Goal: Check status: Check status

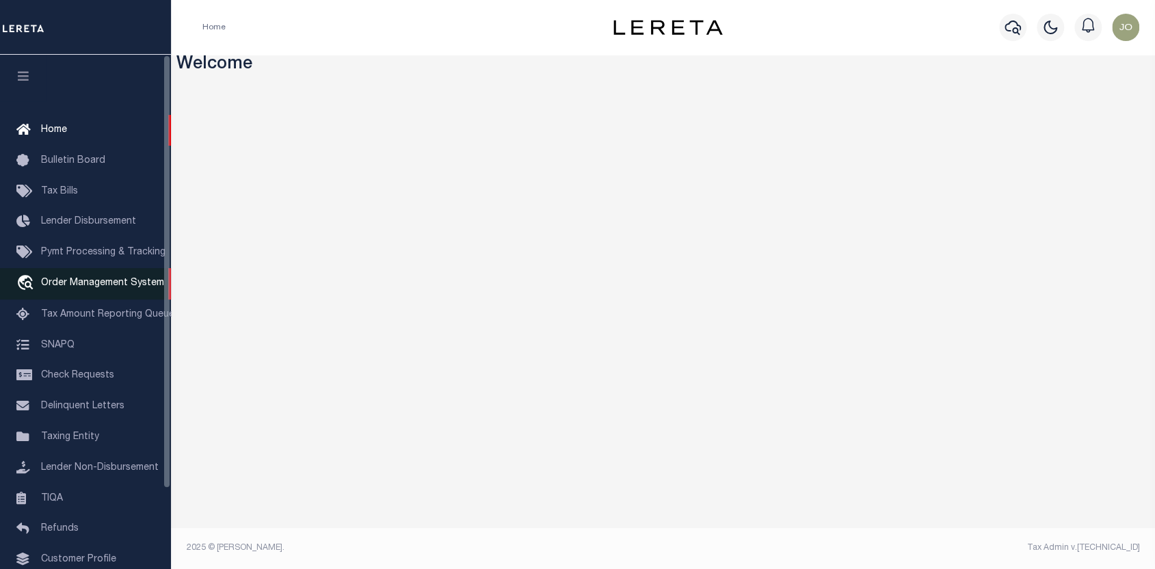
click at [91, 287] on span "Order Management System" at bounding box center [102, 283] width 123 height 10
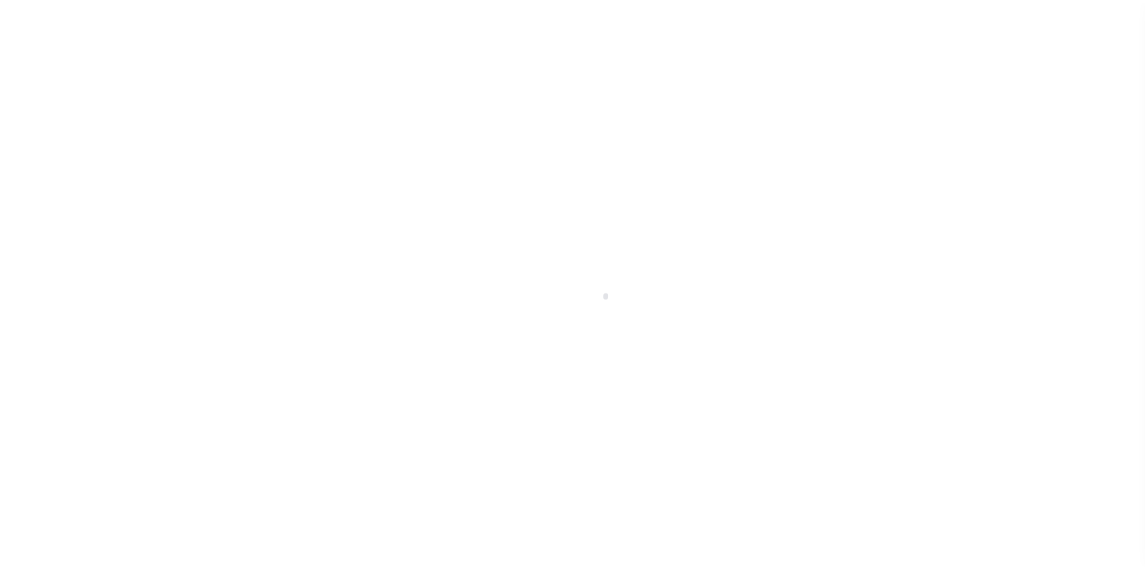
scroll to position [95, 0]
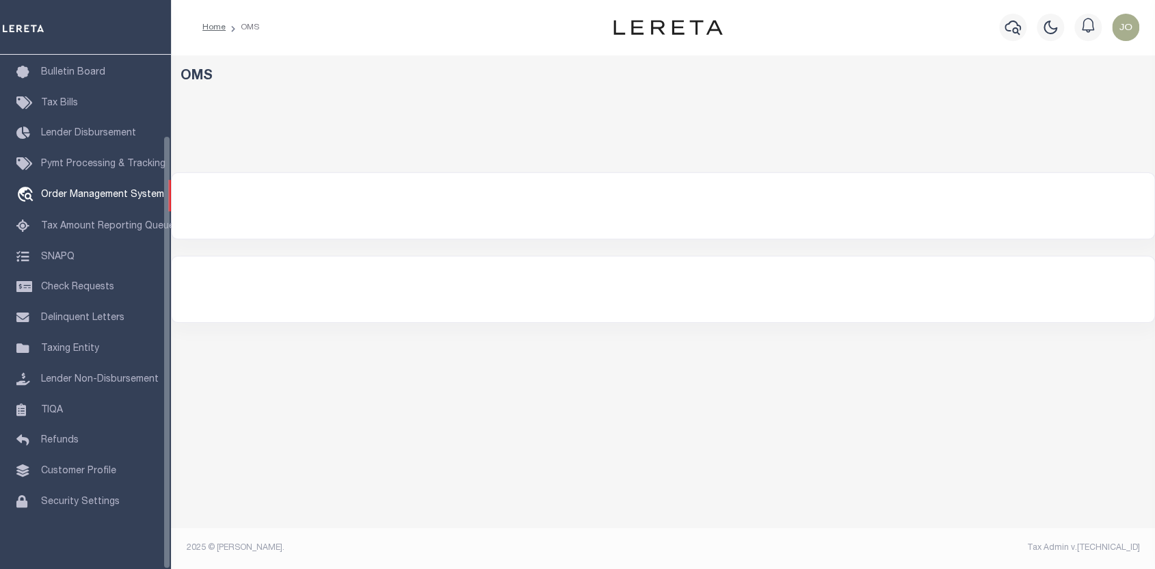
select select "200"
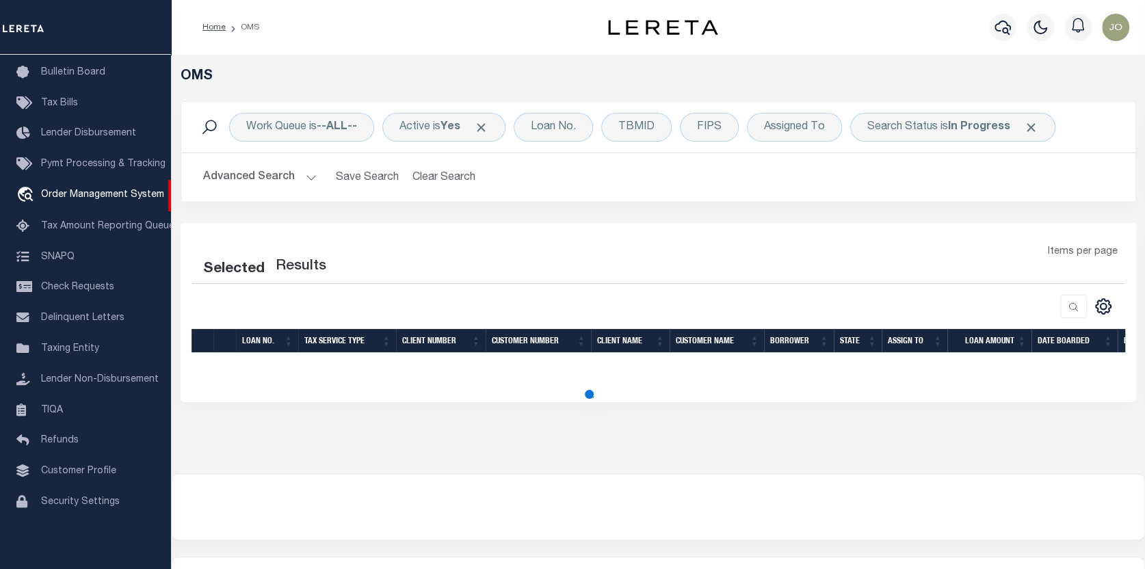
select select "200"
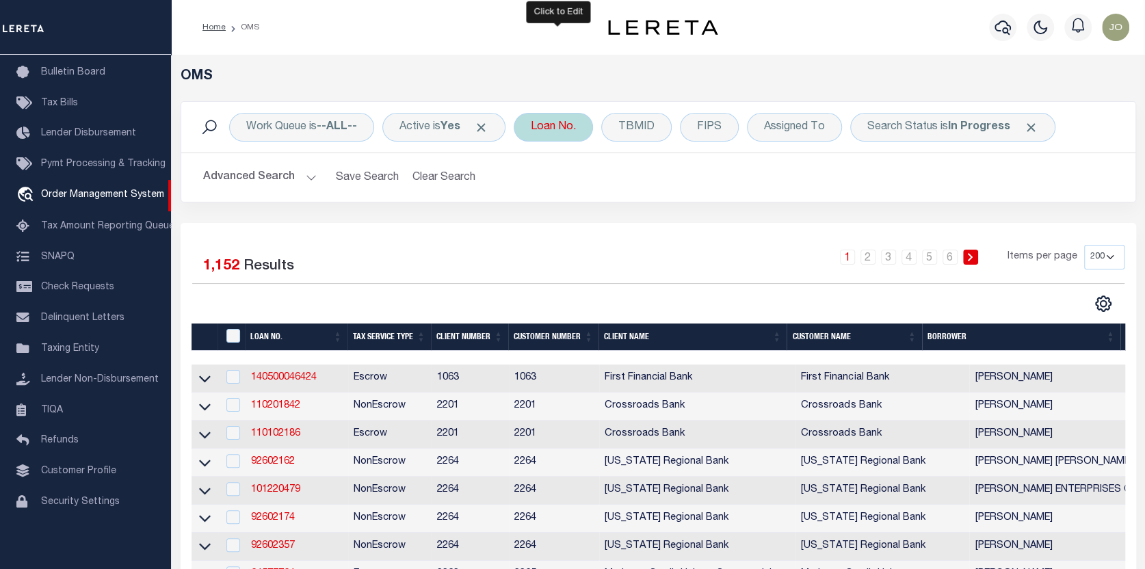
click at [553, 121] on div "Loan No." at bounding box center [553, 127] width 79 height 29
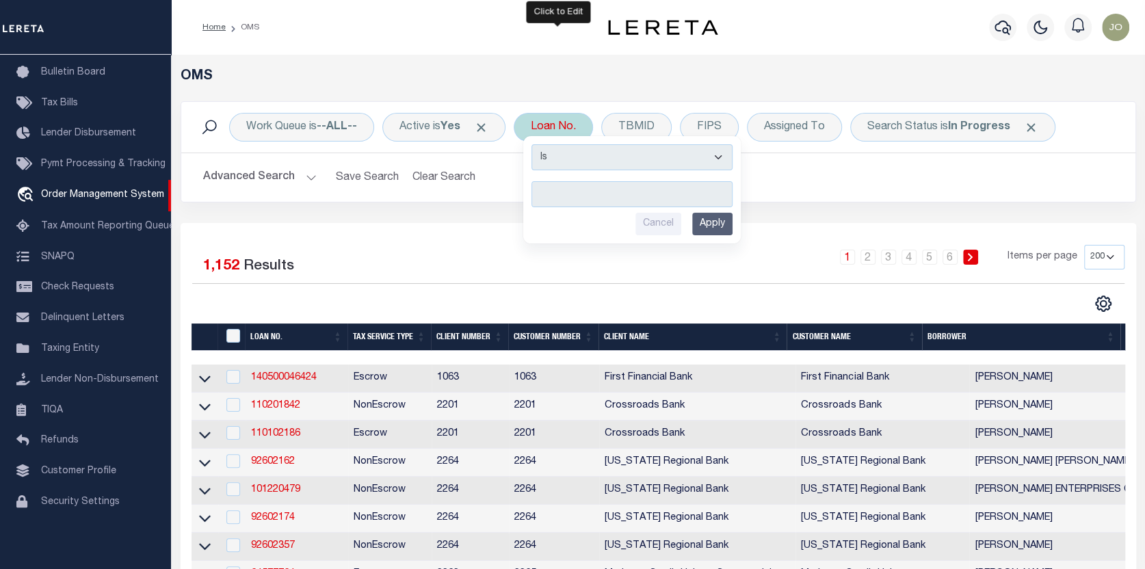
click at [547, 196] on input "text" at bounding box center [632, 194] width 201 height 26
type input "17532"
click at [711, 222] on input "Apply" at bounding box center [712, 224] width 40 height 23
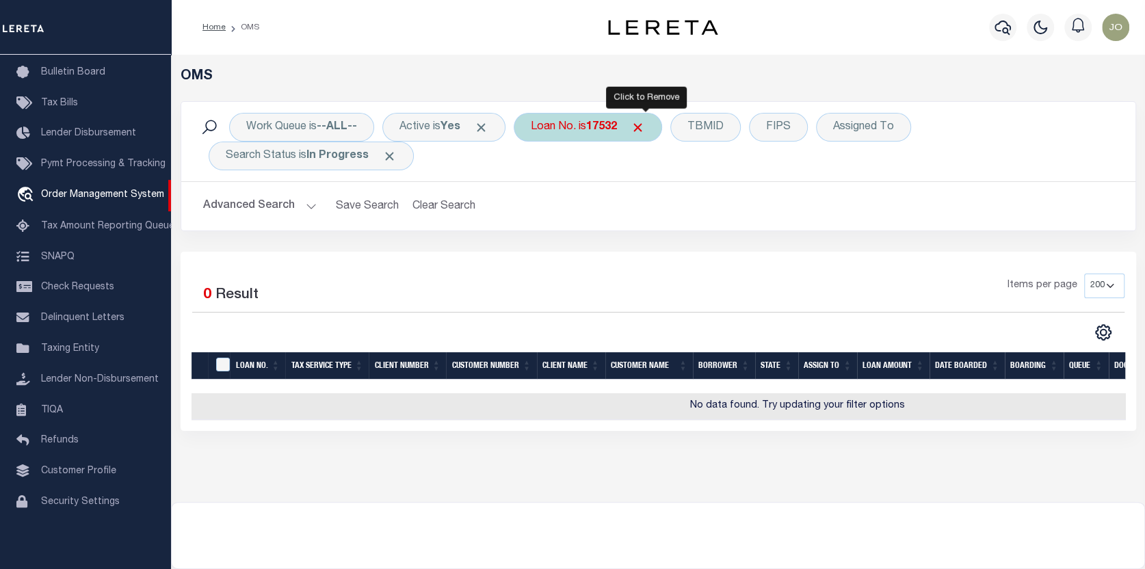
click at [645, 121] on span "Click to Remove" at bounding box center [638, 127] width 14 height 14
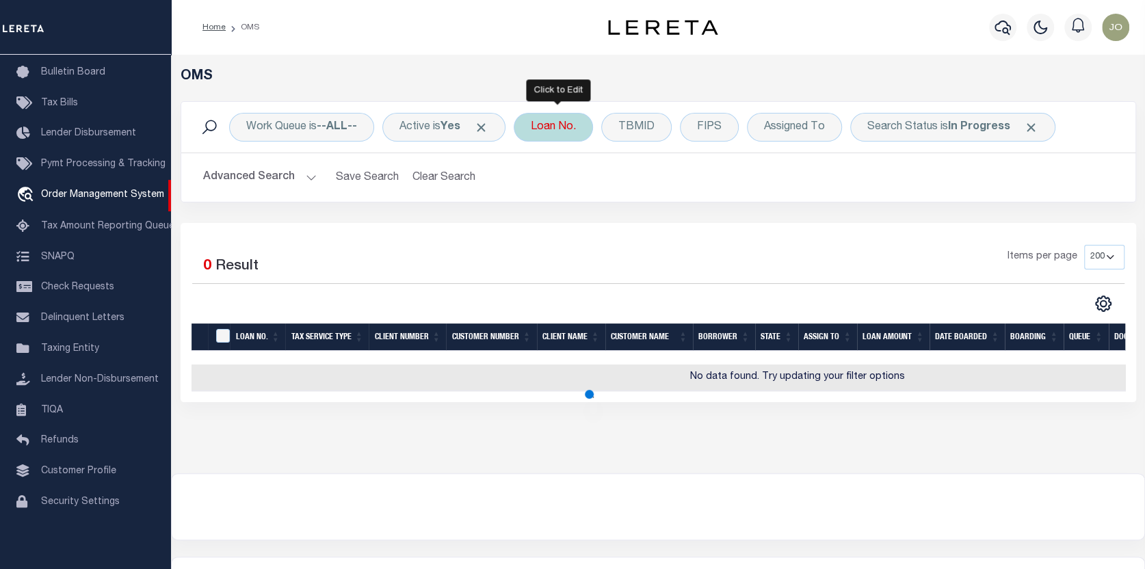
click at [547, 128] on div "Loan No." at bounding box center [553, 127] width 79 height 29
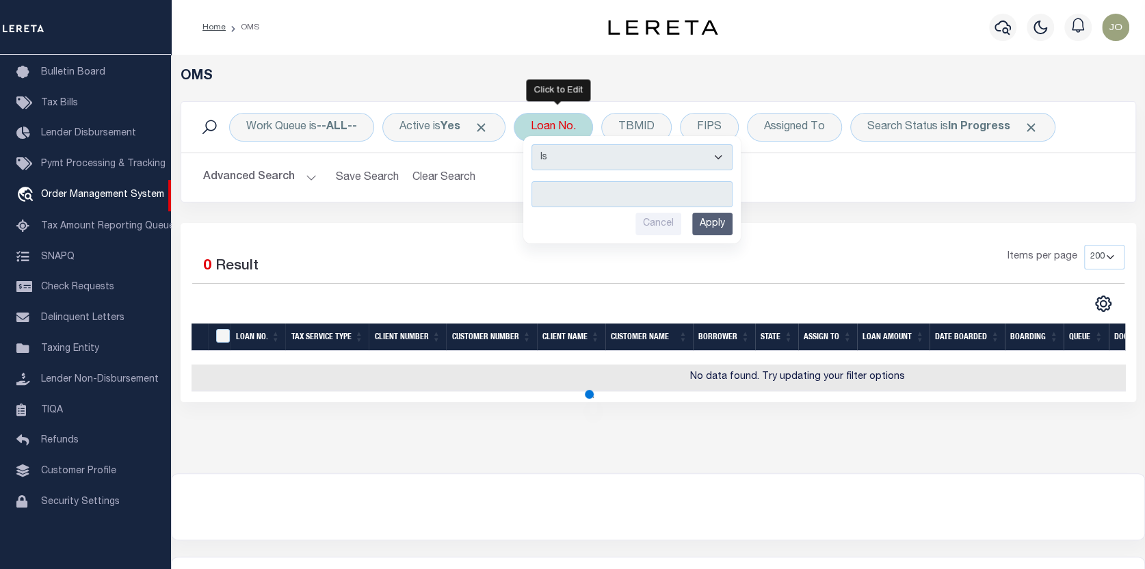
click at [545, 193] on input "text" at bounding box center [632, 194] width 201 height 26
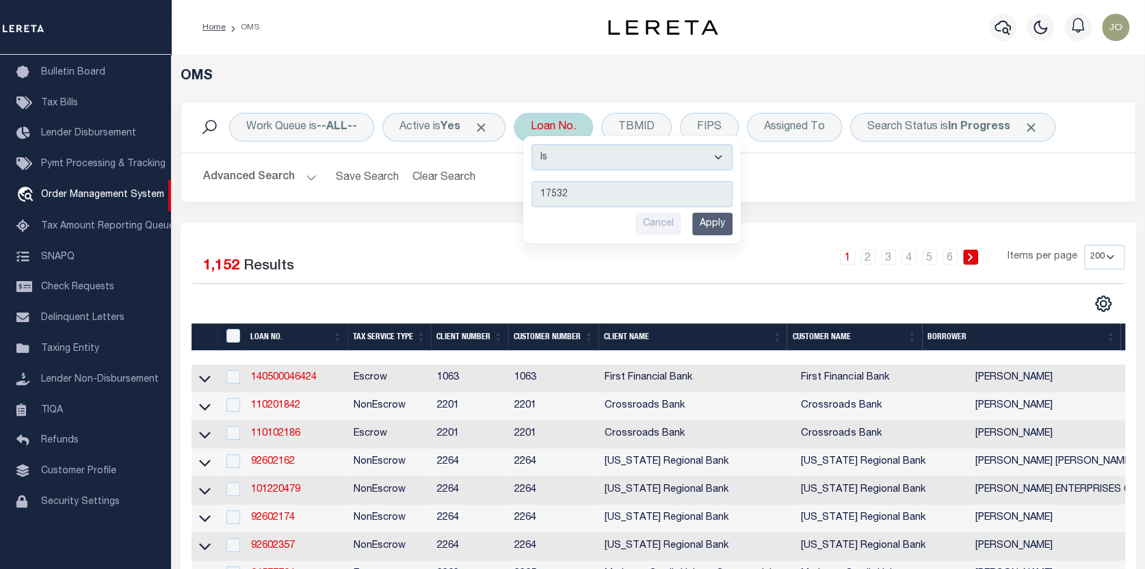
type input "17532"
click at [716, 222] on input "Apply" at bounding box center [712, 224] width 40 height 23
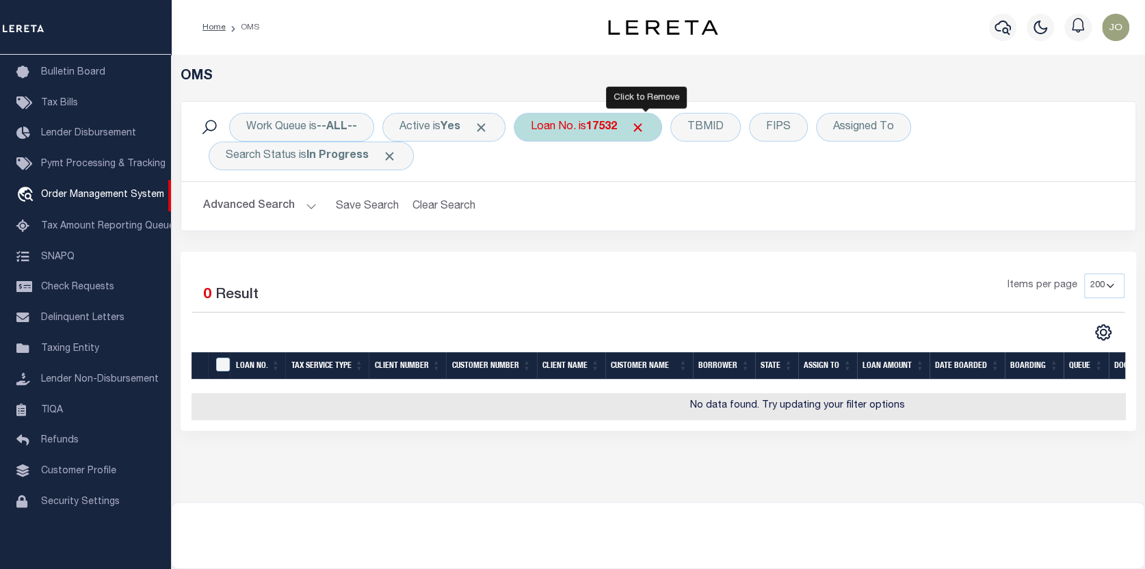
click at [643, 124] on span "Click to Remove" at bounding box center [638, 127] width 14 height 14
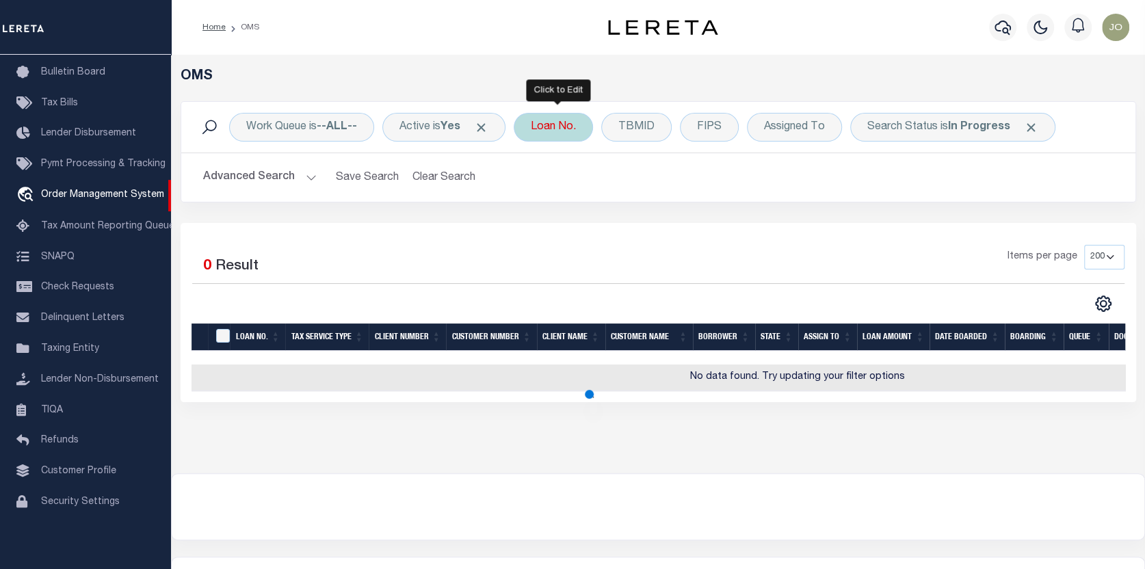
click at [557, 122] on div "Loan No." at bounding box center [553, 127] width 79 height 29
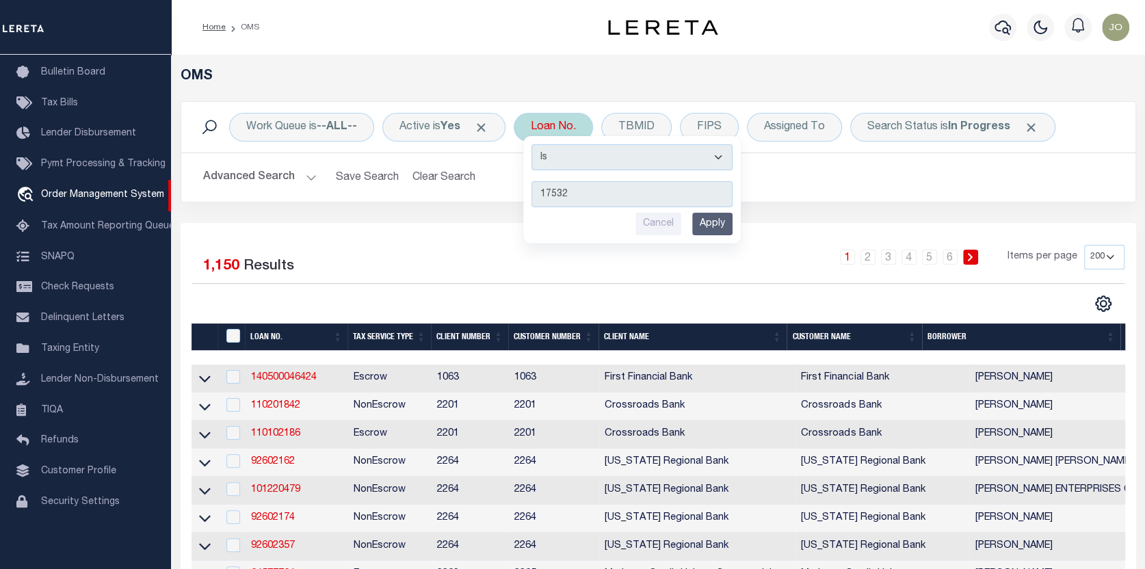
type input "17532"
click at [704, 219] on input "Apply" at bounding box center [712, 224] width 40 height 23
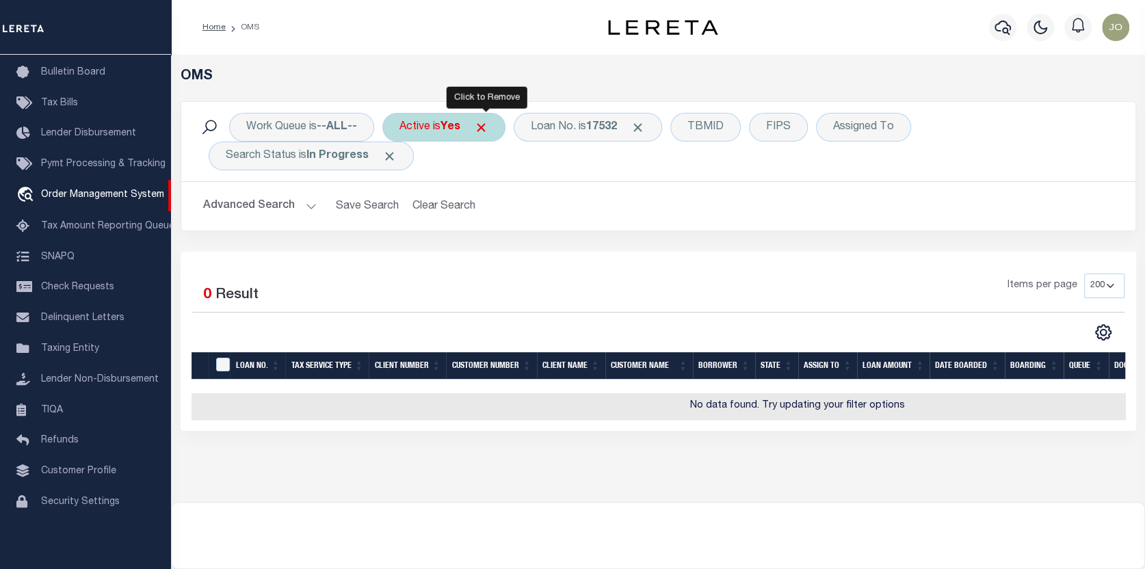
click at [488, 121] on span "Click to Remove" at bounding box center [481, 127] width 14 height 14
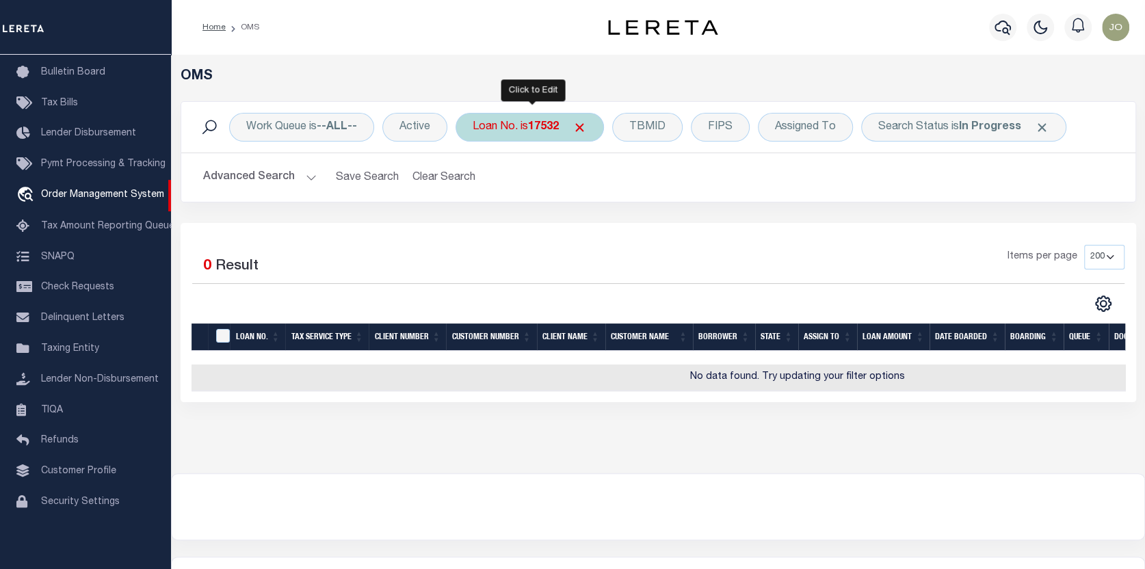
click at [539, 125] on b "17532" at bounding box center [543, 127] width 31 height 11
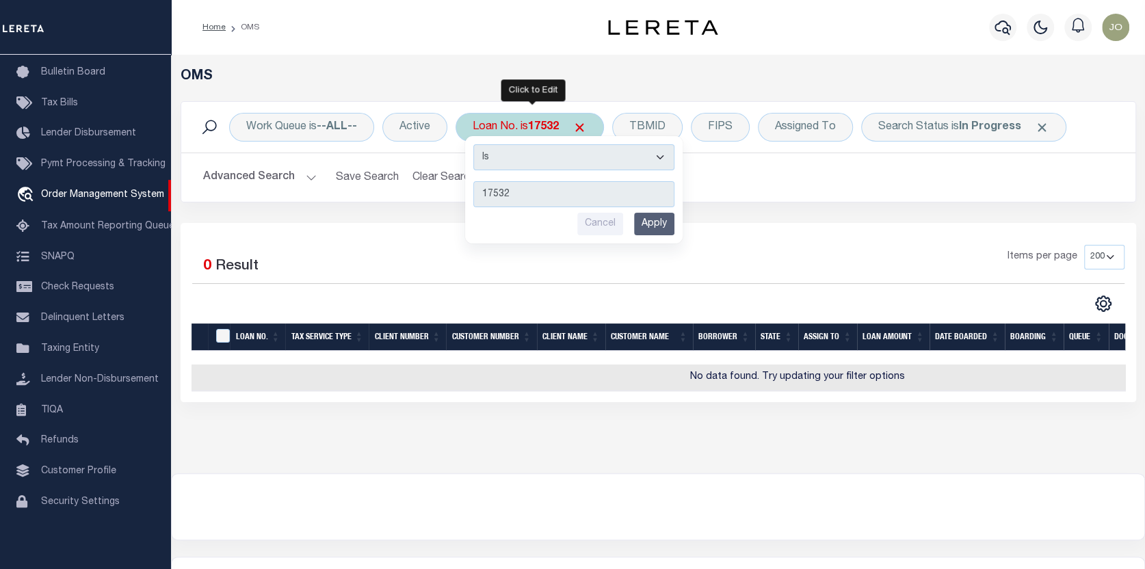
click at [647, 217] on input "Apply" at bounding box center [654, 224] width 40 height 23
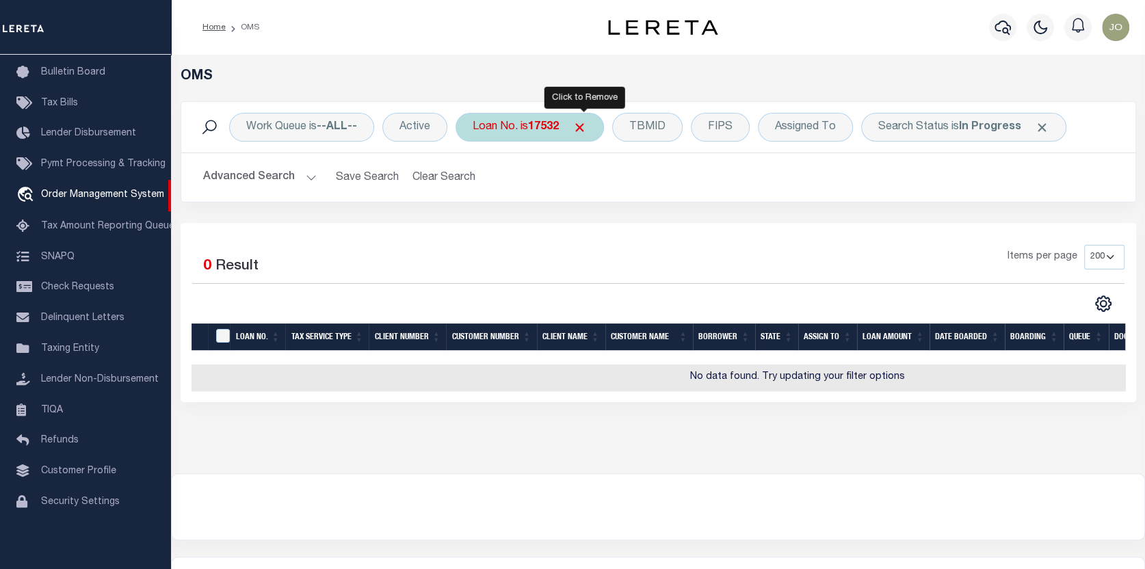
click at [584, 123] on span "Click to Remove" at bounding box center [580, 127] width 14 height 14
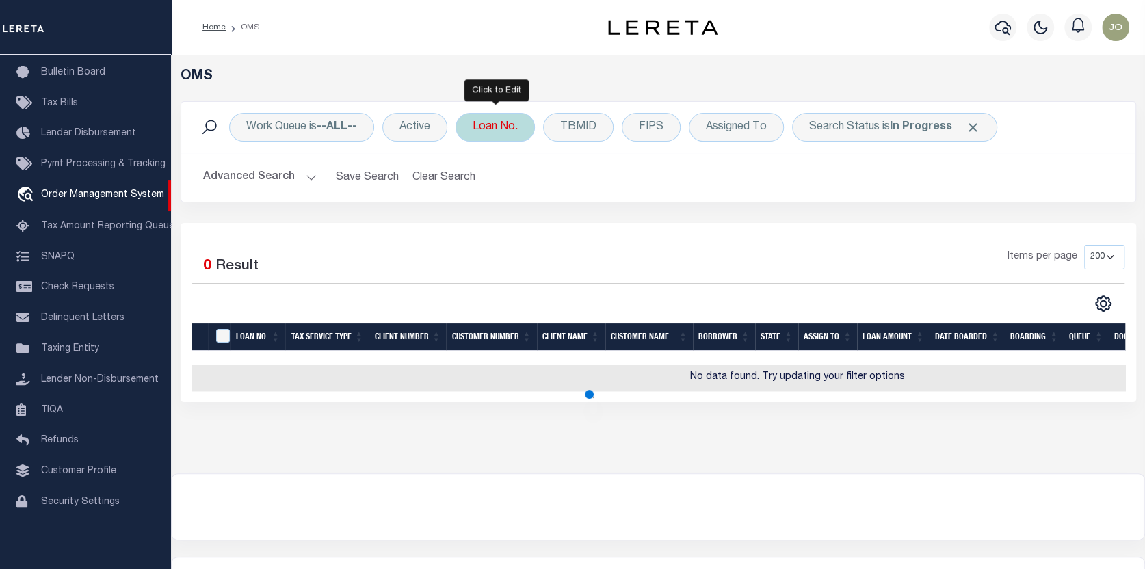
click at [506, 127] on div "Loan No." at bounding box center [495, 127] width 79 height 29
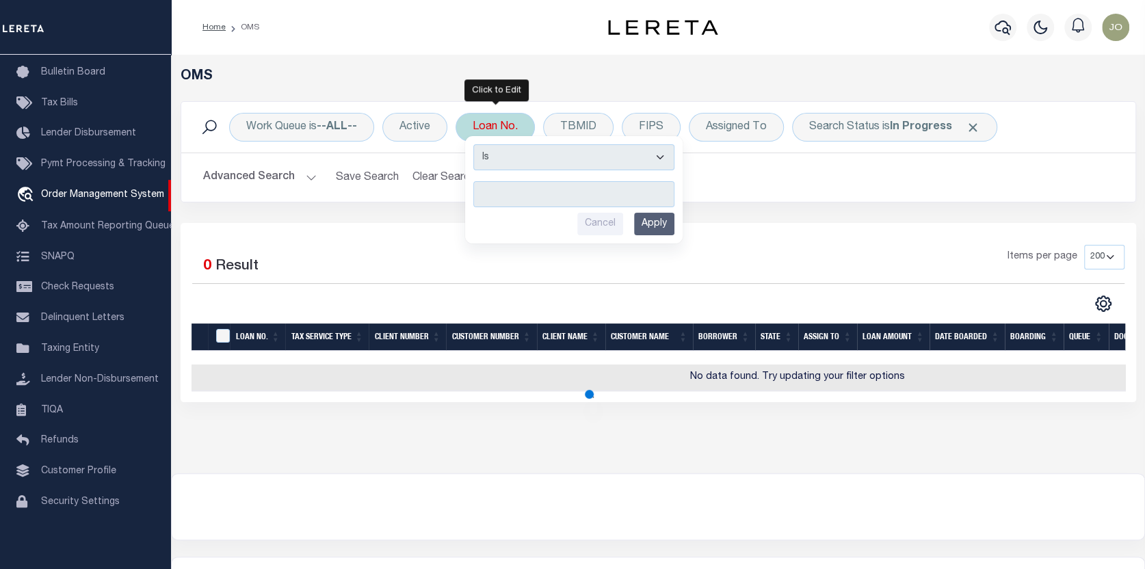
click at [484, 195] on input "text" at bounding box center [573, 194] width 201 height 26
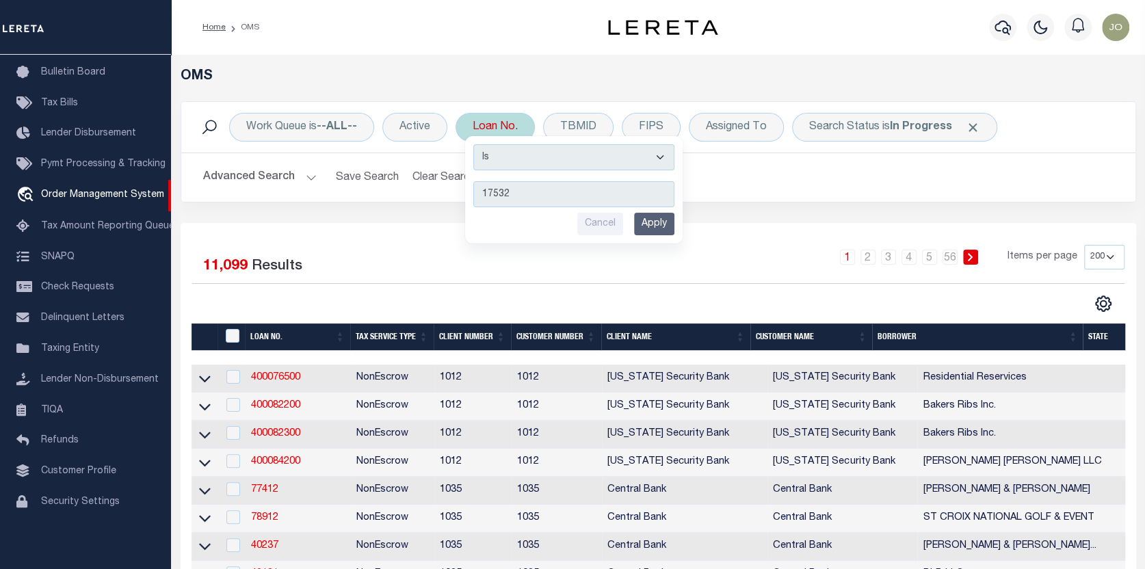
type input "17532"
click at [656, 224] on input "Apply" at bounding box center [654, 224] width 40 height 23
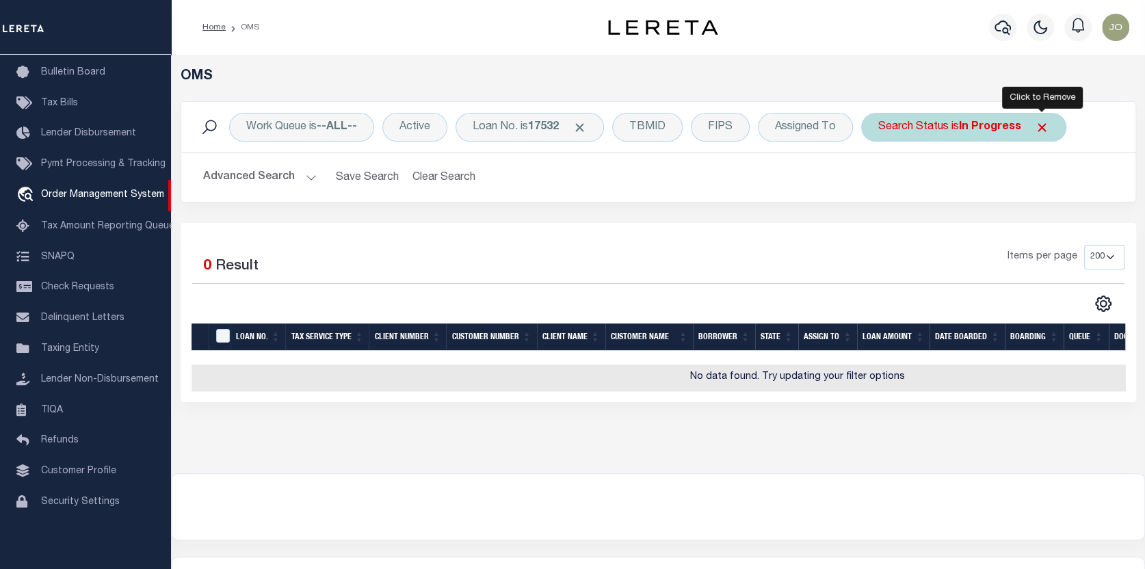
click at [1045, 126] on span "Click to Remove" at bounding box center [1042, 127] width 14 height 14
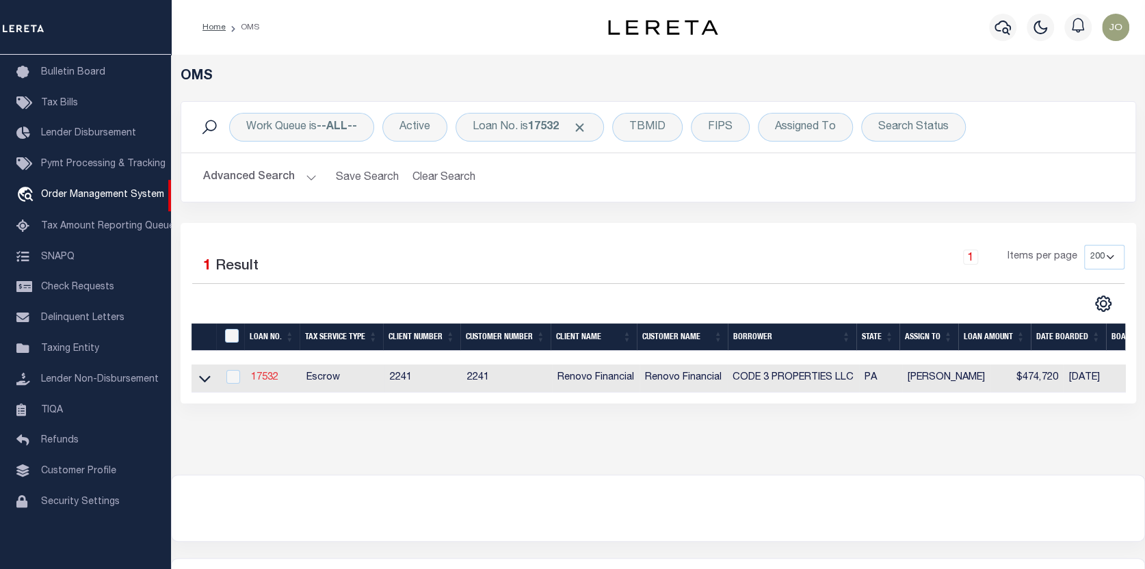
click at [263, 378] on link "17532" at bounding box center [264, 378] width 27 height 10
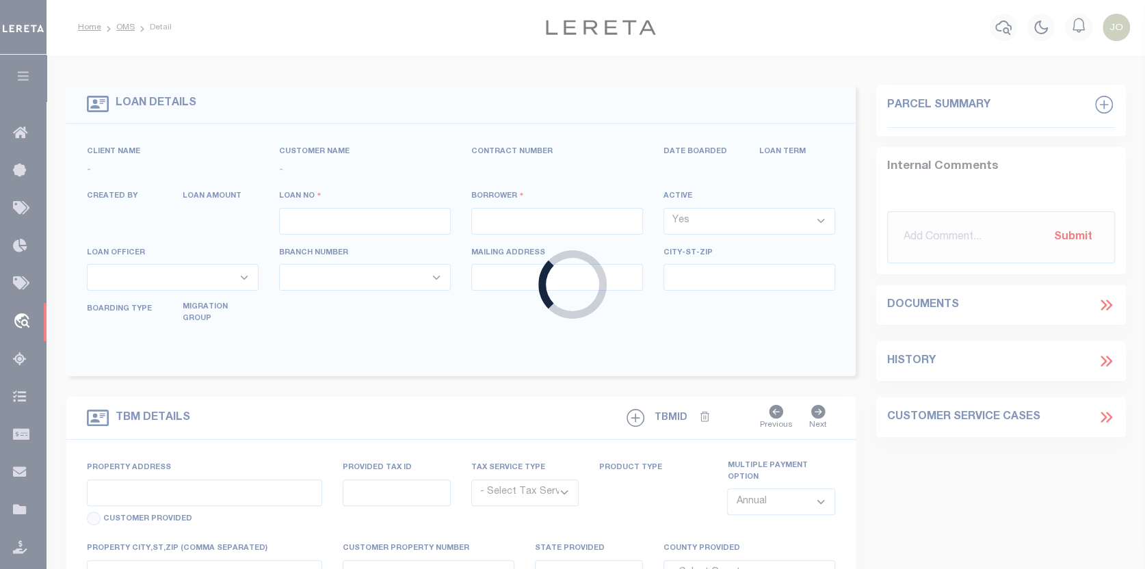
type input "17532"
type input "CODE 3 PROPERTIES LLC"
select select
type input "1287 Valley Forge Rd"
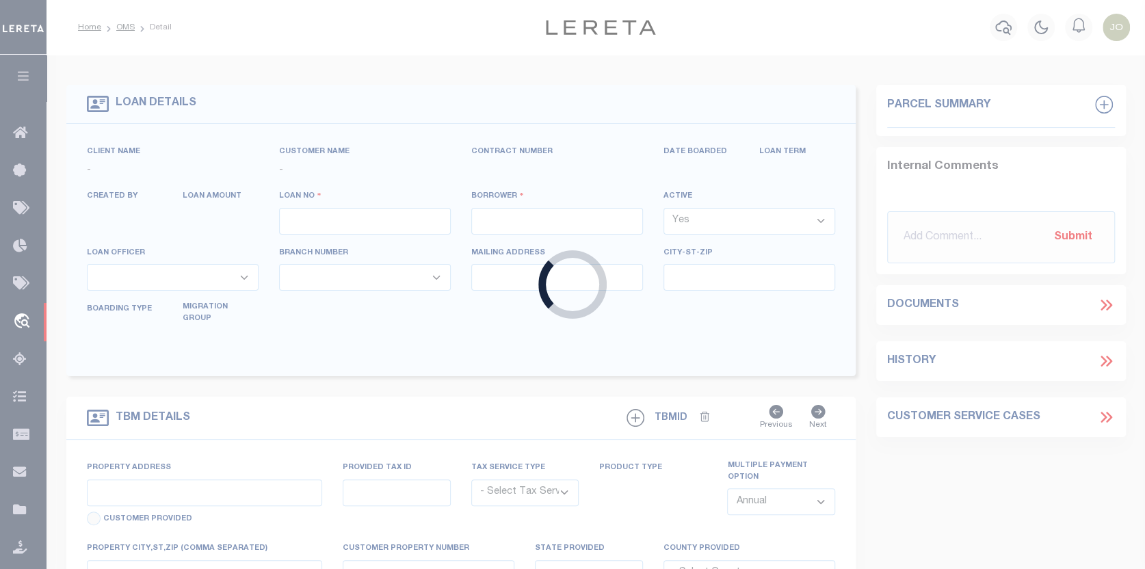
type input "Phoenixville [GEOGRAPHIC_DATA] 19460"
select select "10"
select select "Escrow"
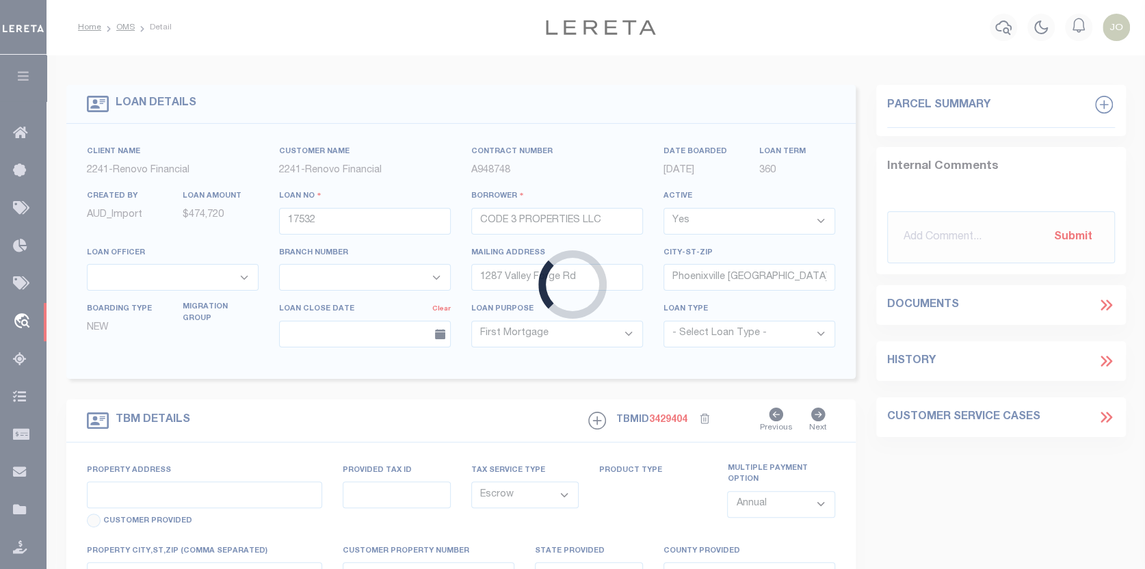
type input "[STREET_ADDRESS][PERSON_NAME]"
select select
type input "[GEOGRAPHIC_DATA], [GEOGRAPHIC_DATA] 15235"
type input "a0kUS000007bECr"
type input "PA"
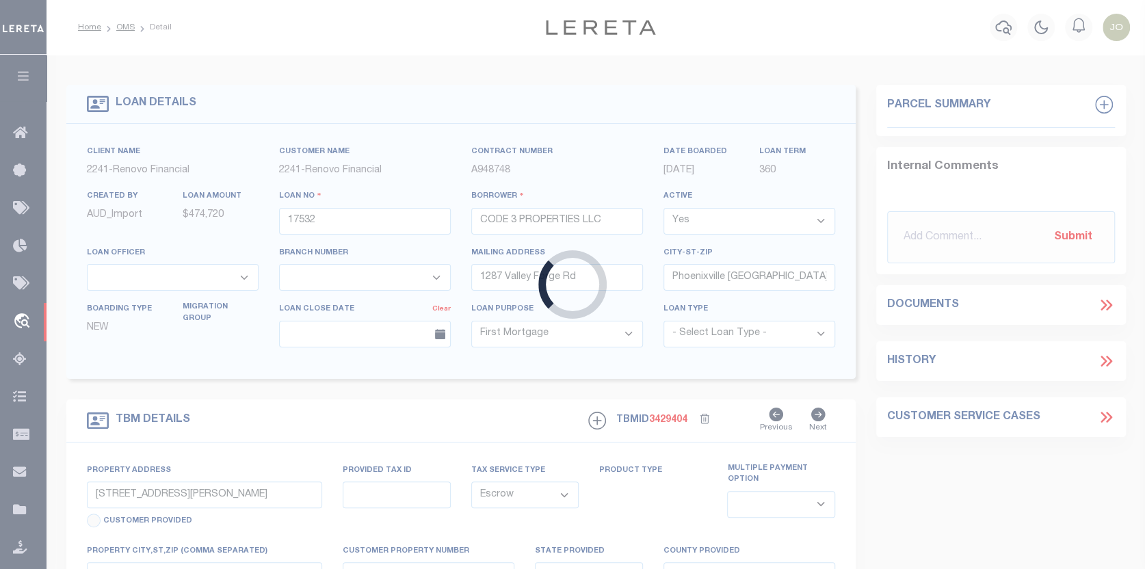
select select
type textarea "LEGAL REQUIRED"
select select "25066"
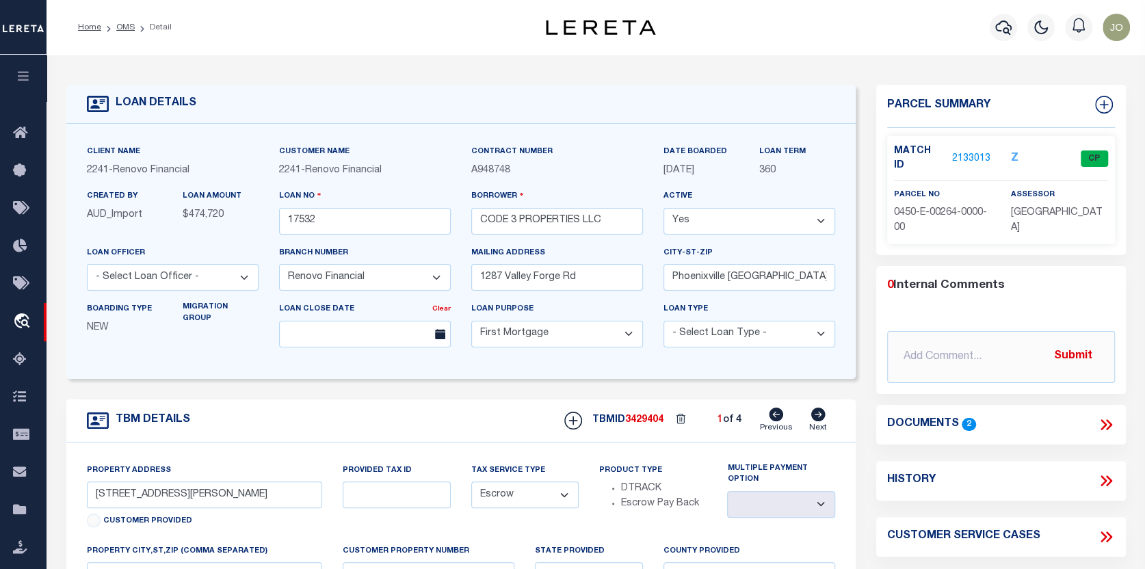
click at [824, 416] on icon at bounding box center [818, 415] width 14 height 14
type input "[STREET_ADDRESS]"
select select
type input "[GEOGRAPHIC_DATA]"
type input "a0kUS000007bE3B"
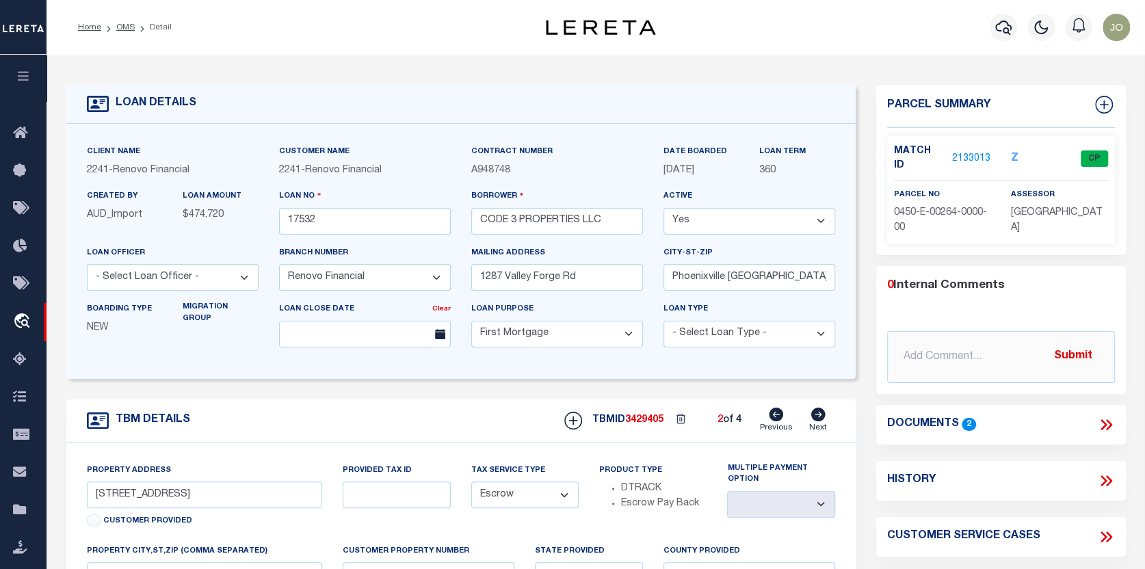
select select
click at [820, 415] on icon at bounding box center [818, 415] width 14 height 14
type input "631-633 Park Avenue"
select select
type input "Avalon, PA 15202"
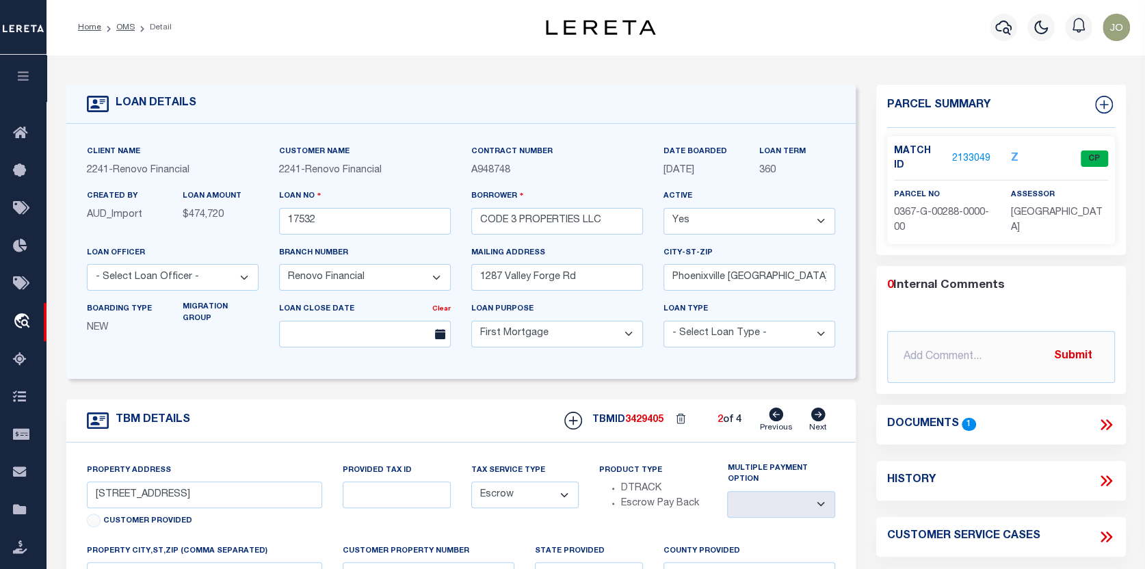
type input "a0kUS000007bDK1"
select select
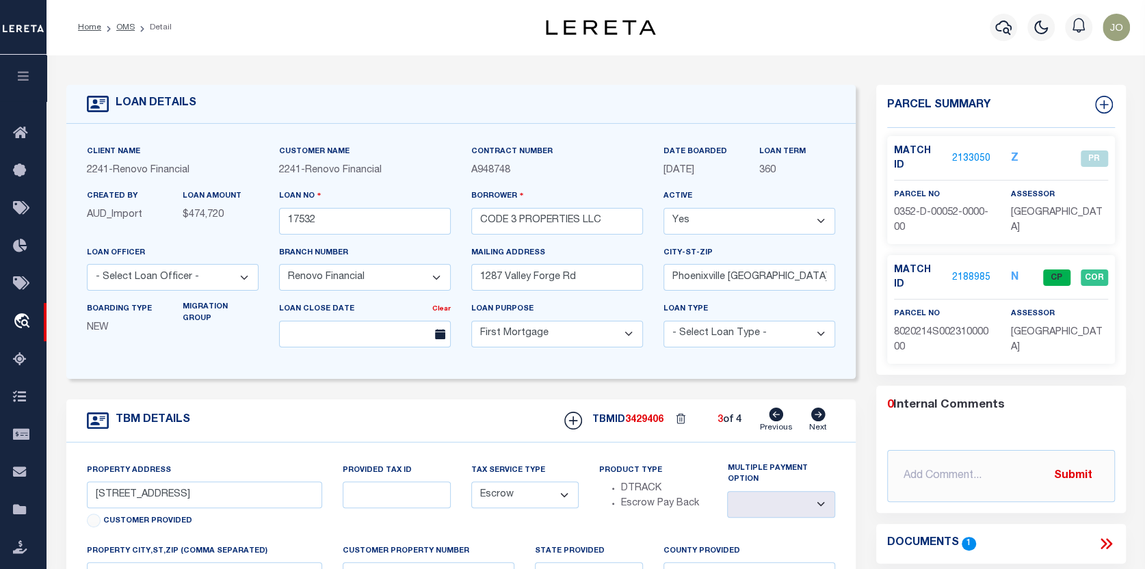
click at [779, 415] on icon at bounding box center [777, 415] width 14 height 14
type input "[STREET_ADDRESS]"
select select
type input "[GEOGRAPHIC_DATA]"
type input "a0kUS000007bE3B"
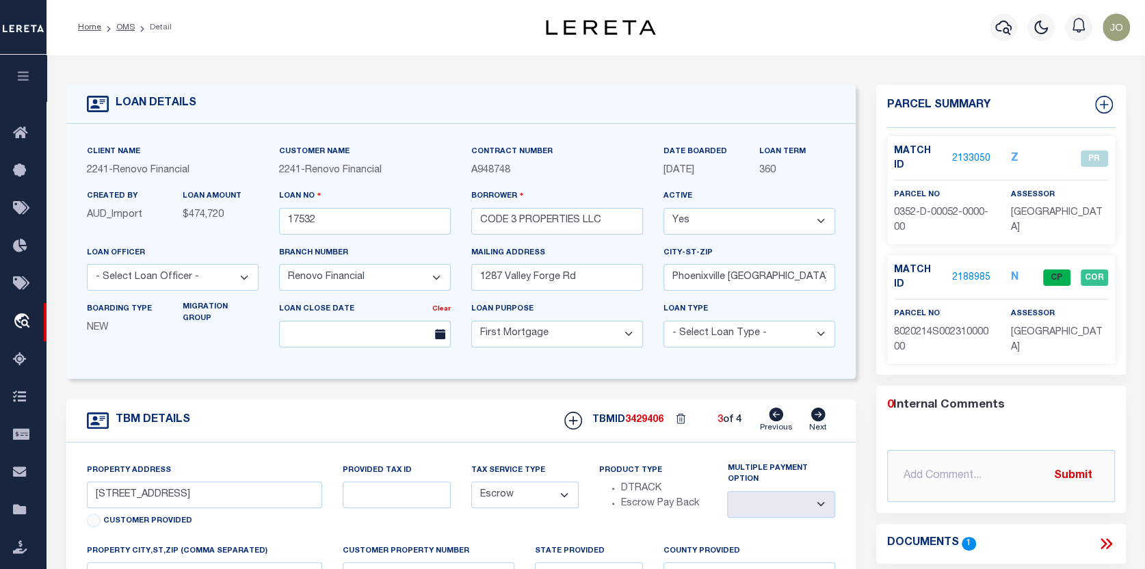
select select
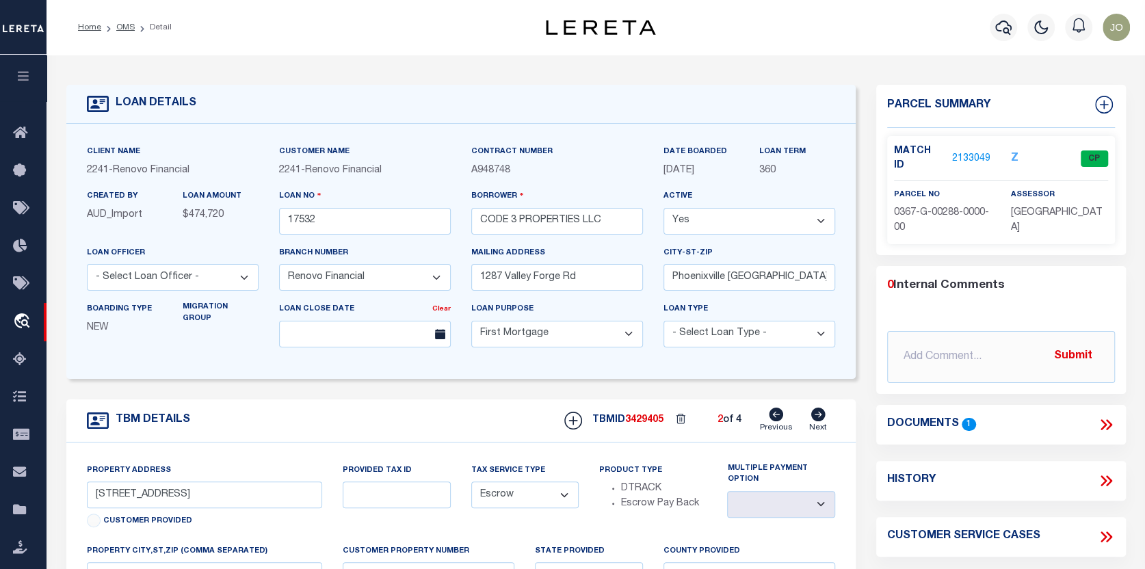
click at [779, 415] on icon at bounding box center [777, 415] width 14 height 14
type input "12010 Joan Drive"
select select
type input "Pittsburgh, PA 15235"
type input "a0kUS000007bECr"
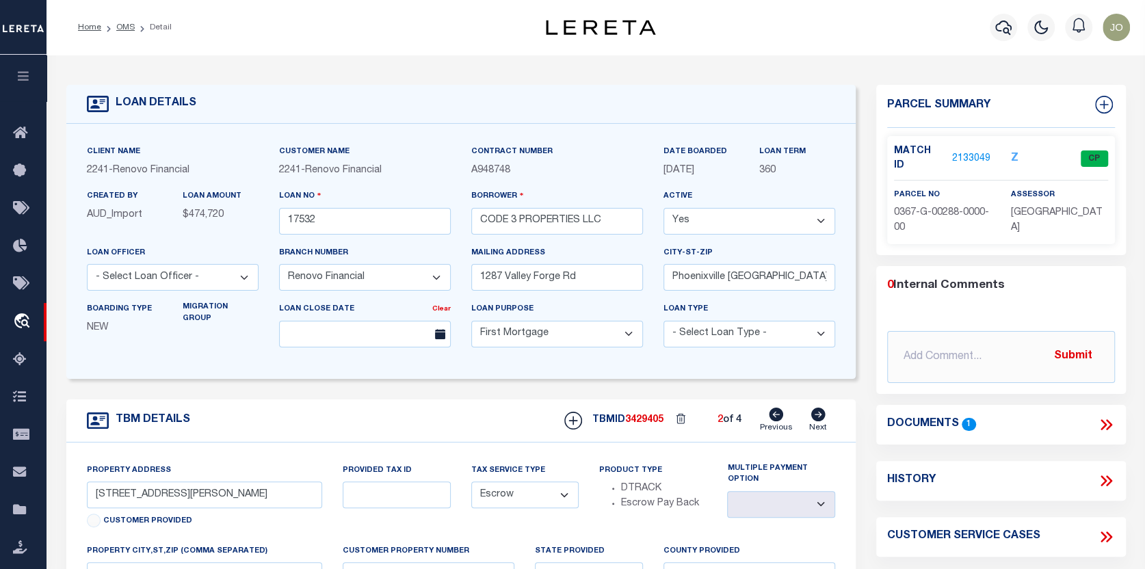
select select
click at [779, 415] on icon at bounding box center [777, 415] width 14 height 14
click at [816, 413] on icon at bounding box center [818, 415] width 14 height 14
type input "[STREET_ADDRESS]"
select select
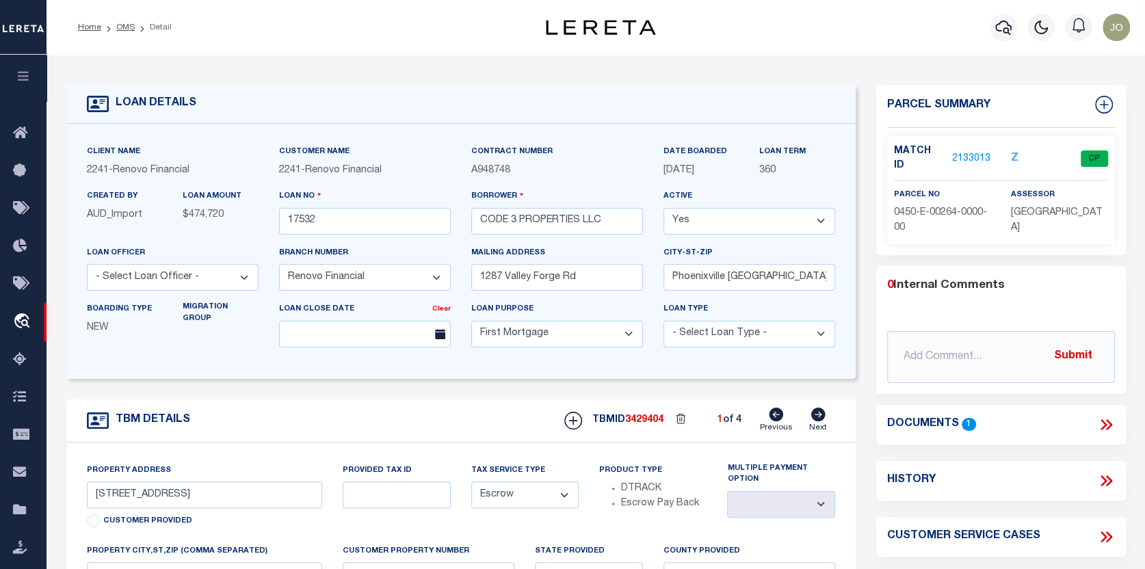
type input "Verona, PA 15147"
type input "a0kUS000007bE3B"
select select
click at [780, 418] on icon at bounding box center [777, 415] width 14 height 14
type input "[STREET_ADDRESS][PERSON_NAME]"
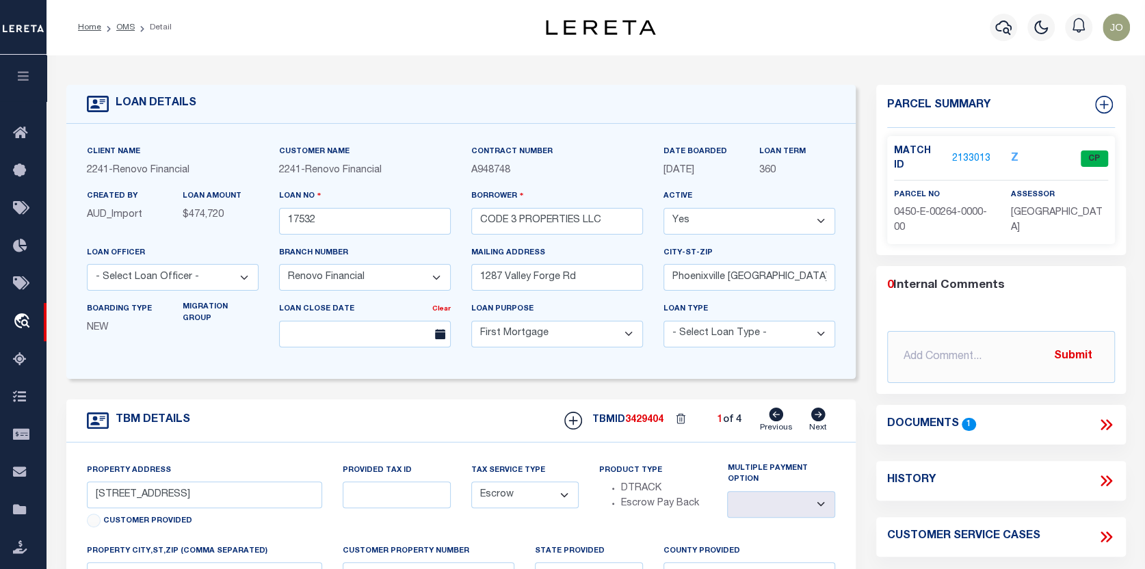
select select
type input "[GEOGRAPHIC_DATA], [GEOGRAPHIC_DATA] 15235"
type input "a0kUS000007bECr"
select select
click at [820, 415] on icon at bounding box center [818, 415] width 14 height 14
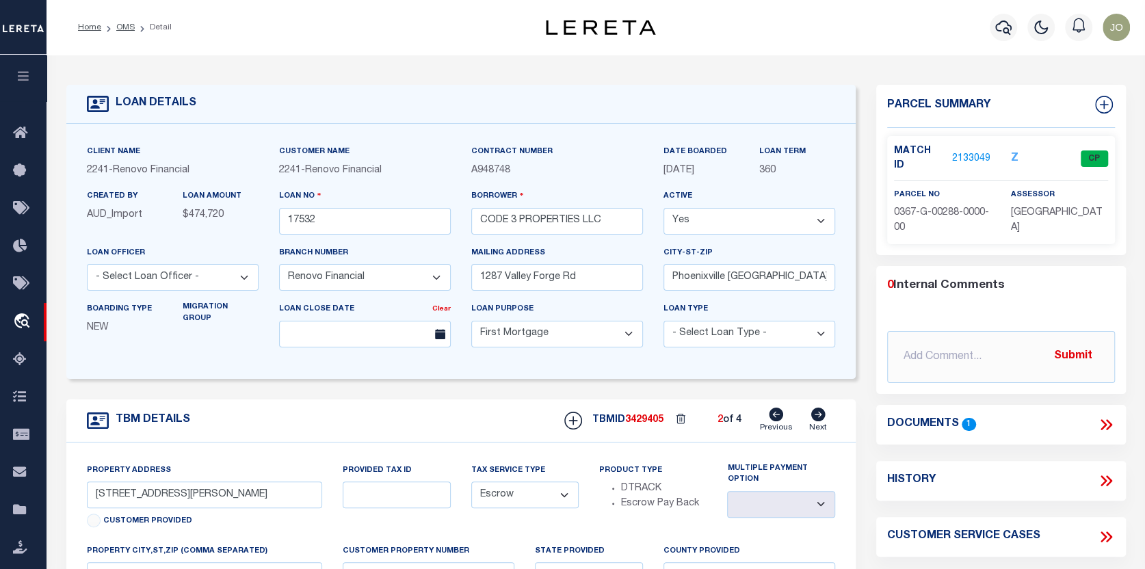
type input "[STREET_ADDRESS]"
select select
type input "[GEOGRAPHIC_DATA]"
type input "a0kUS000007bE3B"
select select
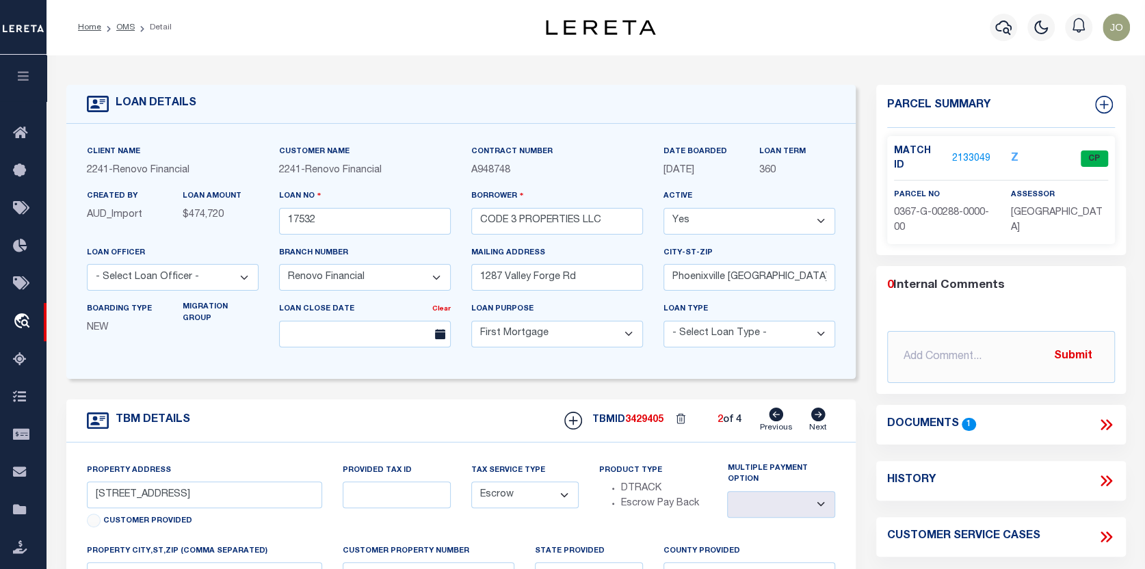
click at [820, 415] on icon at bounding box center [818, 415] width 14 height 14
type input "631-633 Park Avenue"
select select
type input "Avalon, PA 15202"
type input "a0kUS000007bDK1"
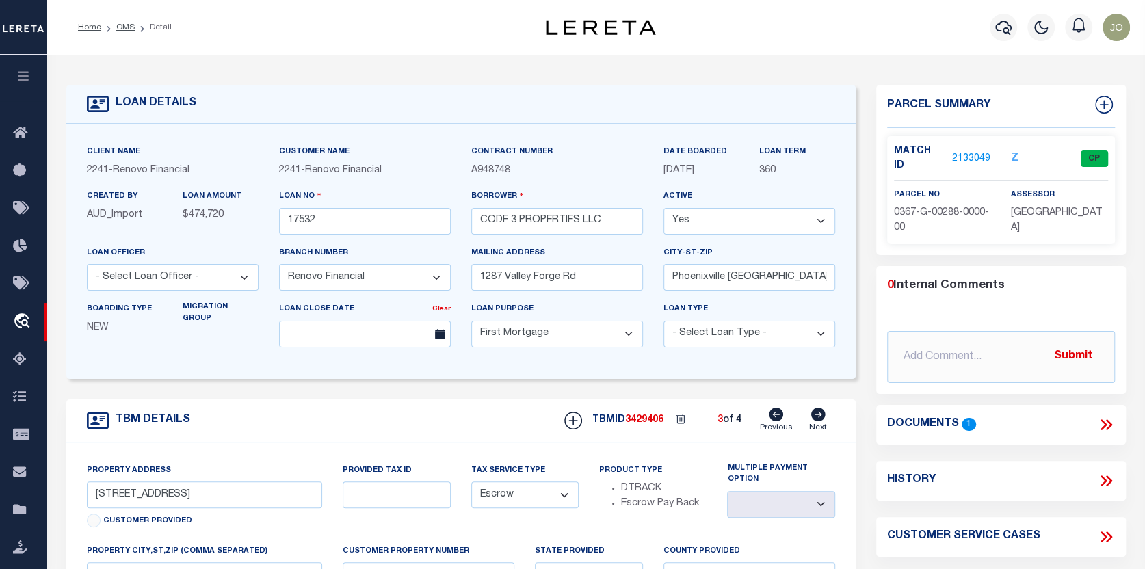
select select
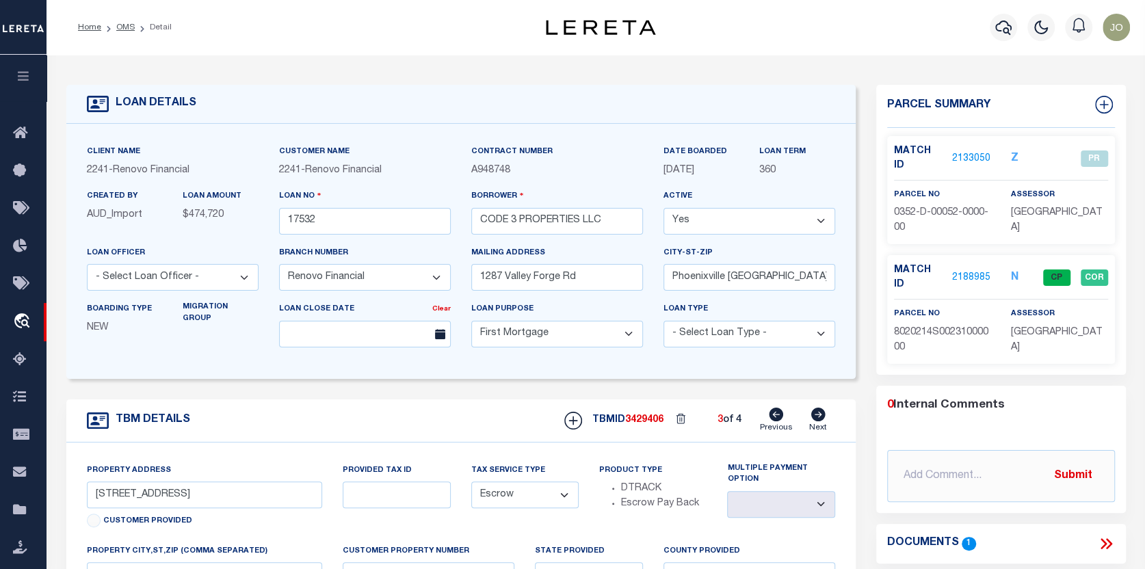
click at [820, 415] on icon at bounding box center [818, 415] width 14 height 14
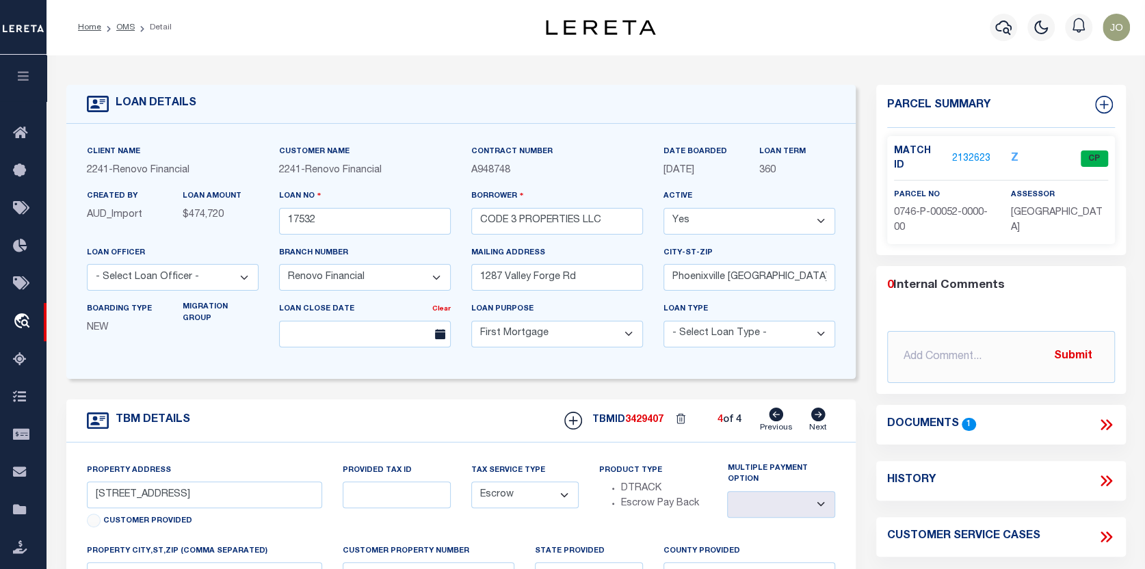
type input "634 Sixth Street"
select select
type input "Pitcairn, PA 15140"
type input "a0kUS000007bEHh"
select select
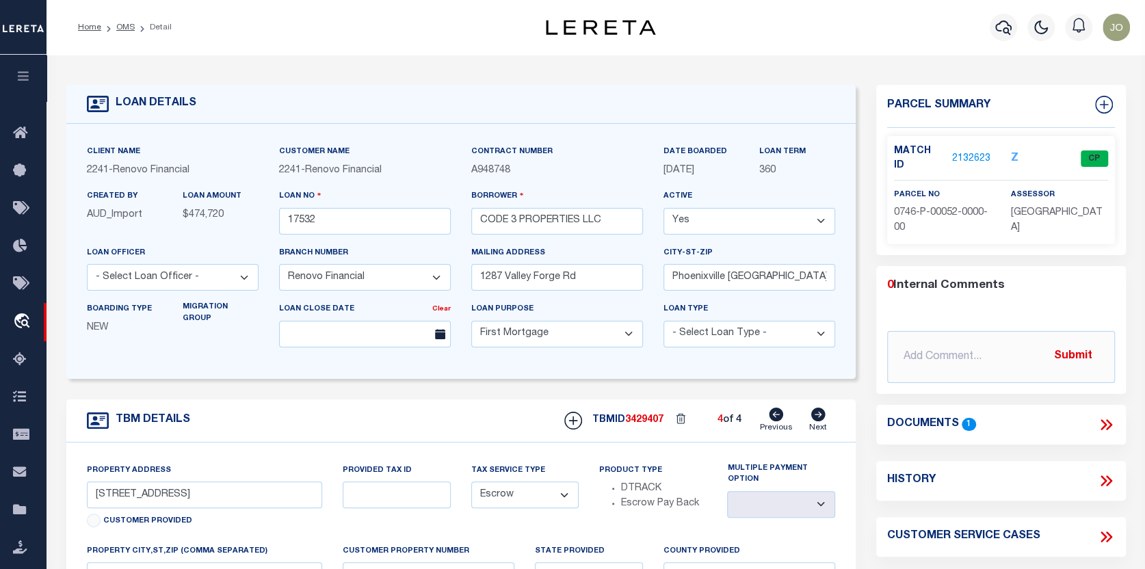
click at [779, 417] on icon at bounding box center [777, 415] width 14 height 14
type input "631-633 Park Avenue"
select select
type input "Avalon, PA 15202"
type input "a0kUS000007bDK1"
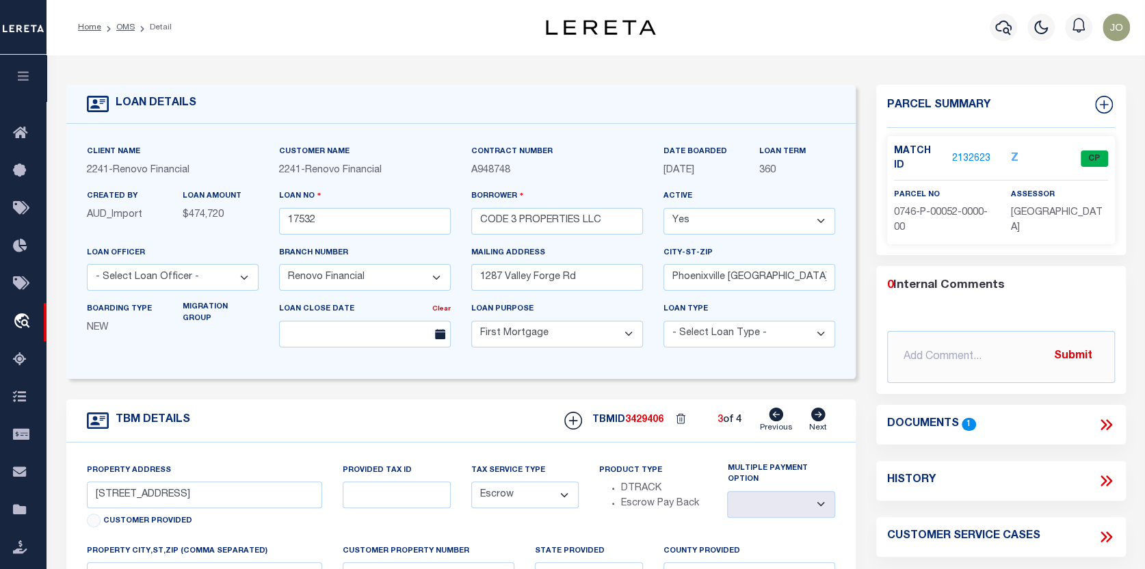
select select
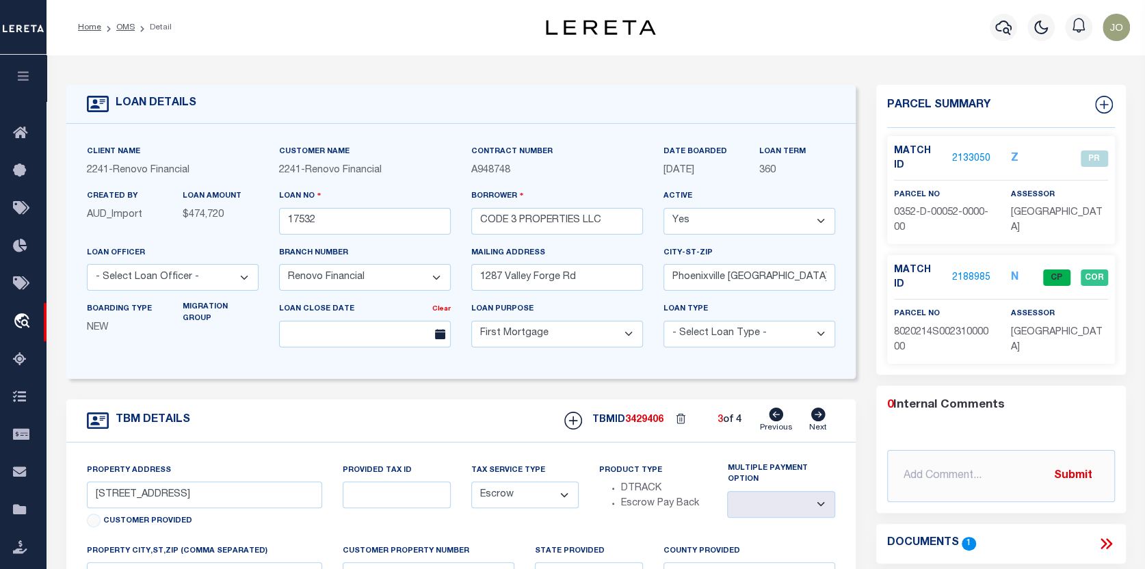
click at [779, 417] on icon at bounding box center [777, 415] width 14 height 14
type input "[STREET_ADDRESS]"
select select
type input "[GEOGRAPHIC_DATA]"
type input "a0kUS000007bE3B"
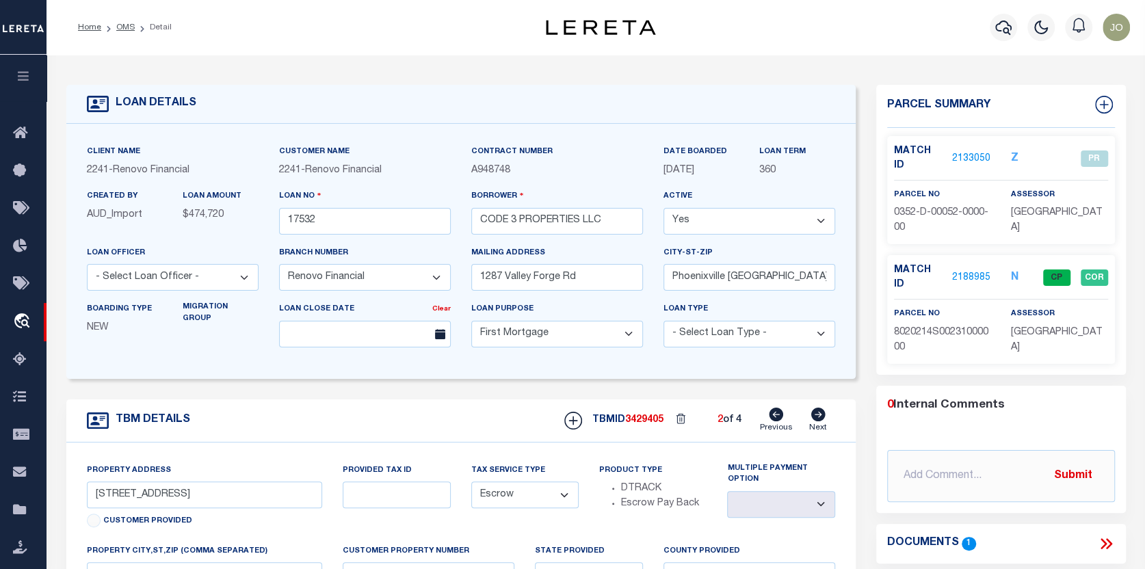
select select
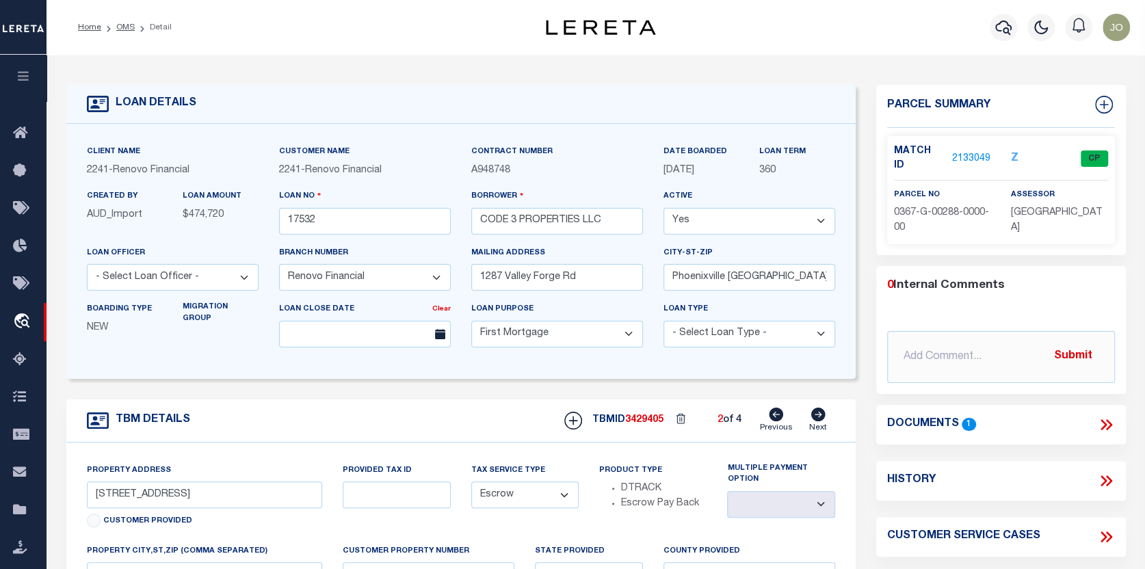
click at [779, 417] on icon at bounding box center [777, 415] width 14 height 14
type input "12010 Joan Drive"
select select
type input "Pittsburgh, PA 15235"
type input "a0kUS000007bECr"
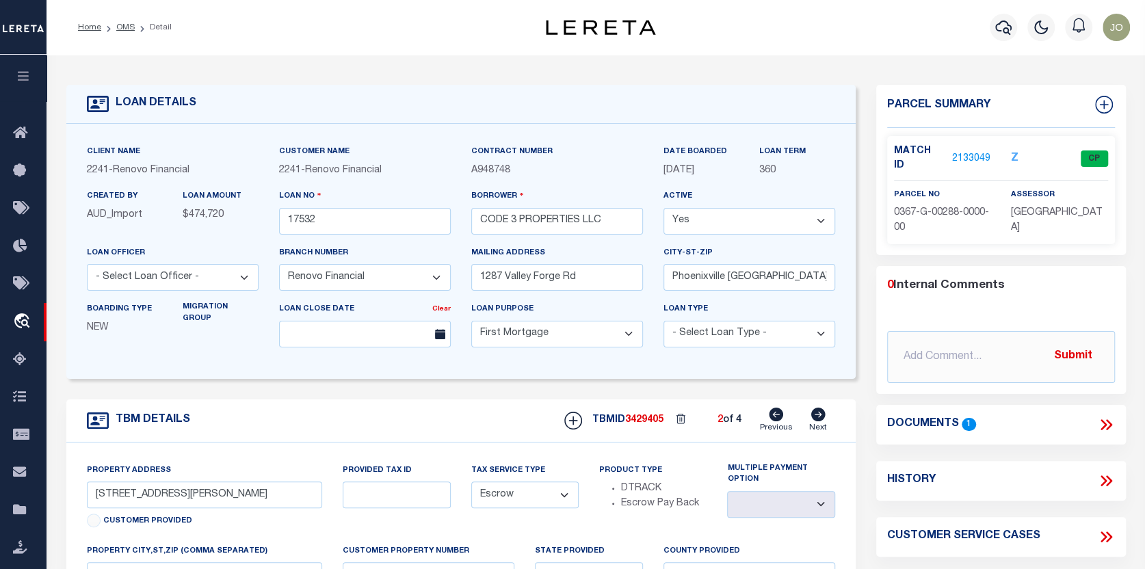
select select
click at [777, 426] on link "Previous" at bounding box center [776, 421] width 33 height 26
click at [818, 415] on icon at bounding box center [818, 415] width 14 height 14
type input "[STREET_ADDRESS]"
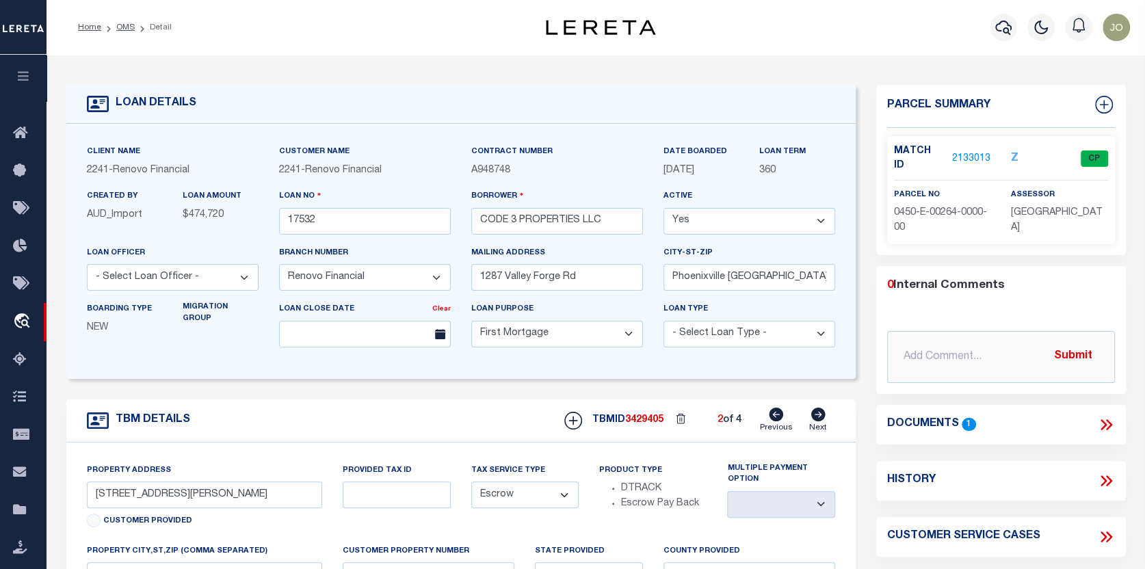
select select
type input "[GEOGRAPHIC_DATA]"
type input "a0kUS000007bE3B"
select select
click at [818, 415] on icon at bounding box center [818, 415] width 14 height 14
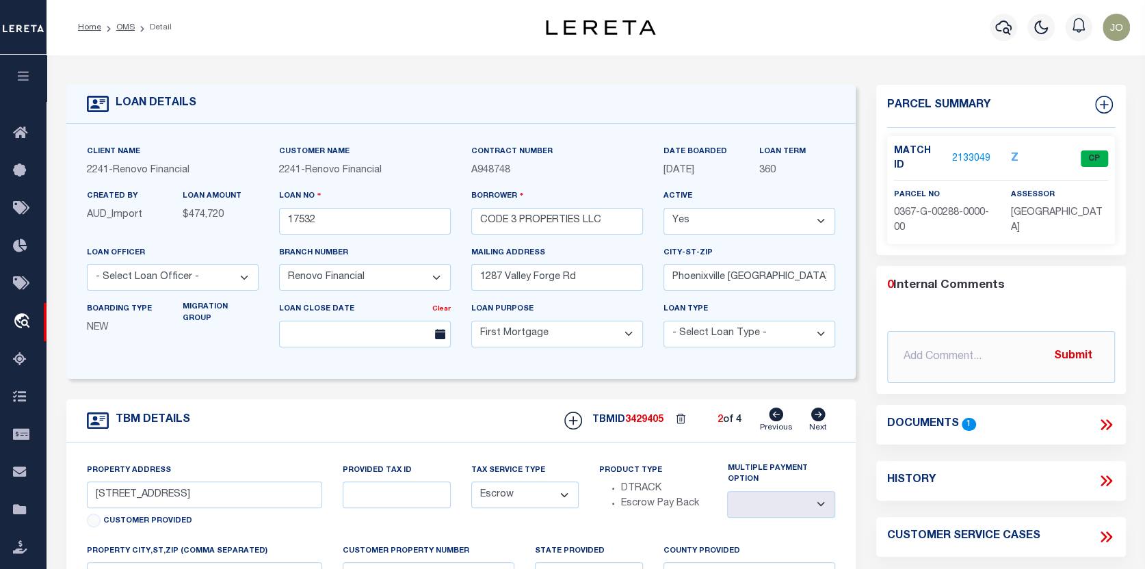
type input "631-633 Park Avenue"
select select
type input "Avalon, PA 15202"
type input "a0kUS000007bDK1"
select select
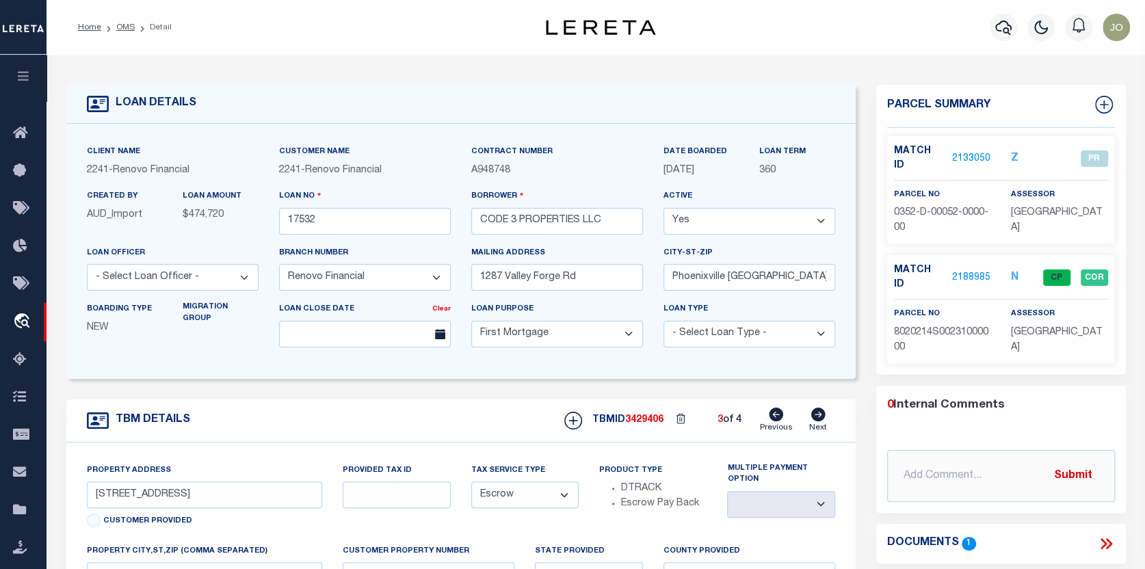
click at [968, 152] on link "2133050" at bounding box center [971, 159] width 38 height 14
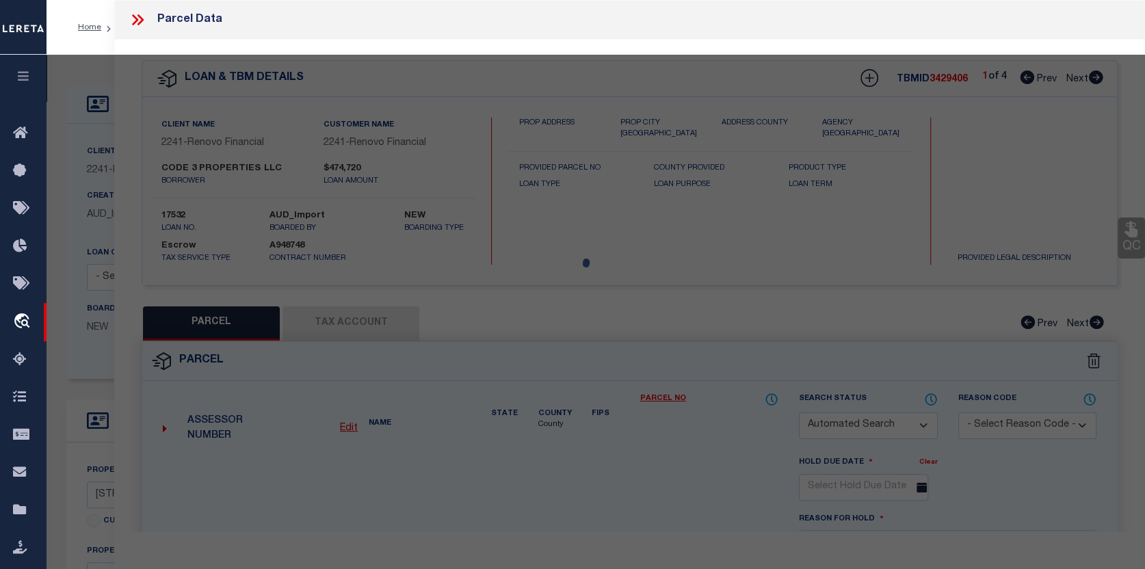
checkbox input "false"
select select "PR"
select select "ACT"
type input "CODE 3 PROPERTIES LLC"
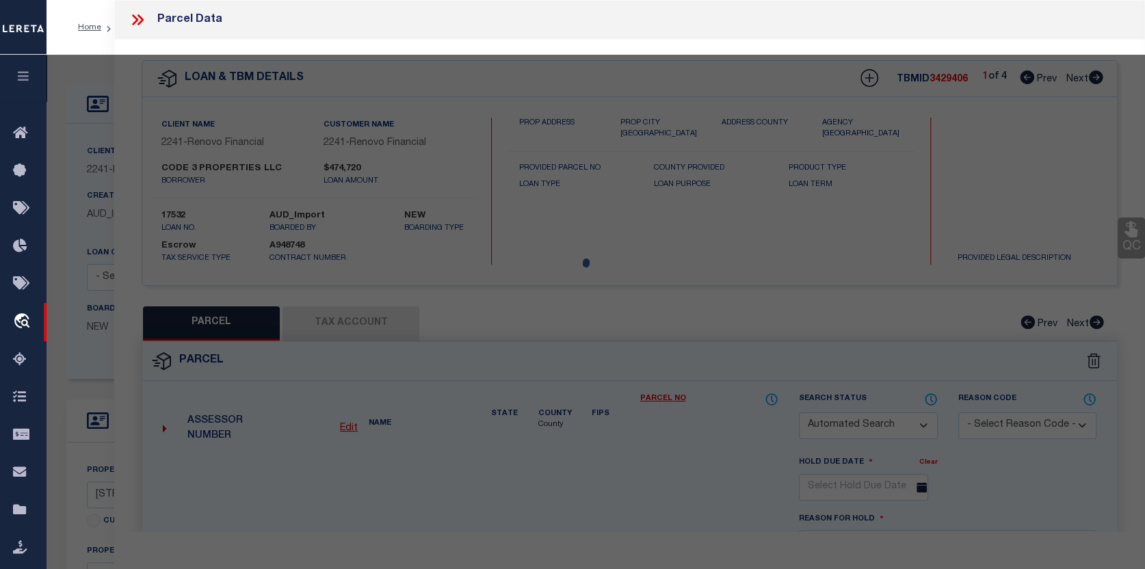
select select "AGW"
select select
type input "634 6TH ST"
type input "PITCAIRN, PA 15140"
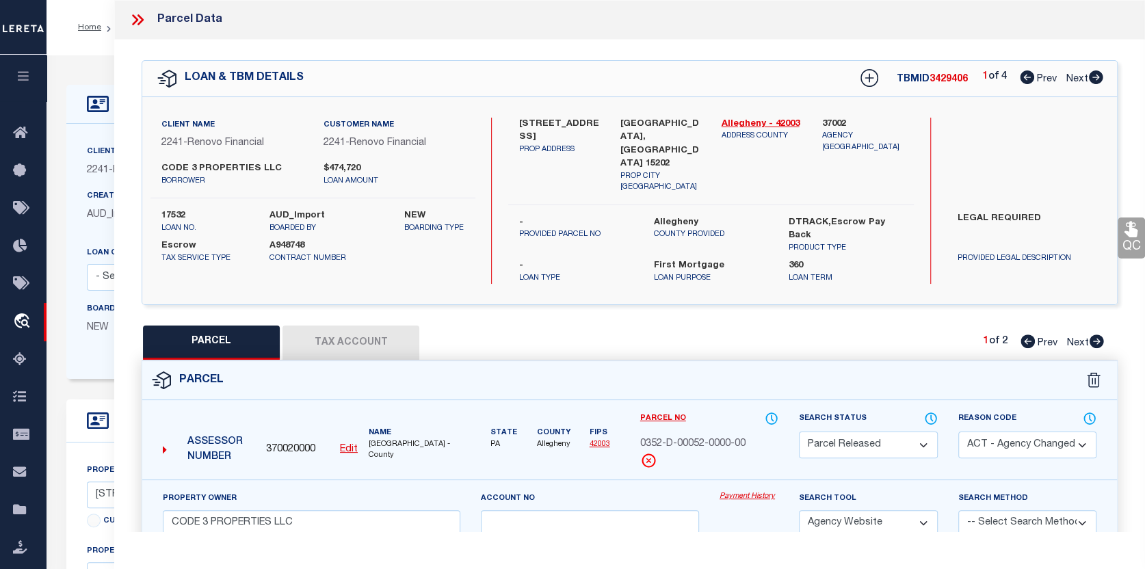
click at [376, 326] on button "Tax Account" at bounding box center [351, 343] width 137 height 34
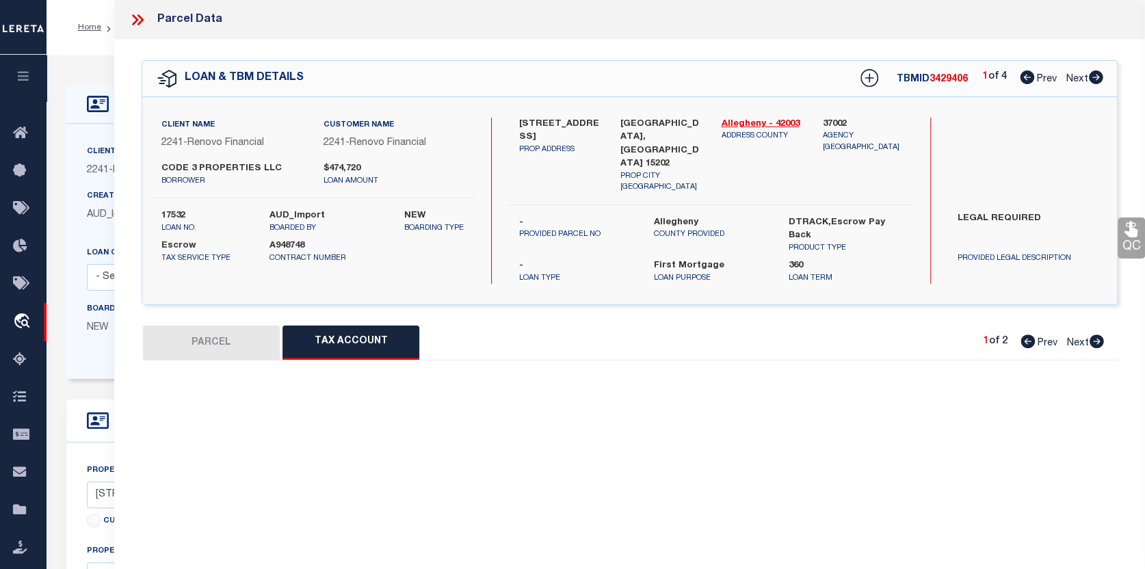
select select "100"
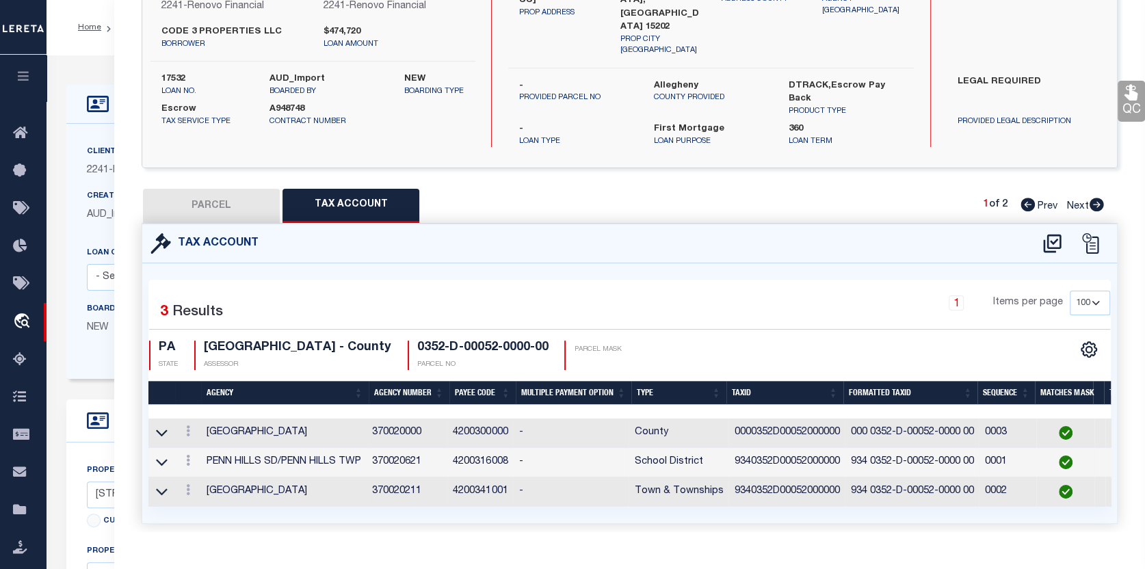
click at [244, 448] on td "PENN HILLS SD/PENN HILLS TWP" at bounding box center [284, 462] width 166 height 29
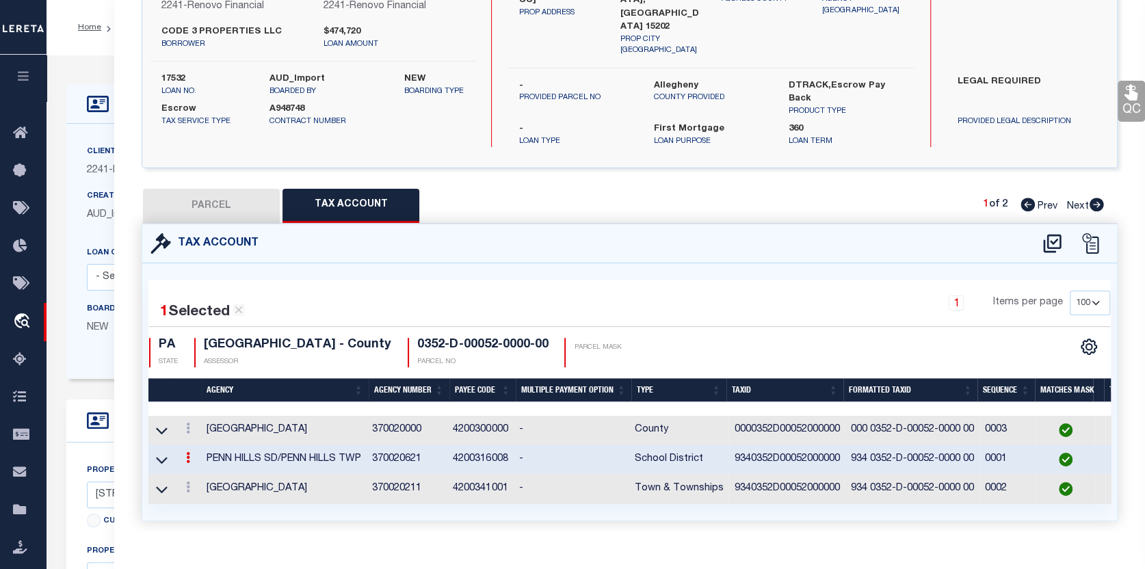
click at [200, 189] on button "PARCEL" at bounding box center [211, 206] width 137 height 34
select select "AS"
select select
checkbox input "false"
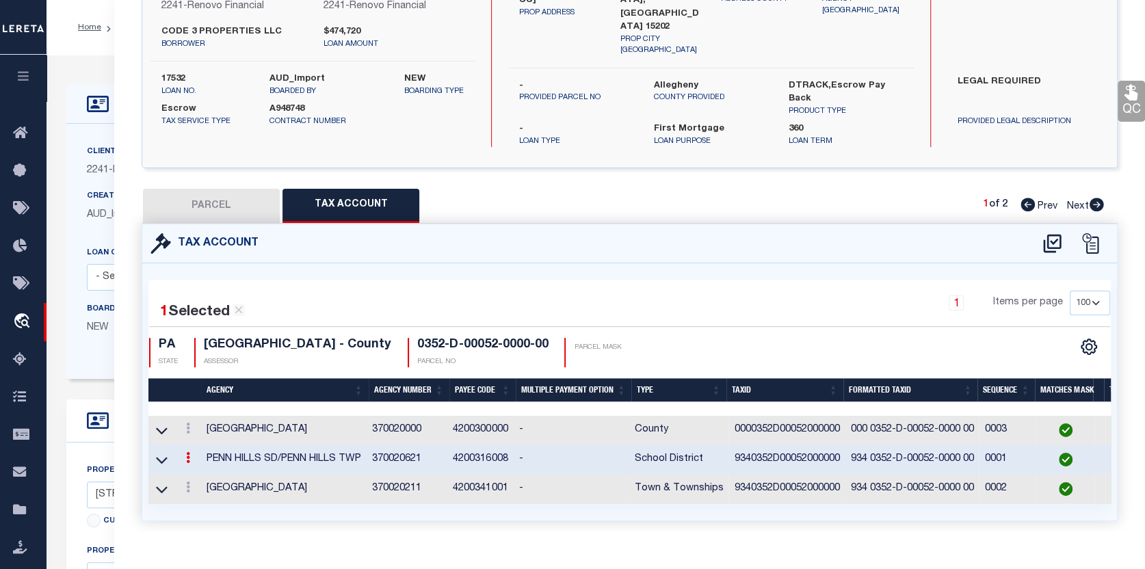
checkbox input "false"
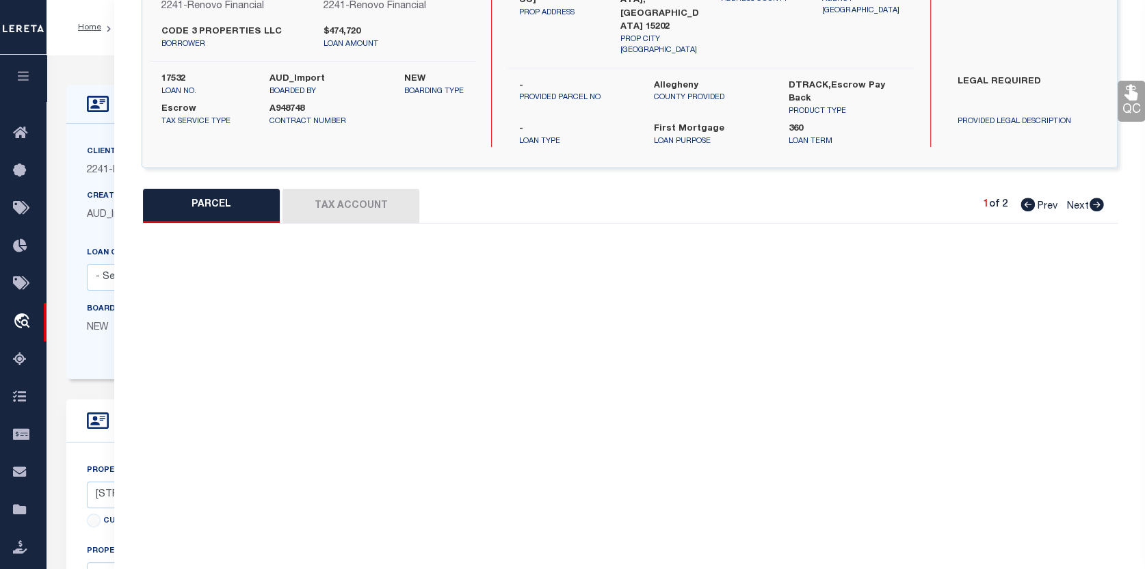
select select "PR"
select select "ACT"
type input "CODE 3 PROPERTIES LLC"
select select "AGW"
select select
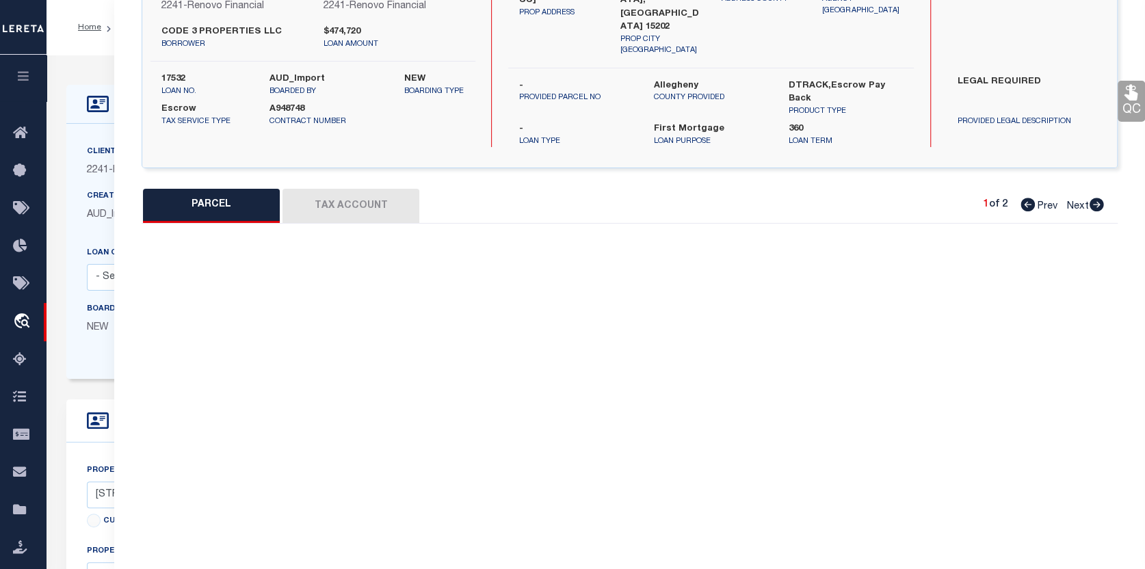
type input "634 6TH ST"
type input "PITCAIRN, PA 15140"
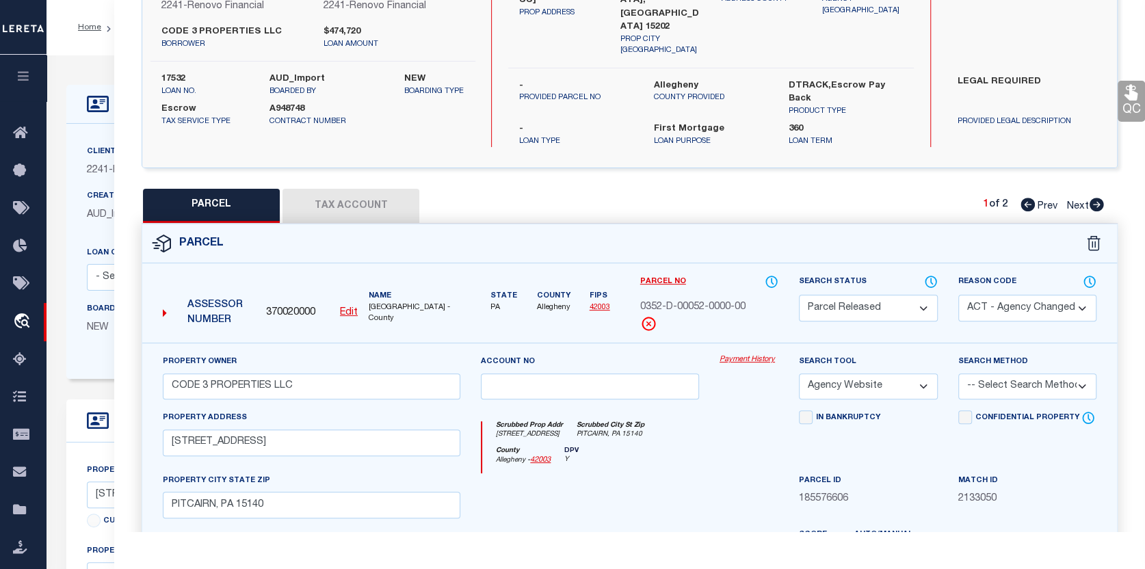
click at [375, 189] on button "Tax Account" at bounding box center [351, 206] width 137 height 34
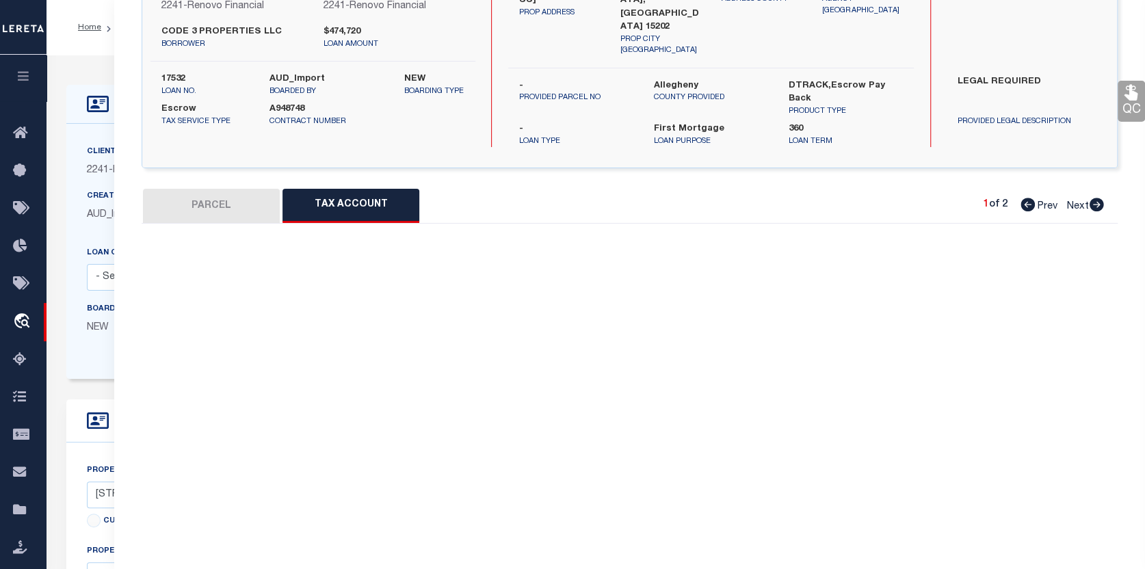
select select "100"
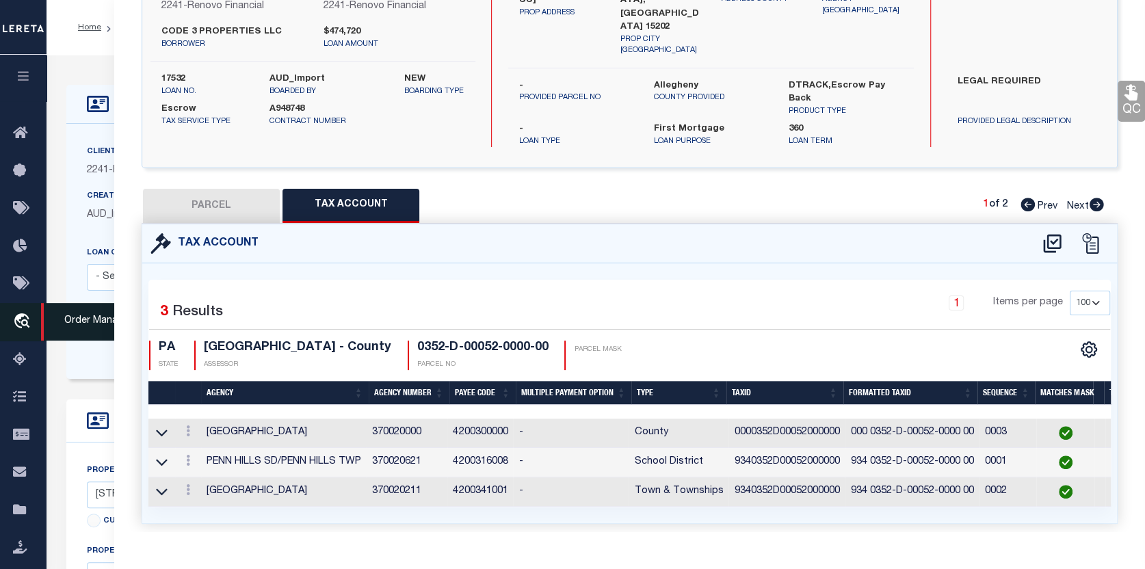
click at [17, 316] on icon "travel_explore" at bounding box center [24, 322] width 22 height 18
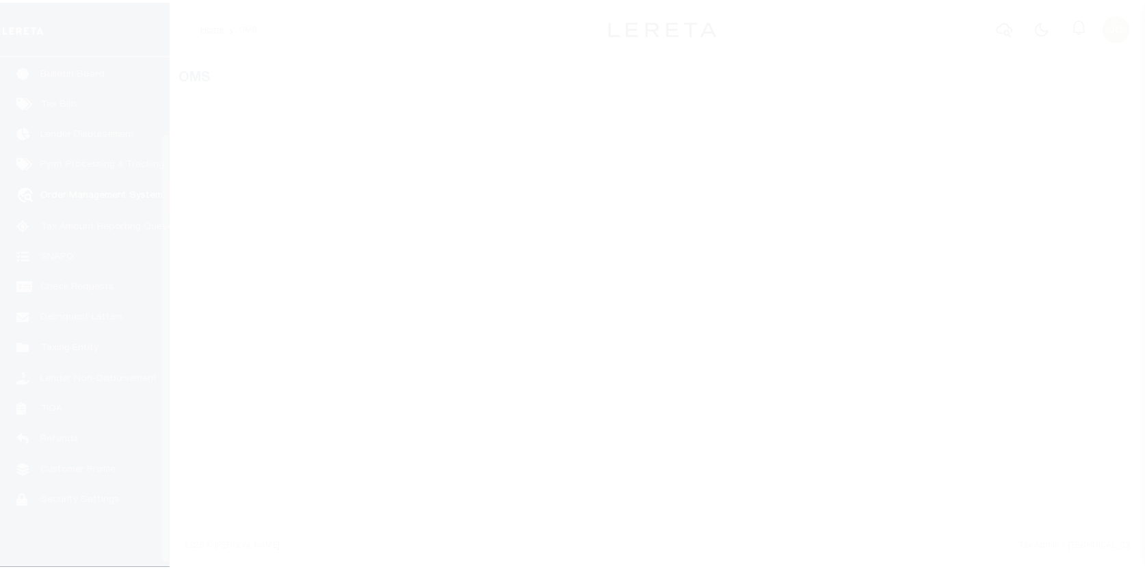
scroll to position [95, 0]
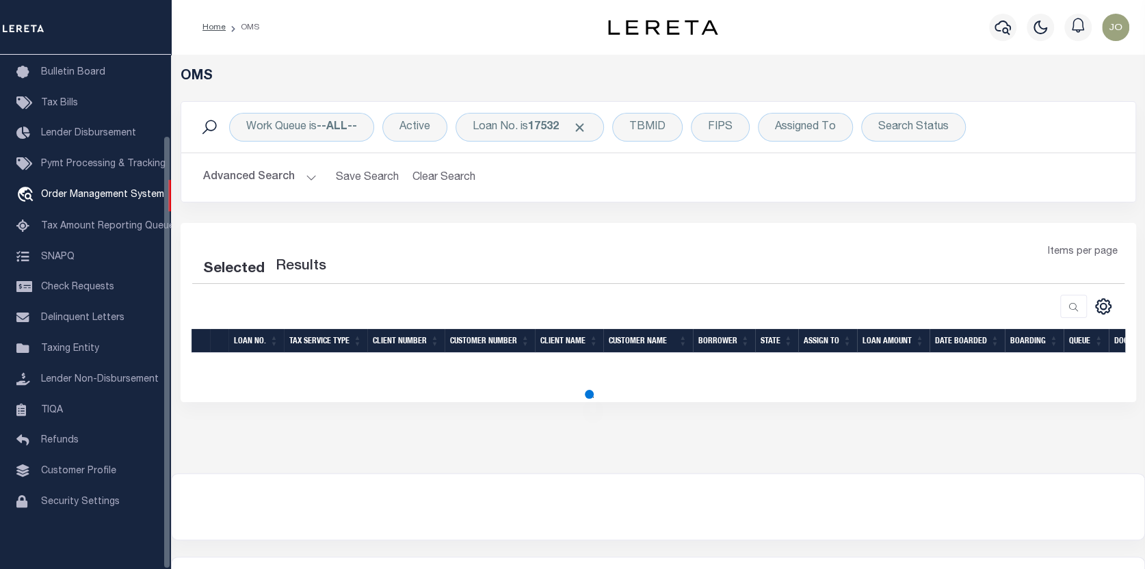
select select "200"
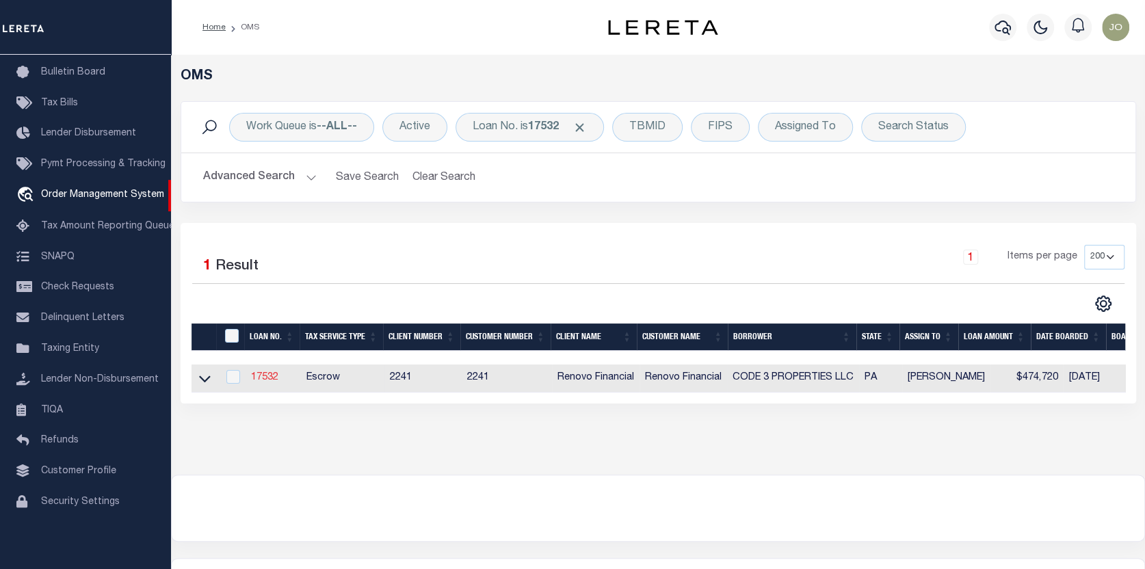
click at [263, 375] on link "17532" at bounding box center [264, 378] width 27 height 10
type input "17532"
type input "CODE 3 PROPERTIES LLC"
select select
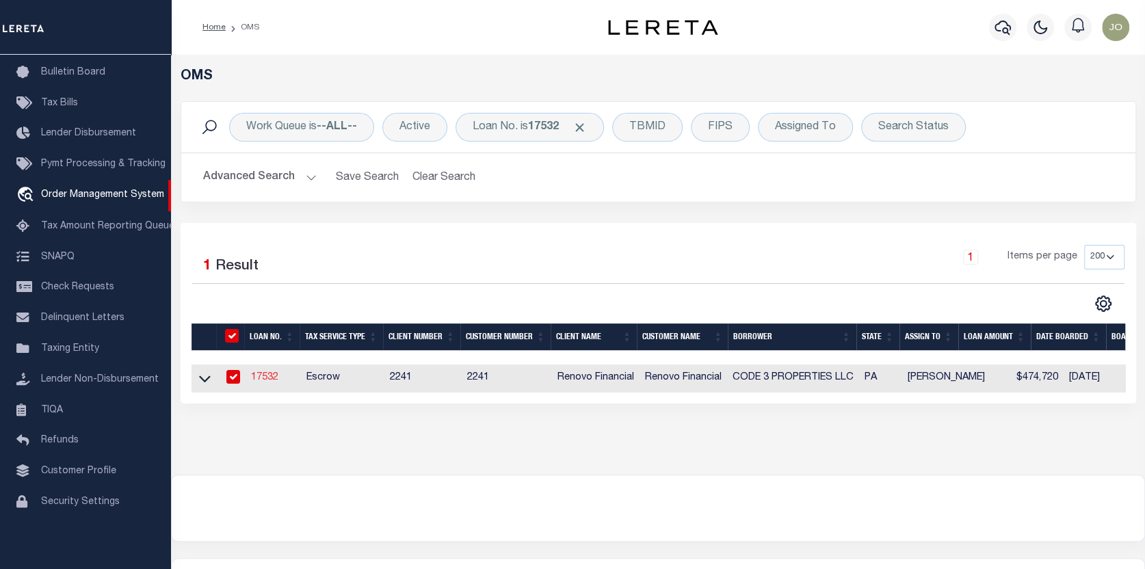
type input "1287 Valley Forge Rd"
type input "Phoenixville [GEOGRAPHIC_DATA] 19460"
select select "10"
select select "Escrow"
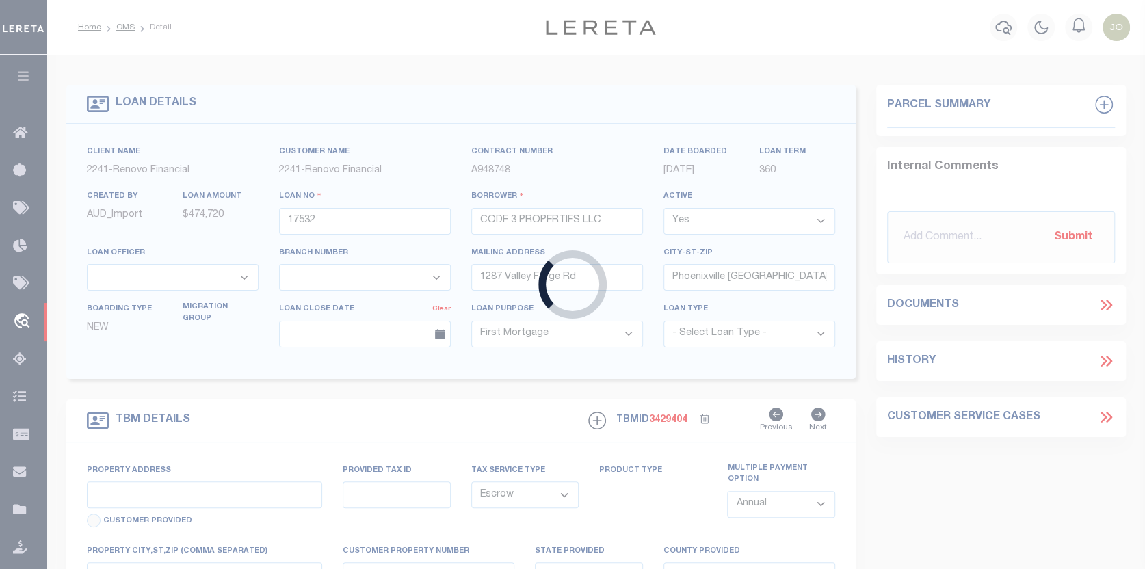
select select "25066"
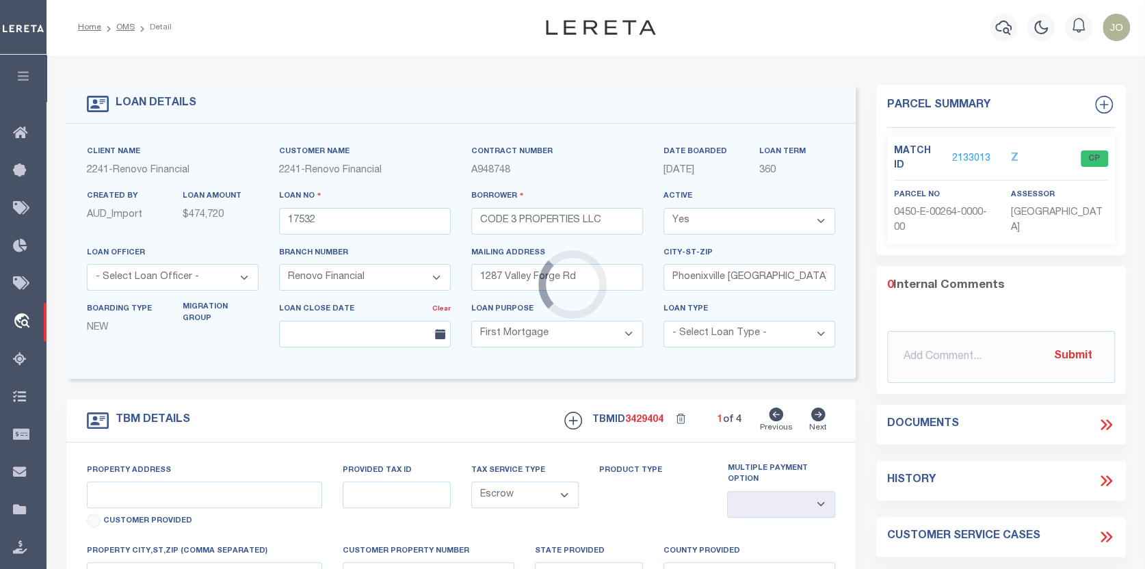
type input "[STREET_ADDRESS][PERSON_NAME]"
select select
type input "[GEOGRAPHIC_DATA], [GEOGRAPHIC_DATA] 15235"
type input "a0kUS000007bECr"
type input "PA"
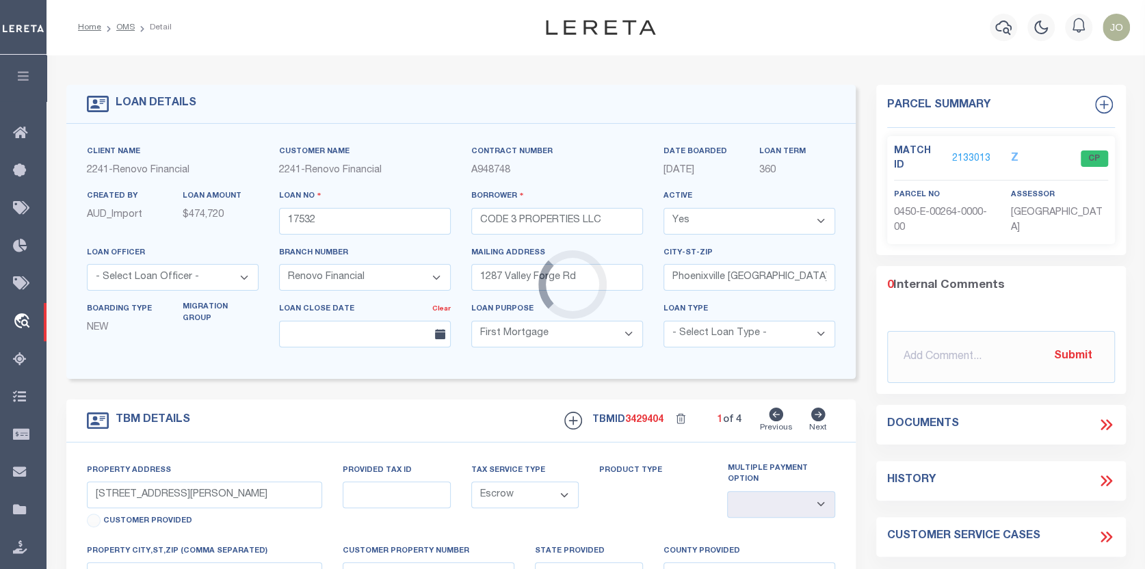
select select
type textarea "LEGAL REQUIRED"
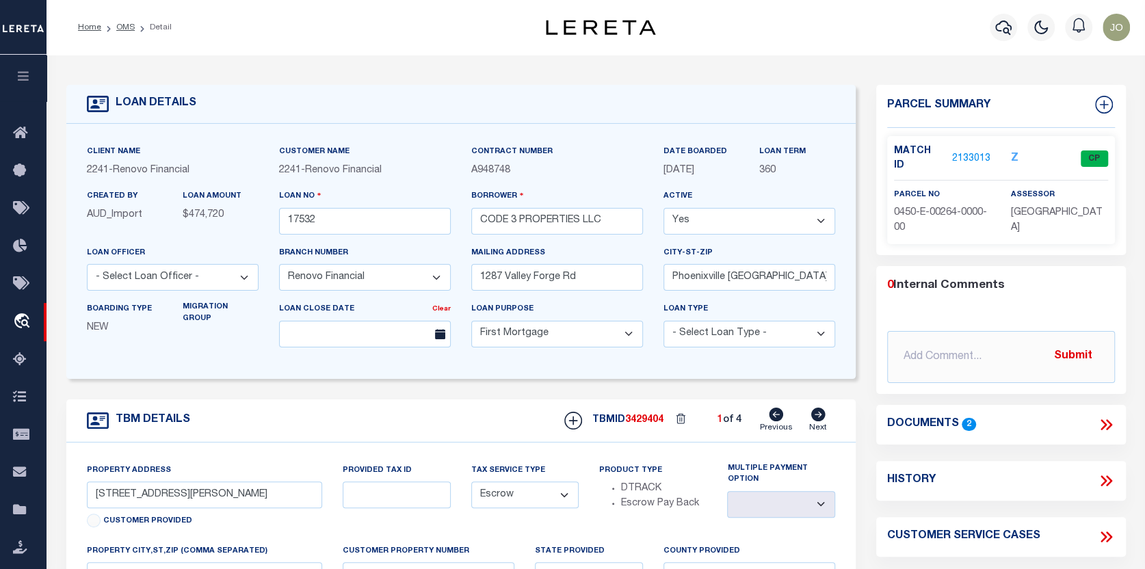
click at [815, 414] on icon at bounding box center [818, 415] width 14 height 14
type input "[STREET_ADDRESS]"
select select
type input "[GEOGRAPHIC_DATA]"
type input "a0kUS000007bE3B"
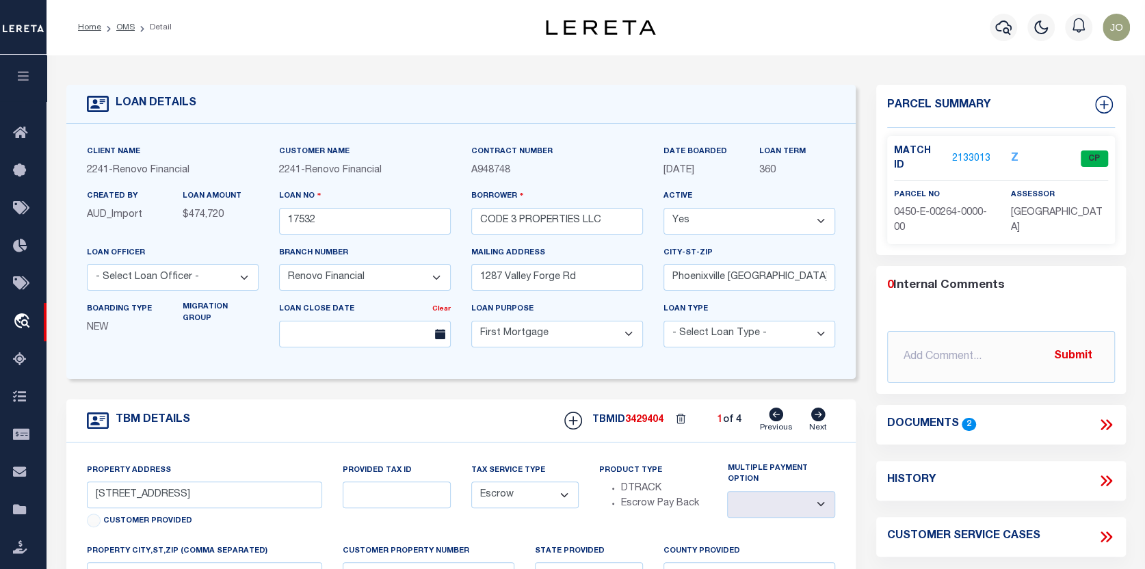
select select
click at [815, 414] on icon at bounding box center [818, 415] width 14 height 14
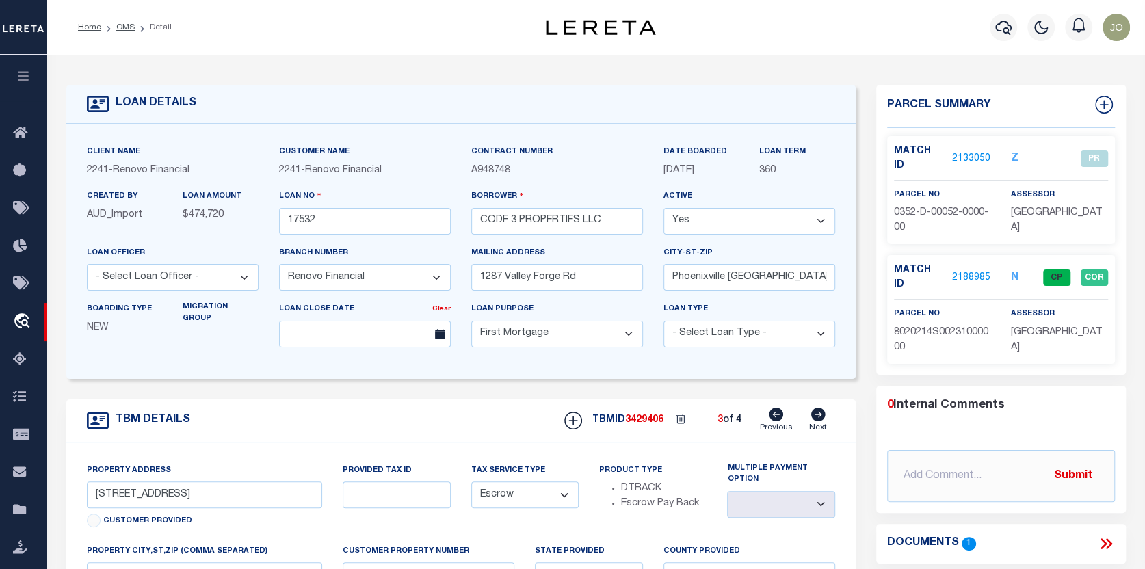
type input "631-633 Park Avenue"
select select
type input "Avalon, PA 15202"
type input "a0kUS000007bDK1"
select select
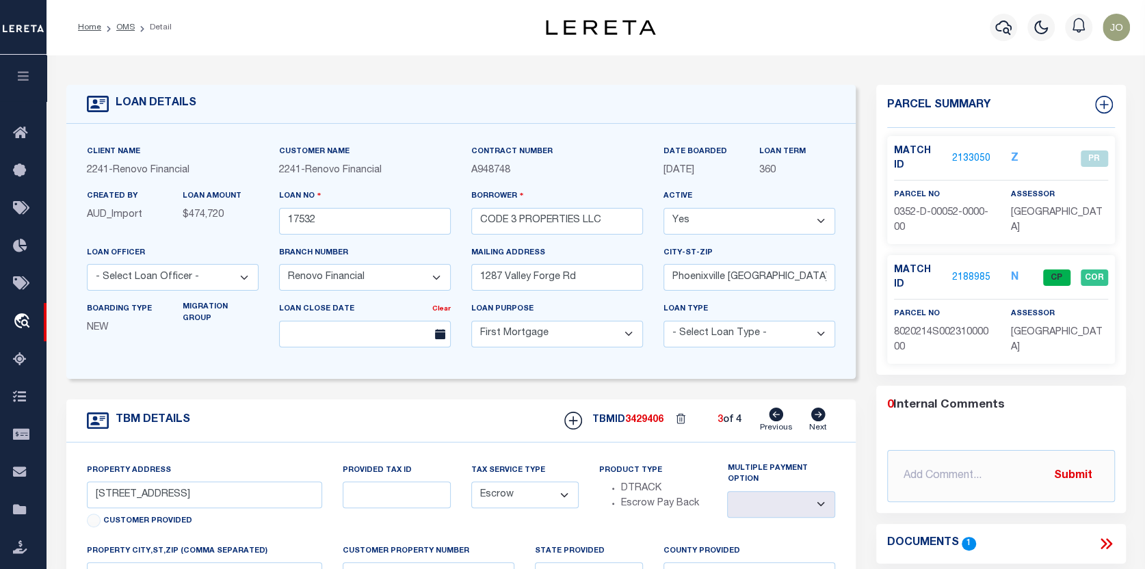
click at [815, 414] on icon at bounding box center [818, 415] width 14 height 14
type input "634 Sixth Street"
select select
type input "Pitcairn, PA 15140"
type input "a0kUS000007bEHh"
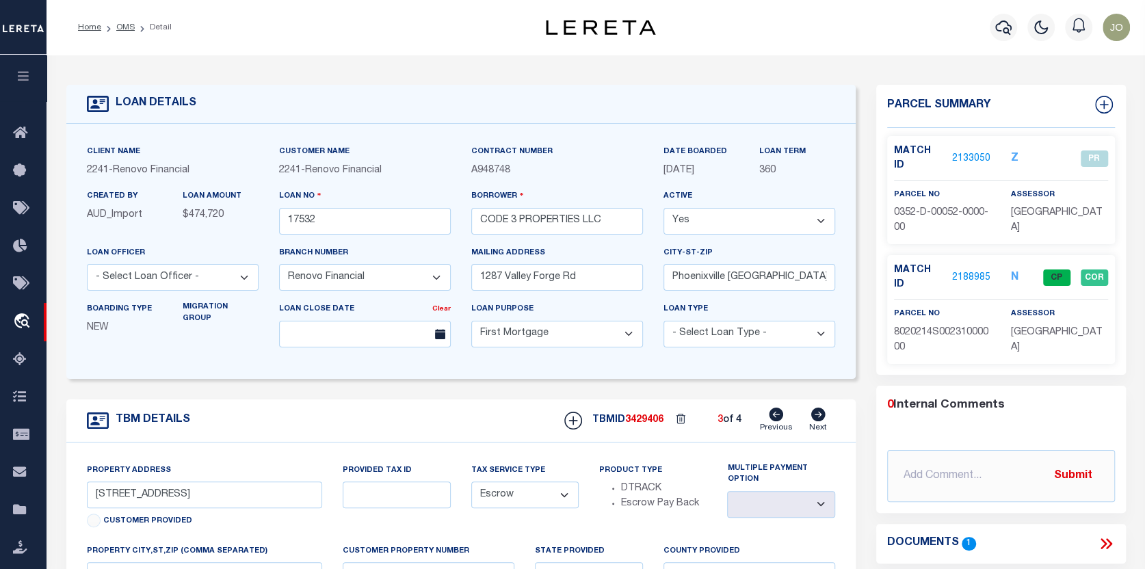
select select
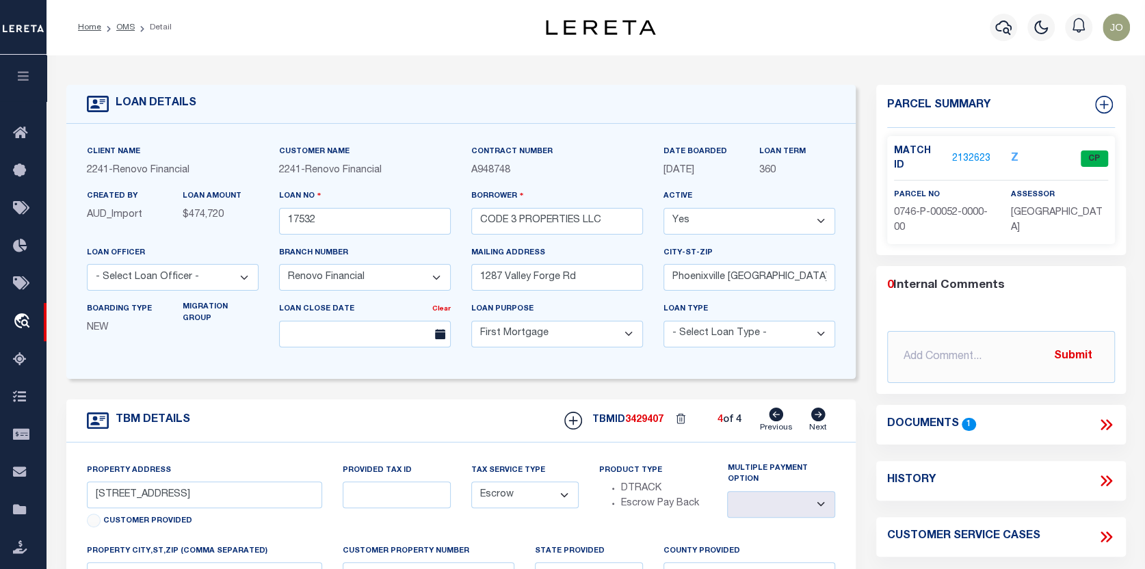
click at [773, 419] on icon at bounding box center [777, 415] width 14 height 14
type input "631-633 Park Avenue"
select select
type input "Avalon, PA 15202"
type input "a0kUS000007bDK1"
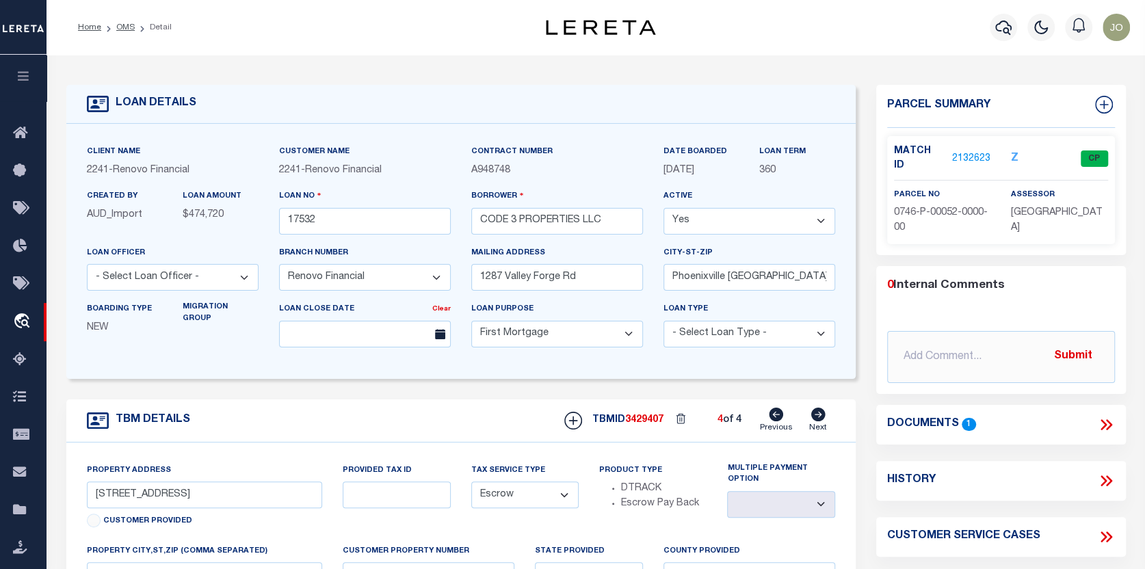
select select
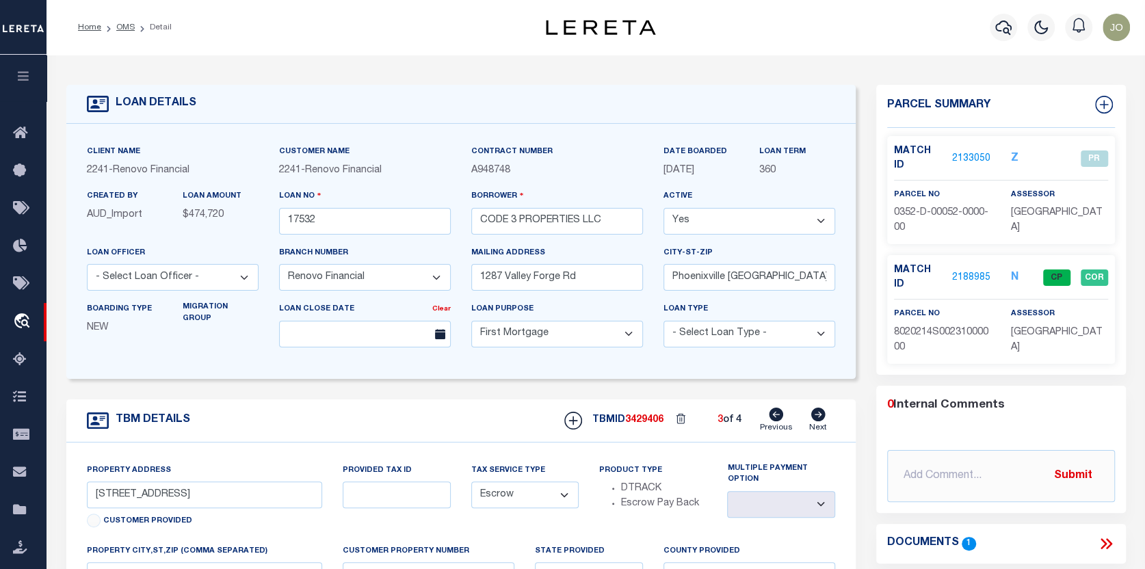
click at [773, 419] on icon at bounding box center [777, 415] width 14 height 14
type input "[STREET_ADDRESS]"
select select
type input "[GEOGRAPHIC_DATA]"
type input "a0kUS000007bE3B"
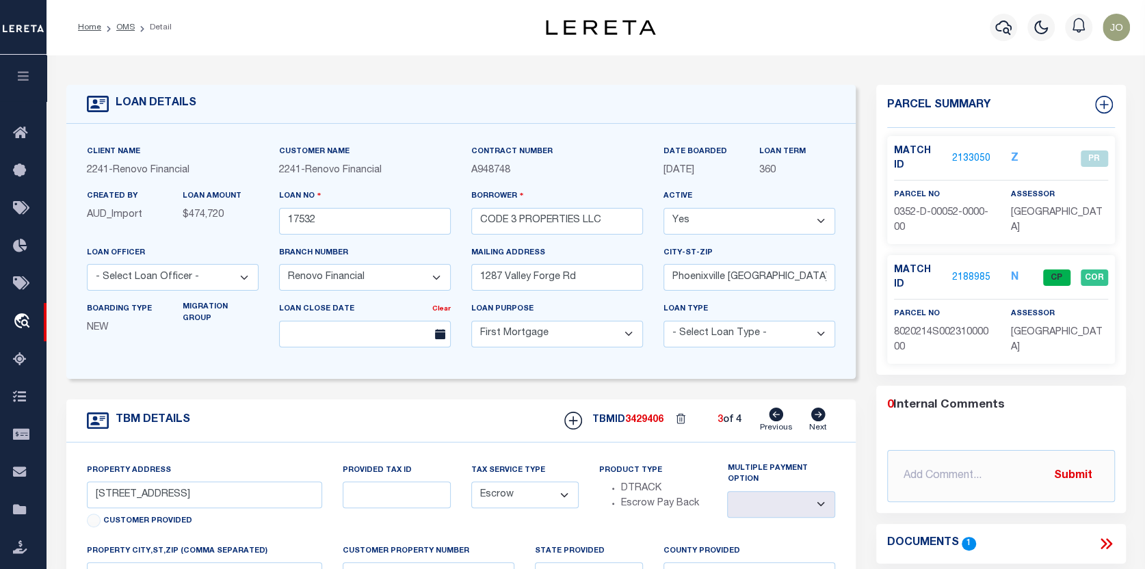
select select
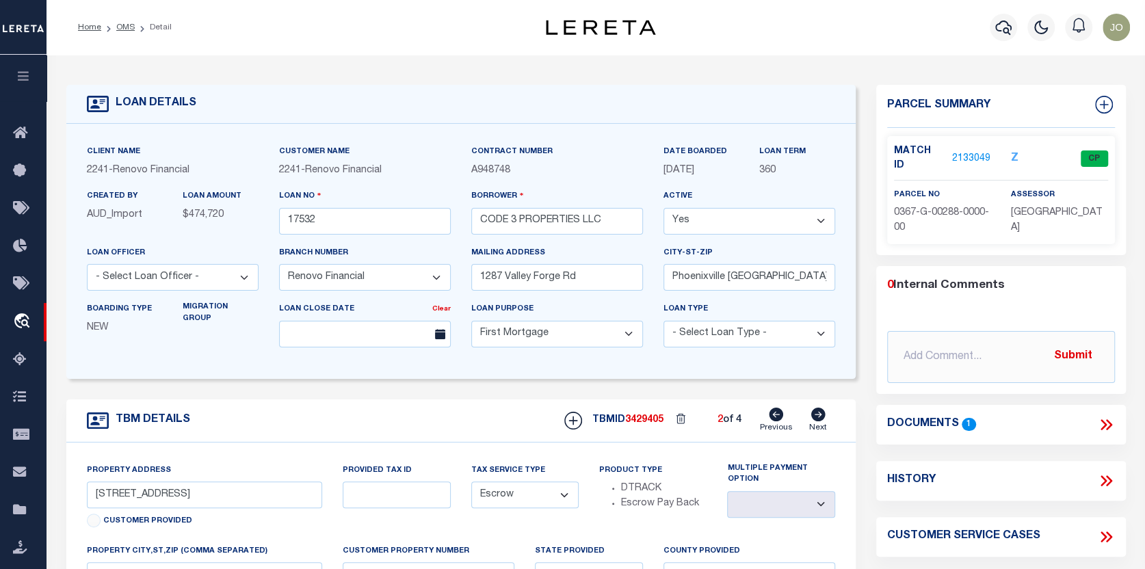
click at [773, 419] on icon at bounding box center [777, 415] width 14 height 14
type input "12010 Joan Drive"
select select
type input "Pittsburgh, PA 15235"
type input "a0kUS000007bECr"
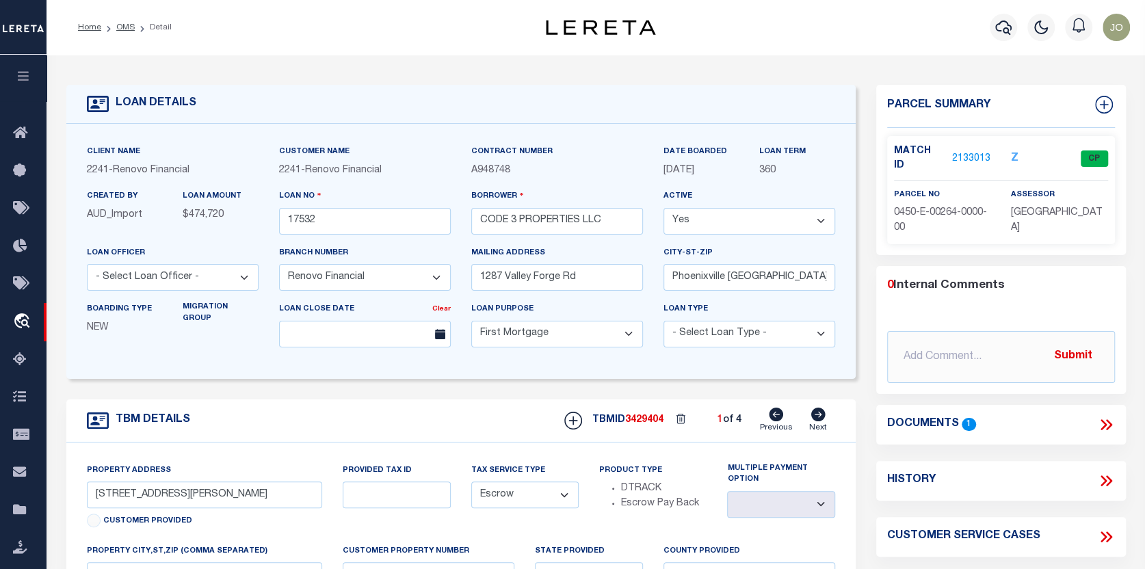
select select
click at [773, 419] on icon at bounding box center [777, 415] width 14 height 14
click at [961, 152] on link "2133013" at bounding box center [971, 159] width 38 height 14
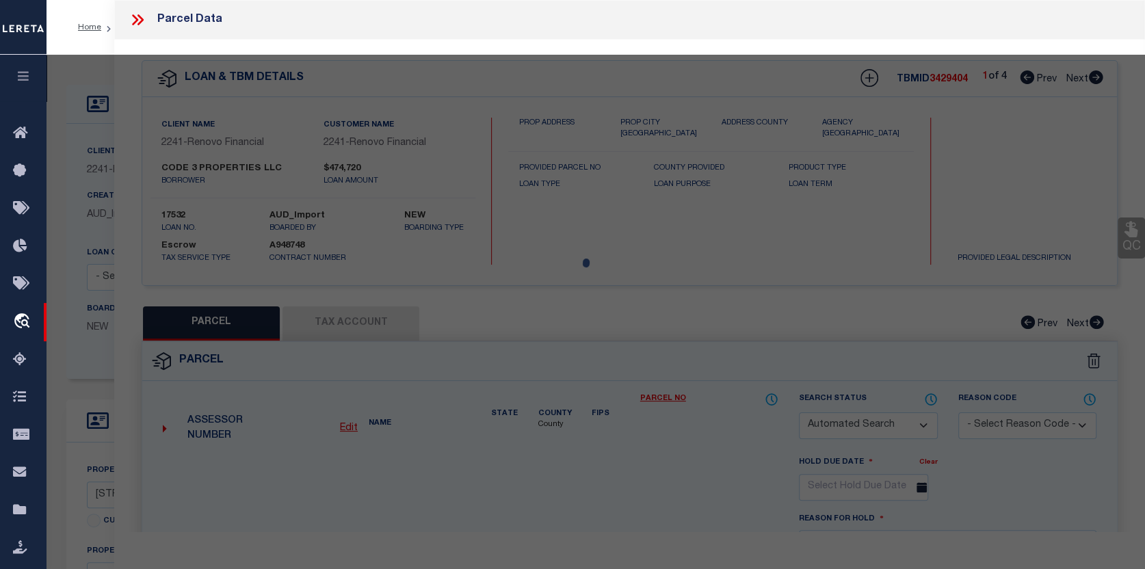
checkbox input "false"
select select "CP"
type input "CODE 3 PROPERTIES LLC"
select select "AGW"
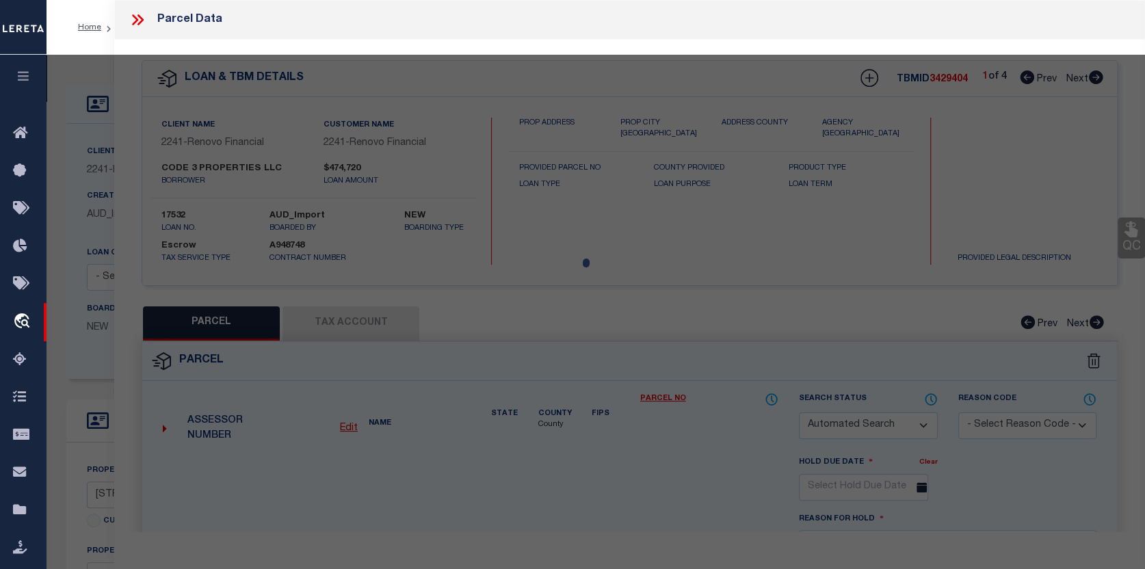
select select
type input "12010 JOAN DR"
type input "PITTSBURGH, PA 15235"
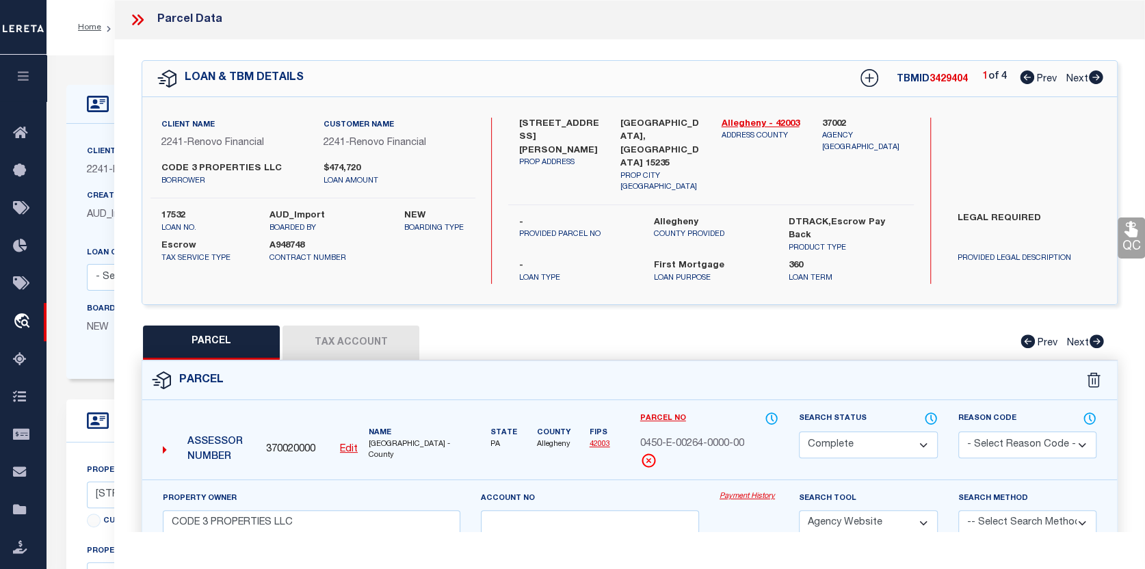
click at [757, 491] on link "Payment History" at bounding box center [749, 497] width 59 height 12
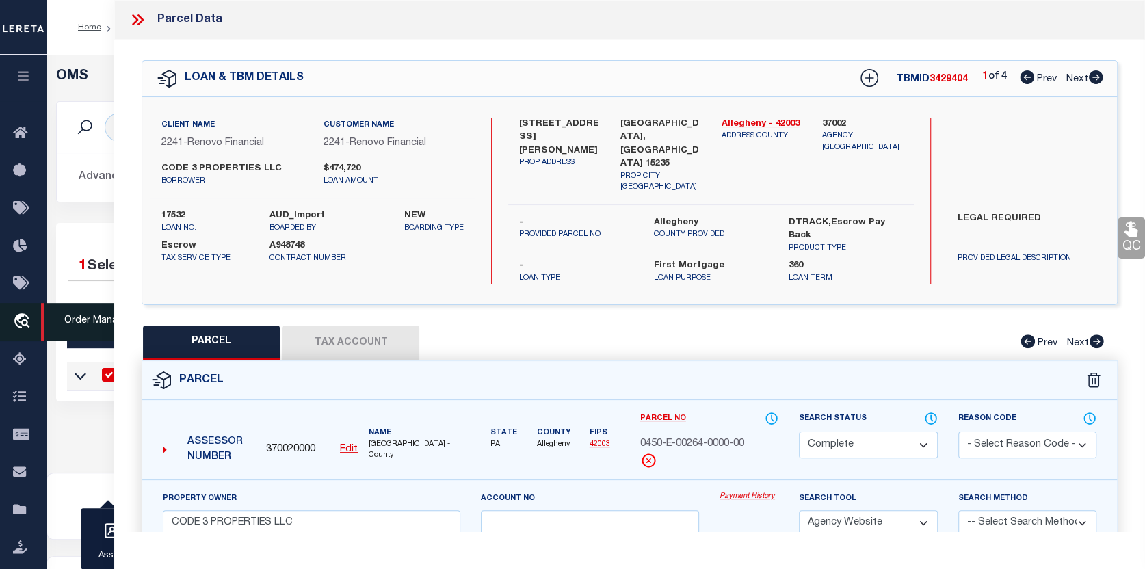
click at [20, 322] on icon "travel_explore" at bounding box center [24, 322] width 22 height 18
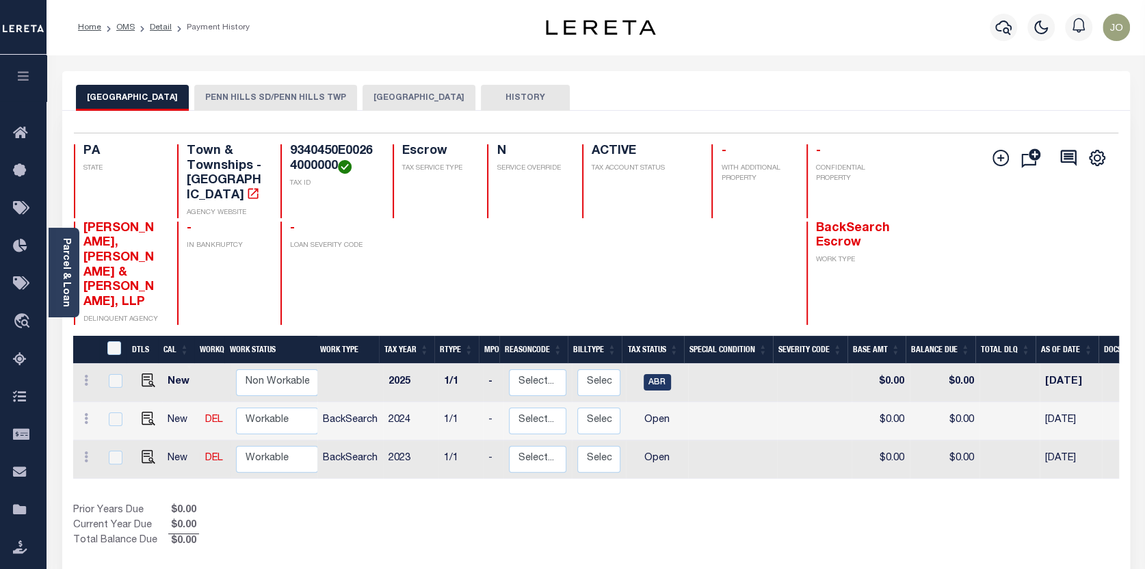
click at [257, 96] on button "PENN HILLS SD/PENN HILLS TWP" at bounding box center [275, 98] width 163 height 26
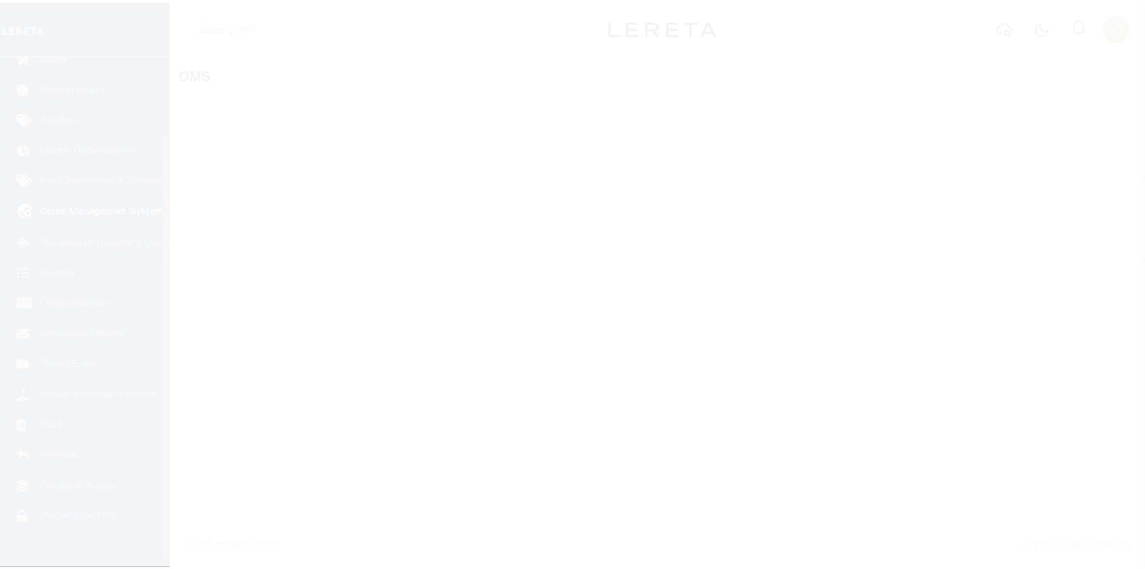
scroll to position [95, 0]
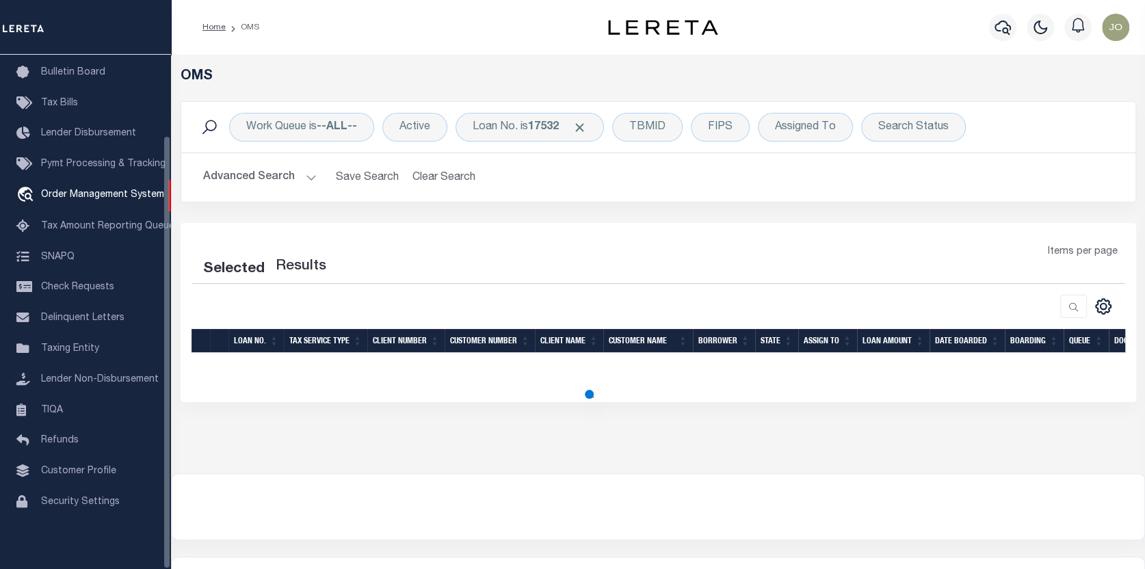
select select "200"
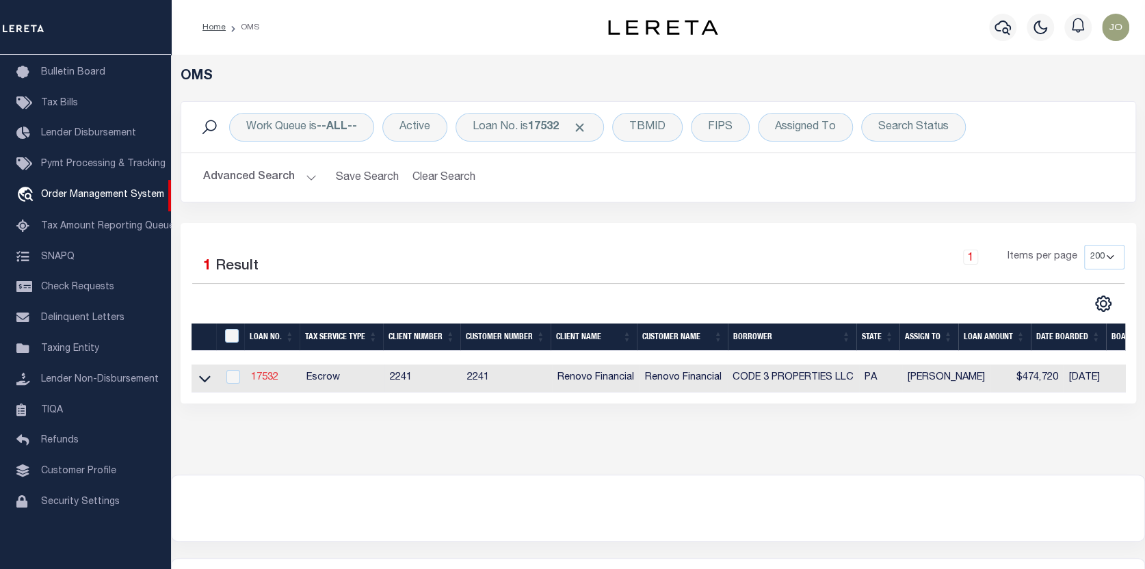
click at [263, 375] on link "17532" at bounding box center [264, 378] width 27 height 10
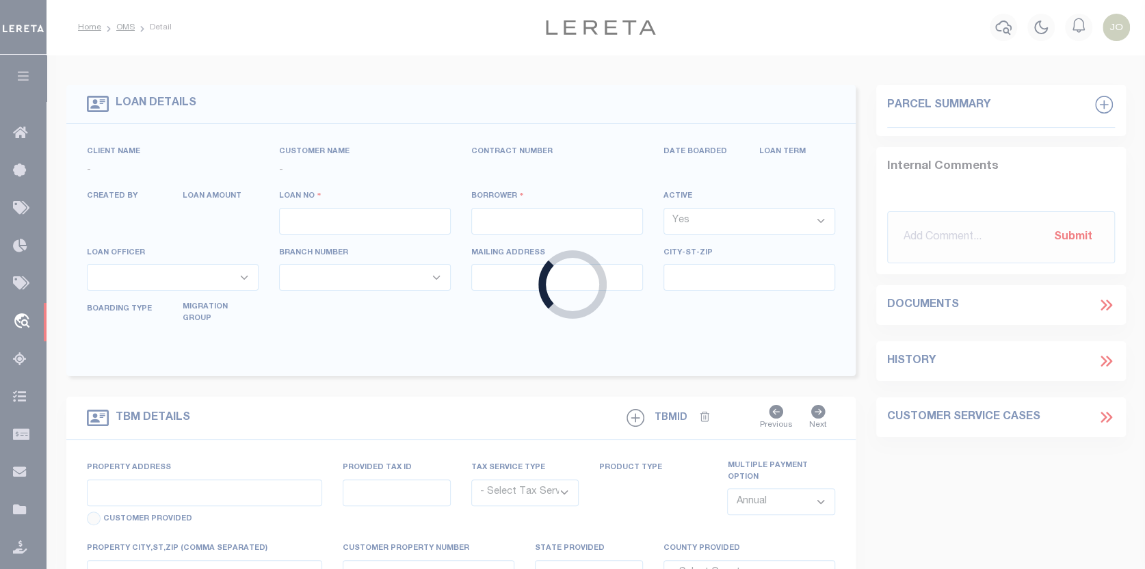
type input "17532"
type input "CODE 3 PROPERTIES LLC"
select select
type input "1287 Valley Forge Rd"
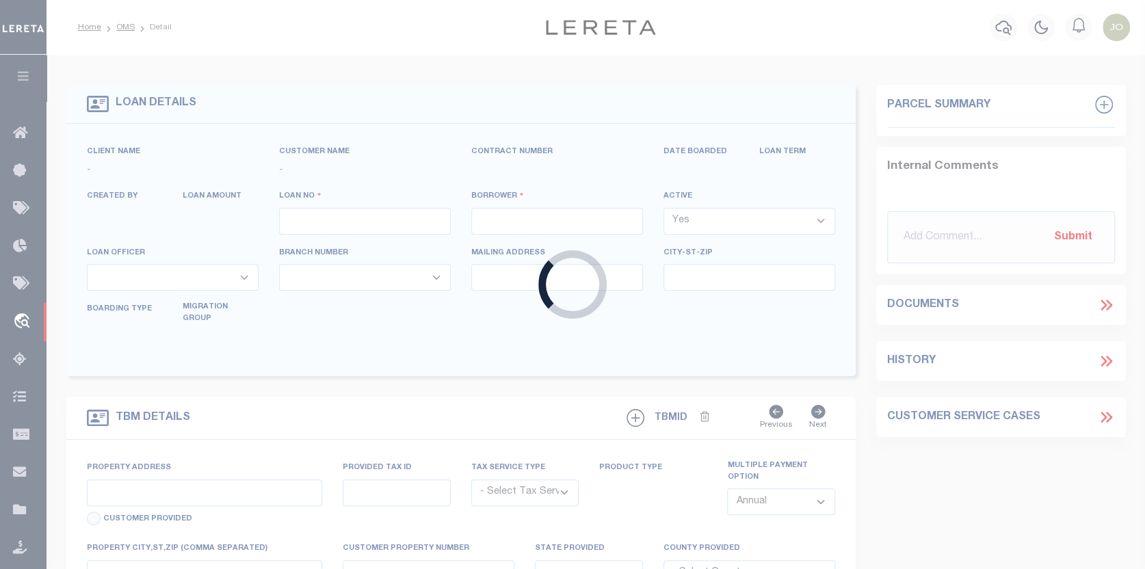
type input "Phoenixville [GEOGRAPHIC_DATA] 19460"
select select "10"
select select "Escrow"
type input "12010 Joan Drive"
select select
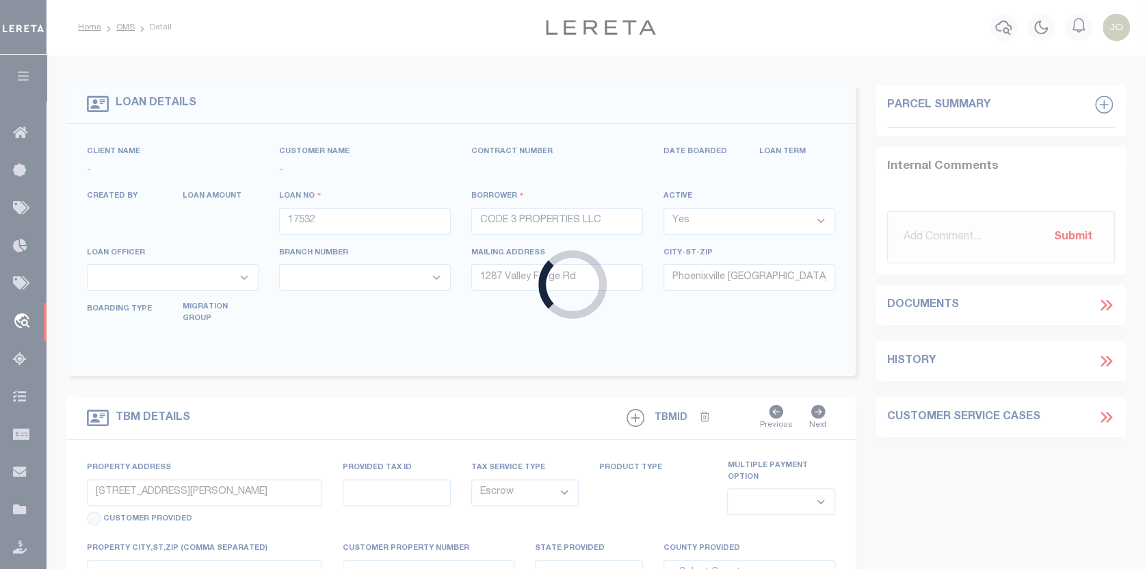
type input "Pittsburgh, PA 15235"
type input "a0kUS000007bECr"
type input "PA"
select select
type textarea "LEGAL REQUIRED"
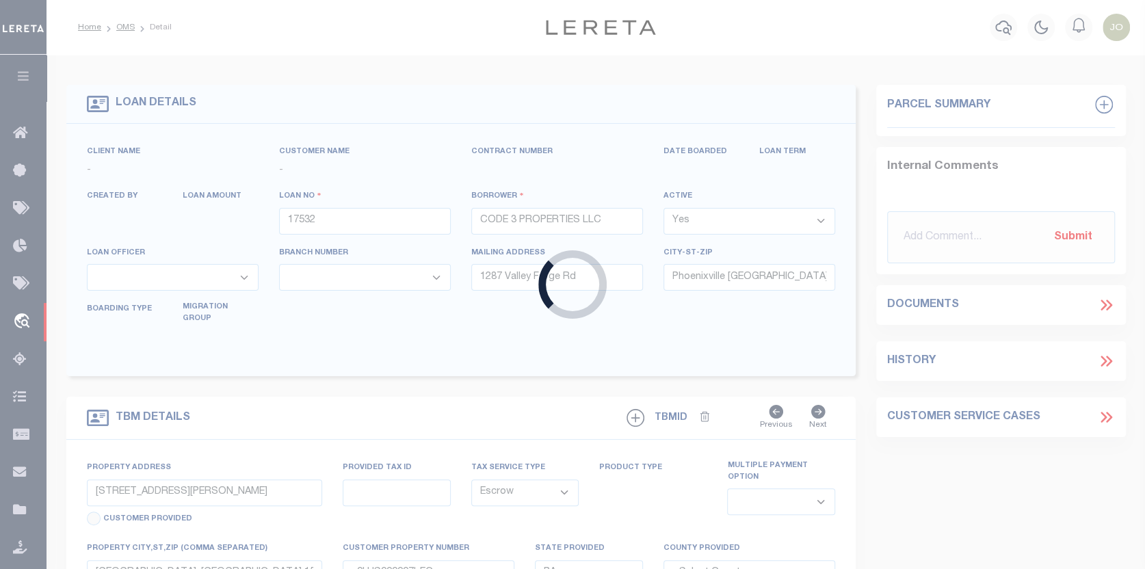
select select "25066"
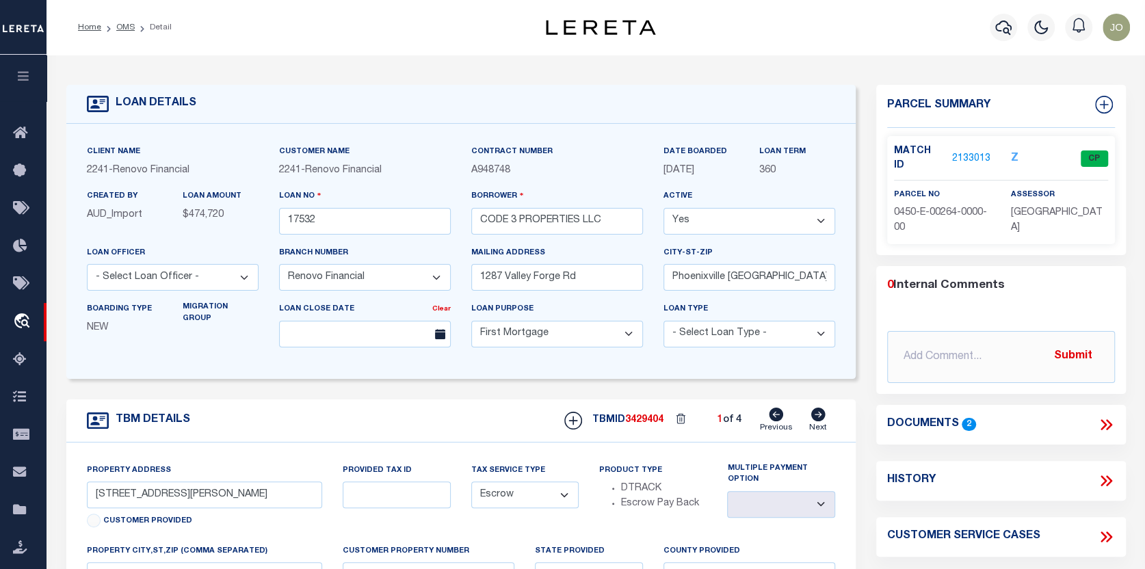
click at [821, 416] on icon at bounding box center [818, 415] width 14 height 14
type input "[STREET_ADDRESS]"
select select
type input "[GEOGRAPHIC_DATA]"
type input "a0kUS000007bE3B"
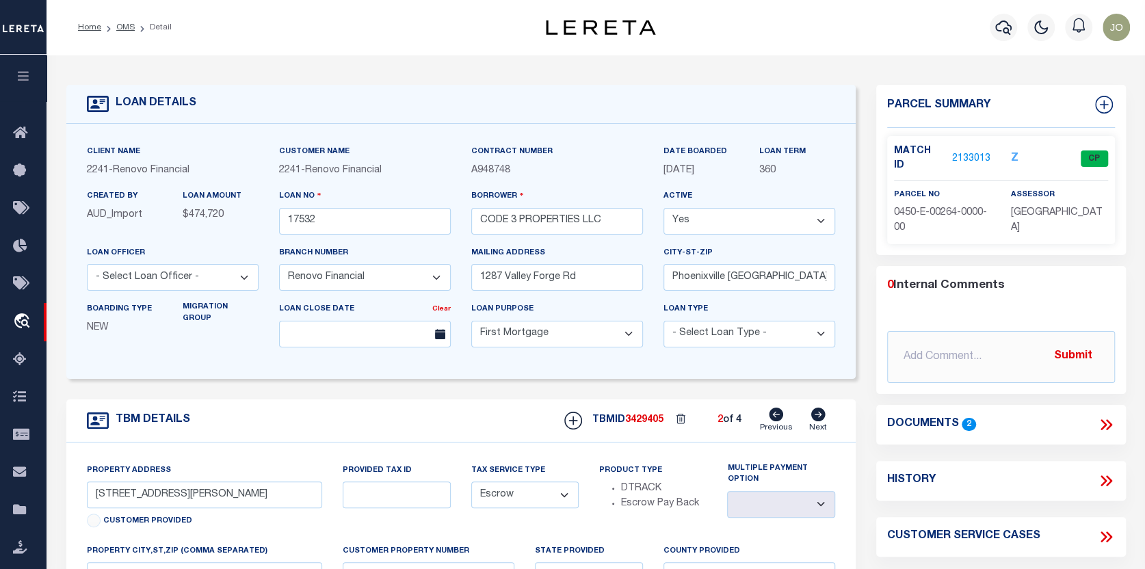
select select
click at [962, 152] on link "2133049" at bounding box center [971, 159] width 38 height 14
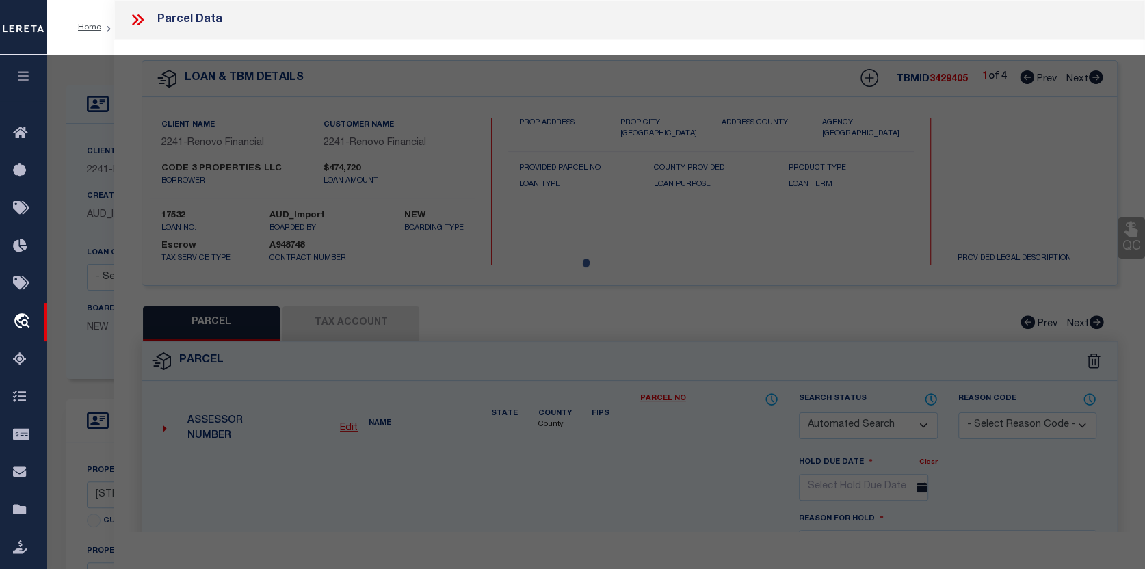
checkbox input "false"
select select "CP"
type input "CODE 3 PROPERTIES LLC"
select select "AGW"
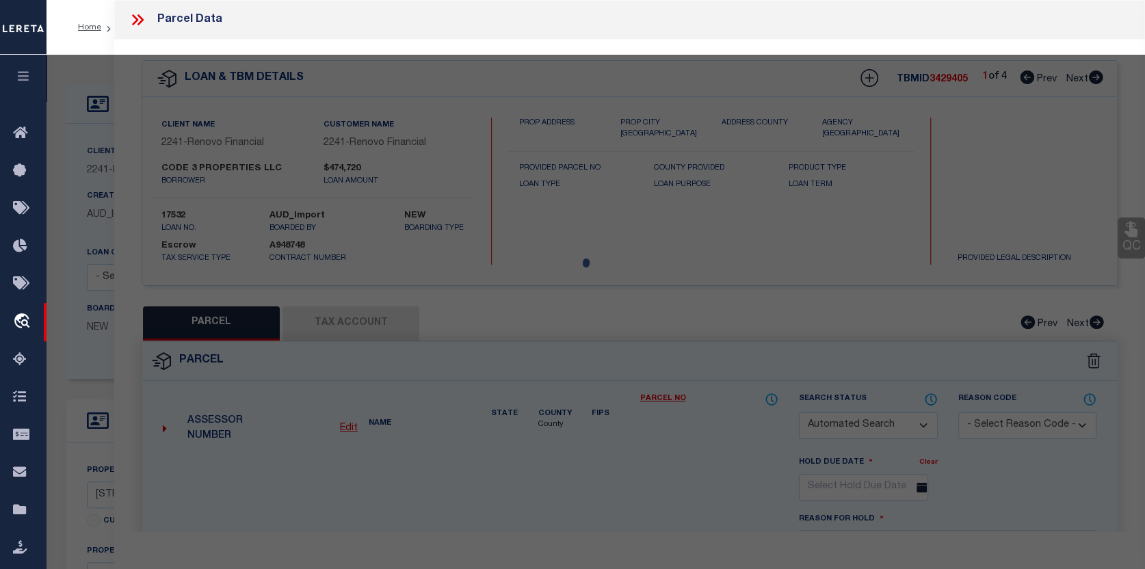
select select
type input "[STREET_ADDRESS]"
type input "[GEOGRAPHIC_DATA]"
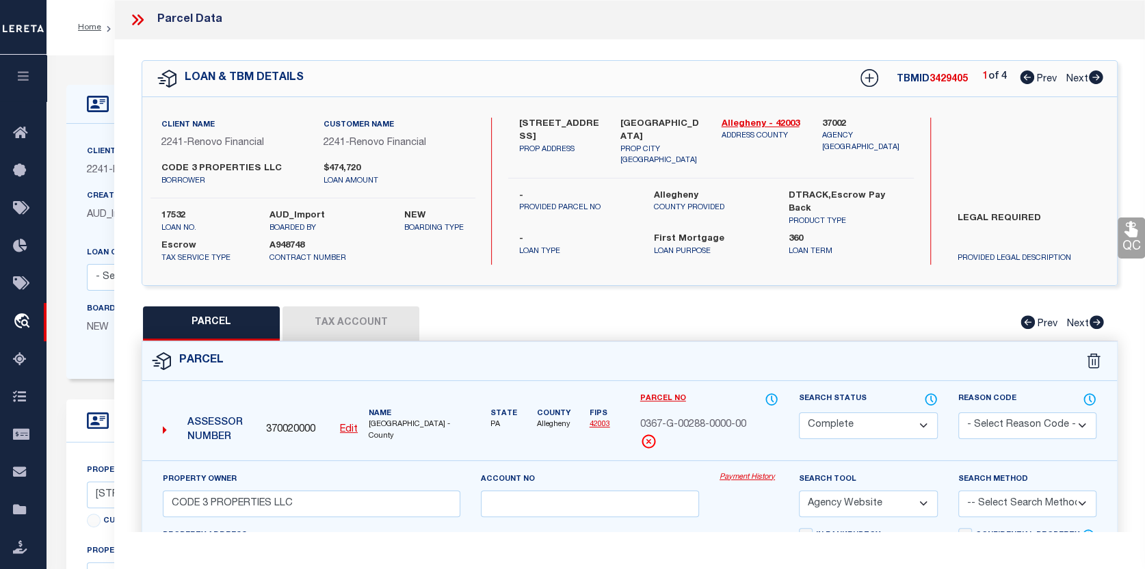
click at [748, 479] on link "Payment History" at bounding box center [749, 478] width 59 height 12
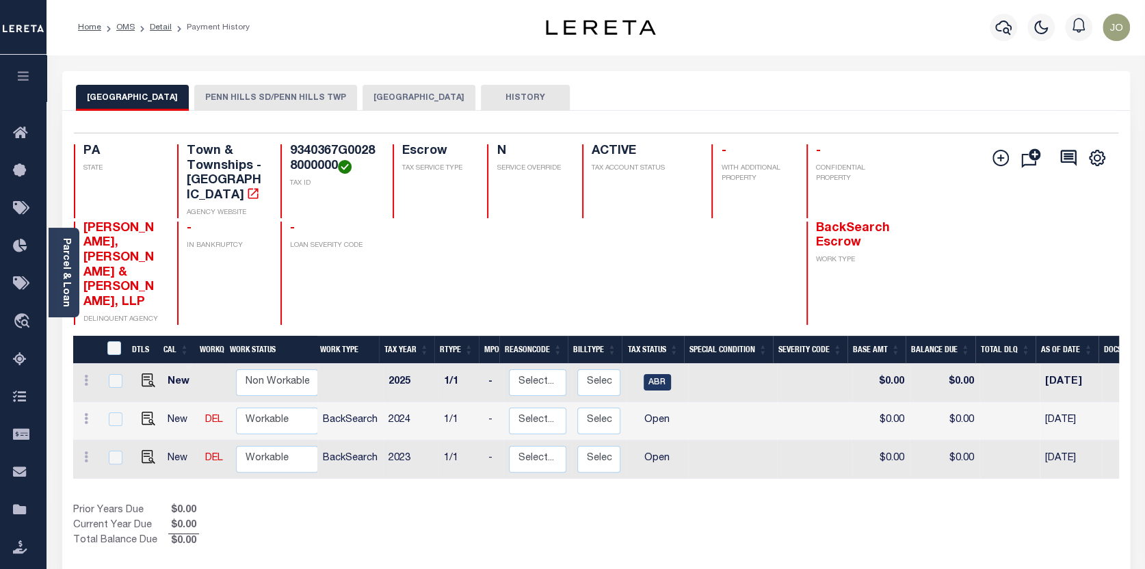
click at [288, 88] on button "PENN HILLS SD/PENN HILLS TWP" at bounding box center [275, 98] width 163 height 26
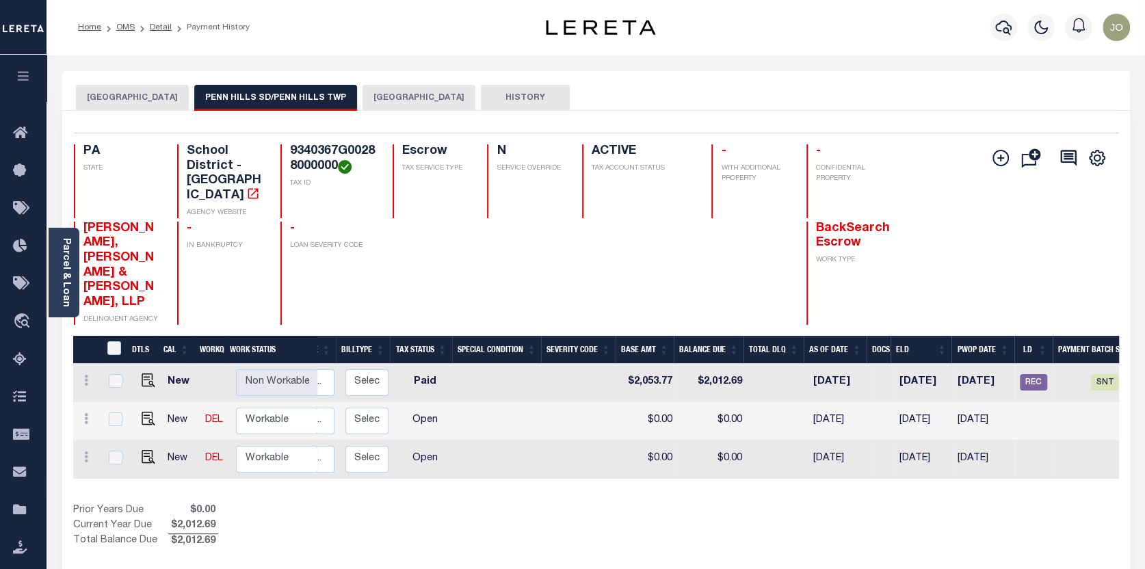
scroll to position [0, 300]
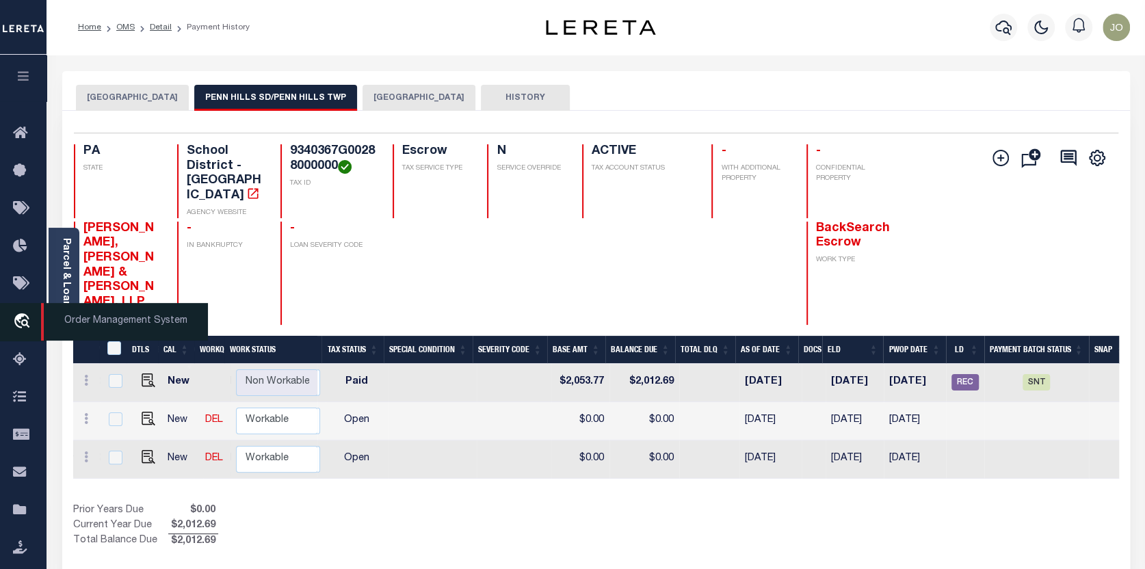
click at [19, 315] on icon "travel_explore" at bounding box center [24, 322] width 22 height 18
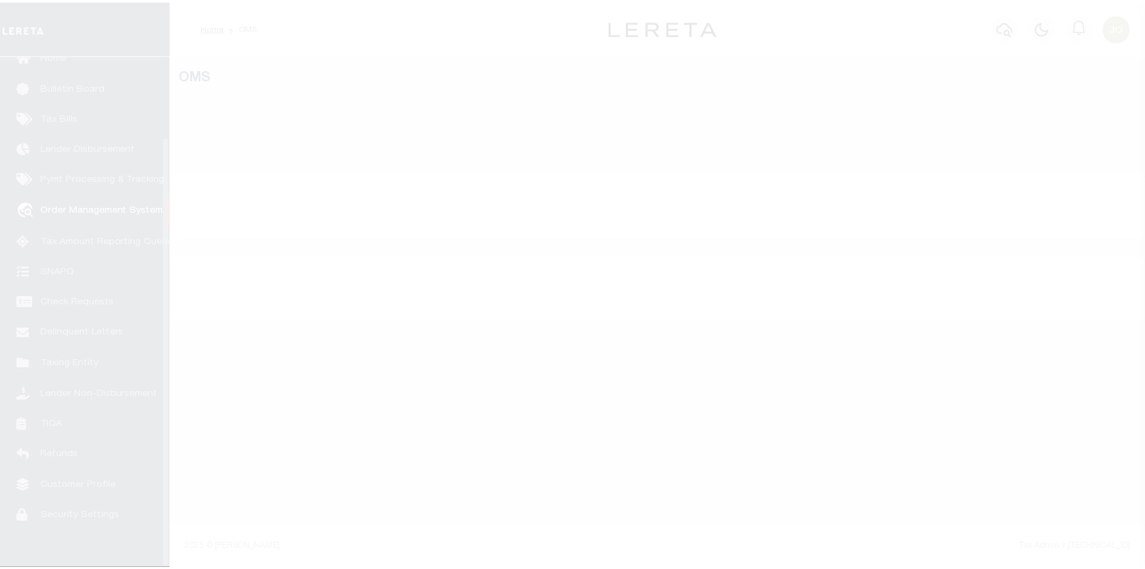
scroll to position [95, 0]
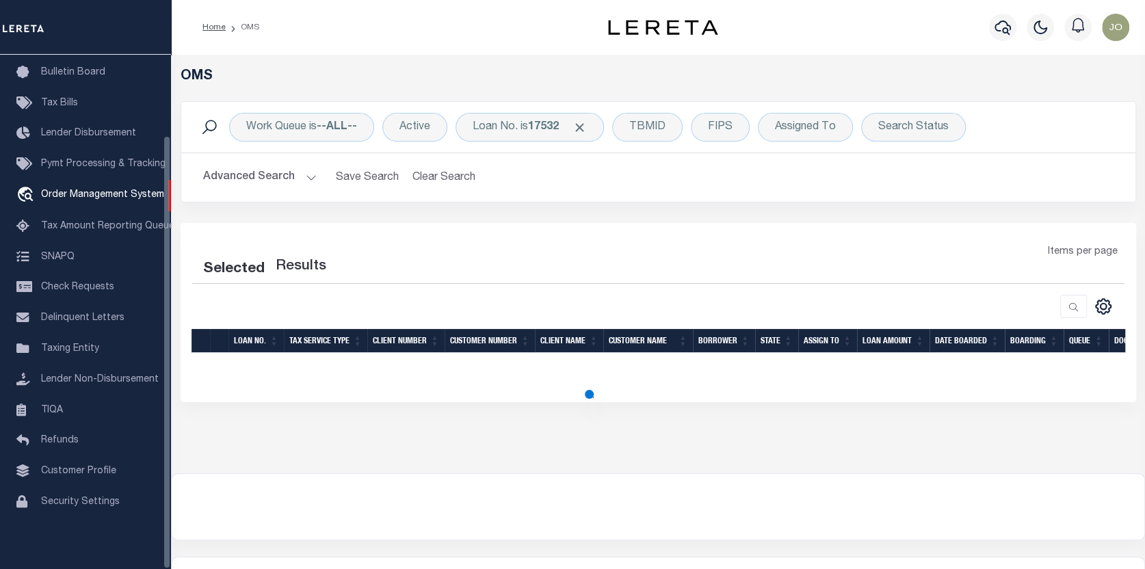
select select "200"
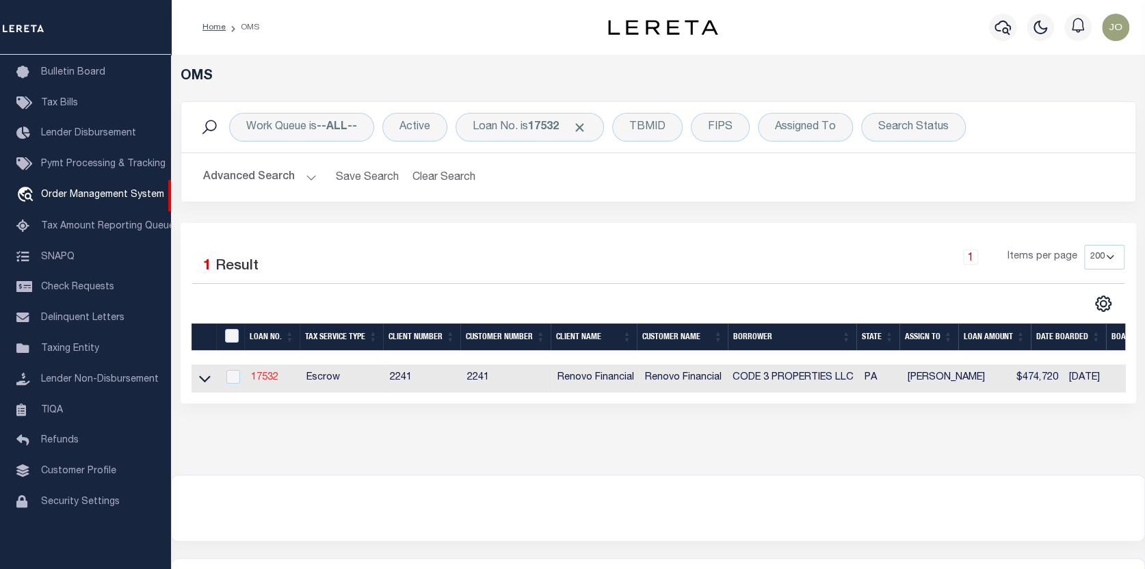
click at [267, 376] on link "17532" at bounding box center [264, 378] width 27 height 10
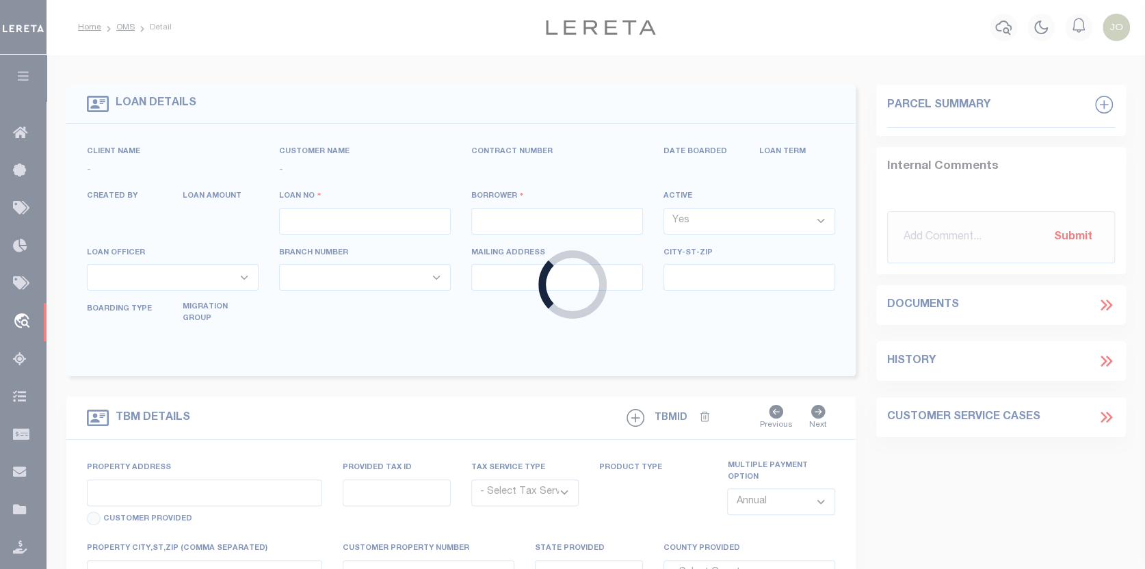
type input "17532"
type input "CODE 3 PROPERTIES LLC"
select select
type input "1287 Valley Forge Rd"
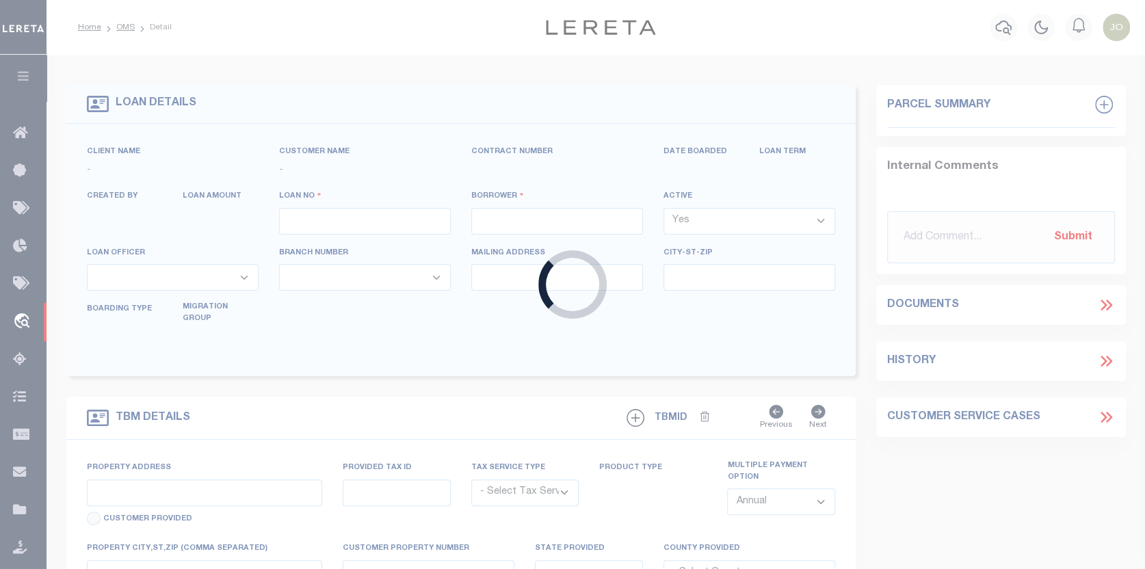
type input "Phoenixville [GEOGRAPHIC_DATA] 19460"
select select "10"
select select "Escrow"
type input "[STREET_ADDRESS][PERSON_NAME]"
select select
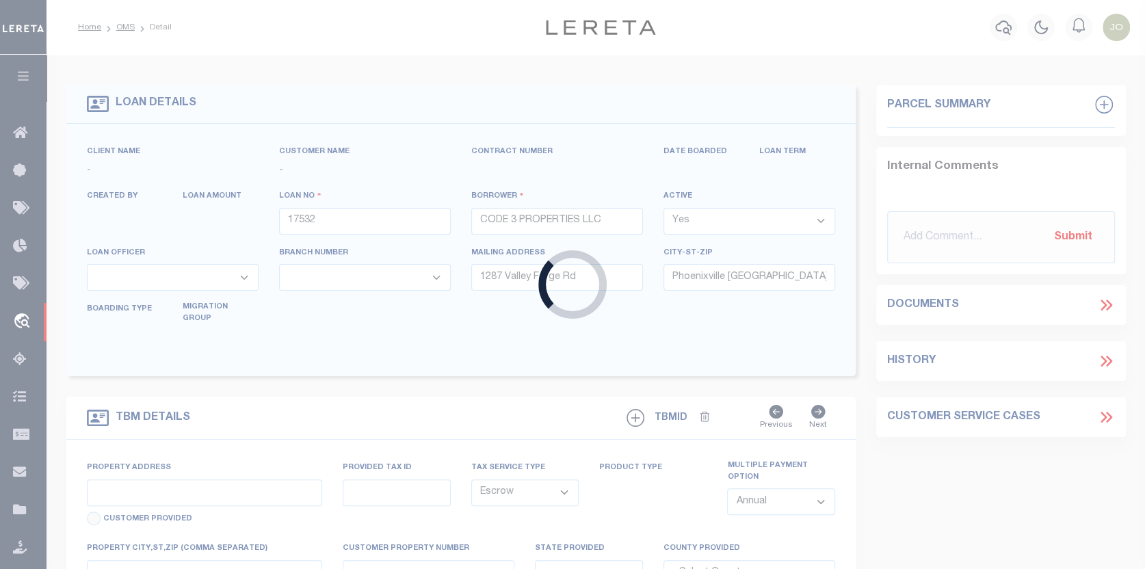
type input "[GEOGRAPHIC_DATA], [GEOGRAPHIC_DATA] 15235"
type input "a0kUS000007bECr"
type input "PA"
select select
type textarea "LEGAL REQUIRED"
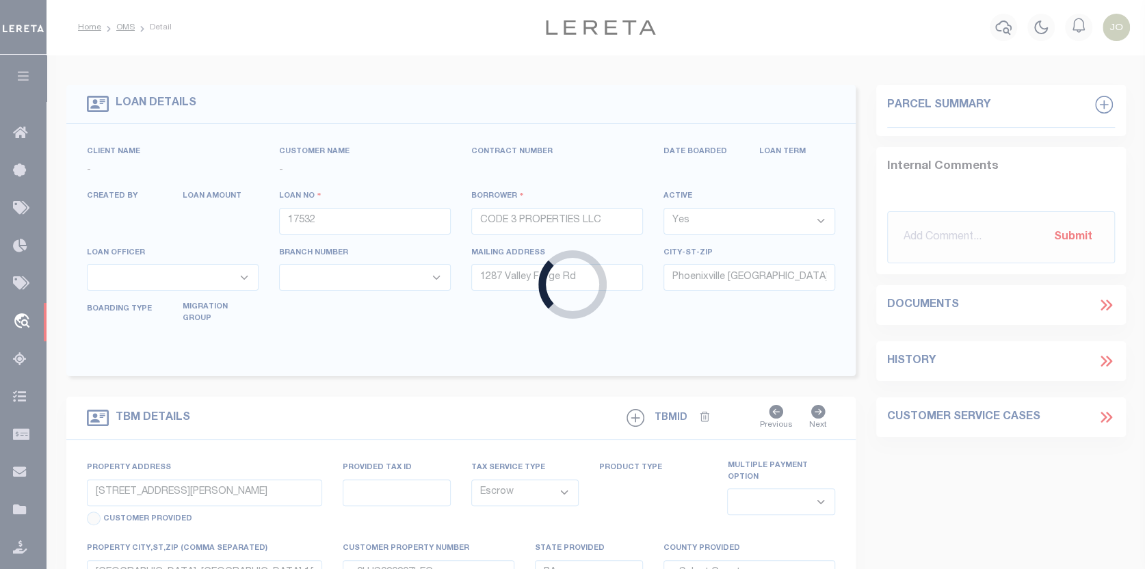
select select "25066"
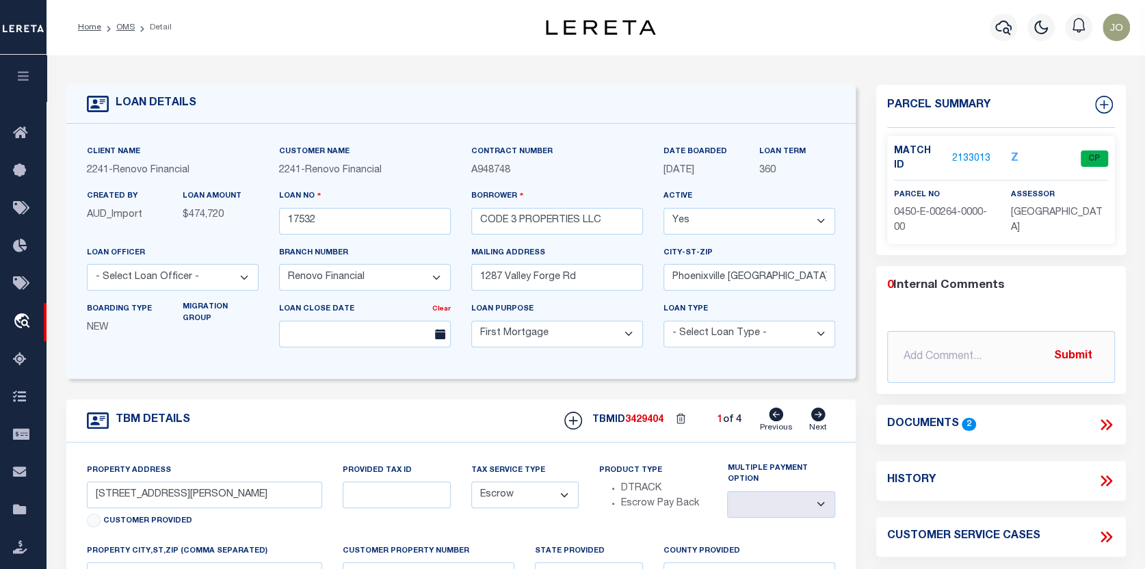
click at [818, 413] on icon at bounding box center [818, 415] width 14 height 14
type input "[STREET_ADDRESS]"
select select
type input "[GEOGRAPHIC_DATA]"
type input "a0kUS000007bE3B"
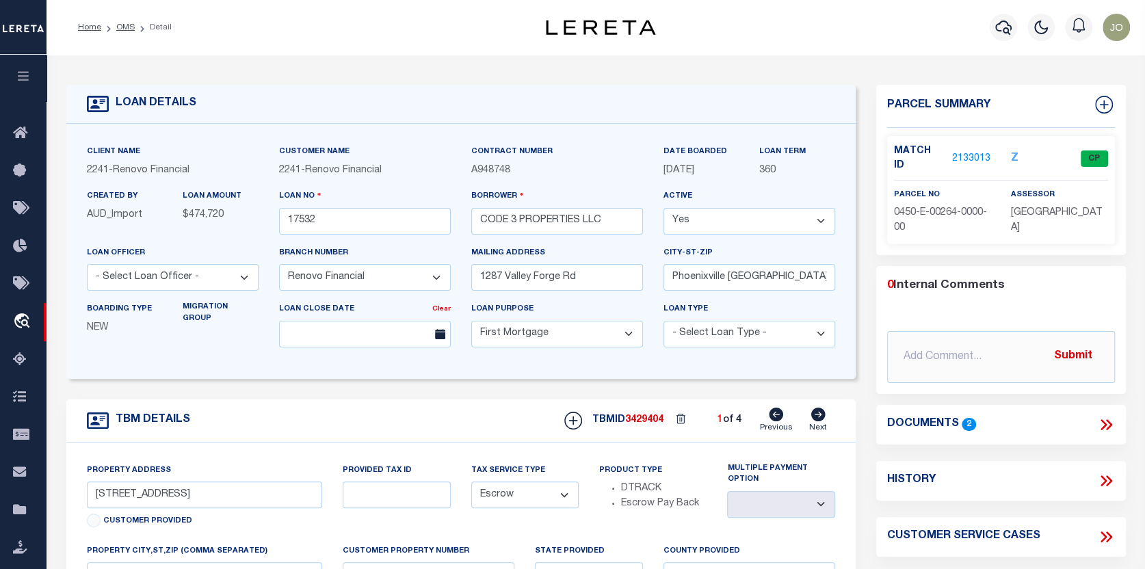
select select
click at [969, 152] on link "2133049" at bounding box center [971, 159] width 38 height 14
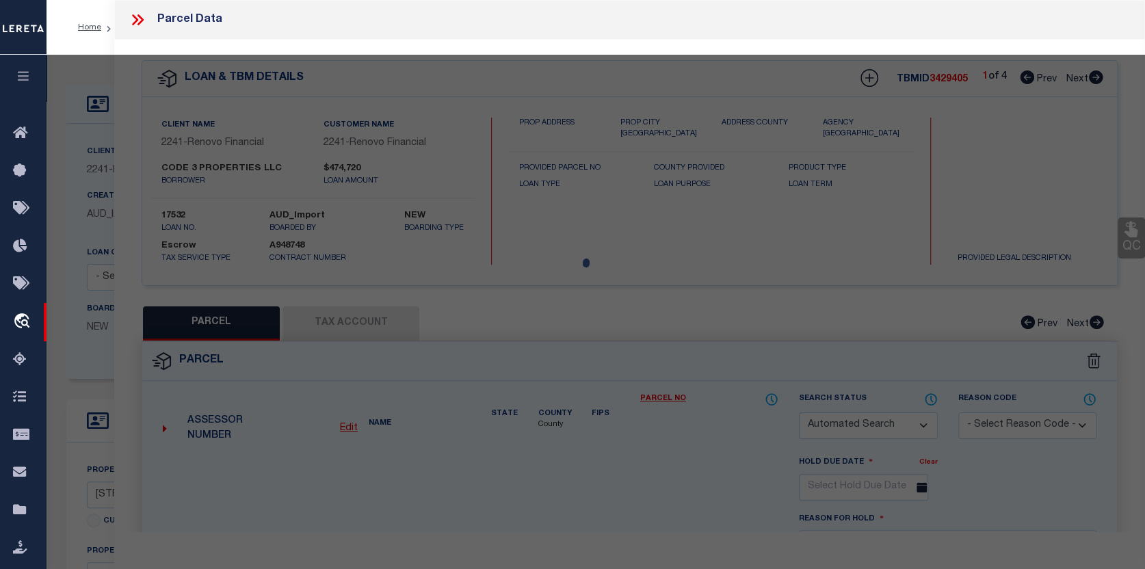
checkbox input "false"
select select "CP"
type input "CODE 3 PROPERTIES LLC"
select select "AGW"
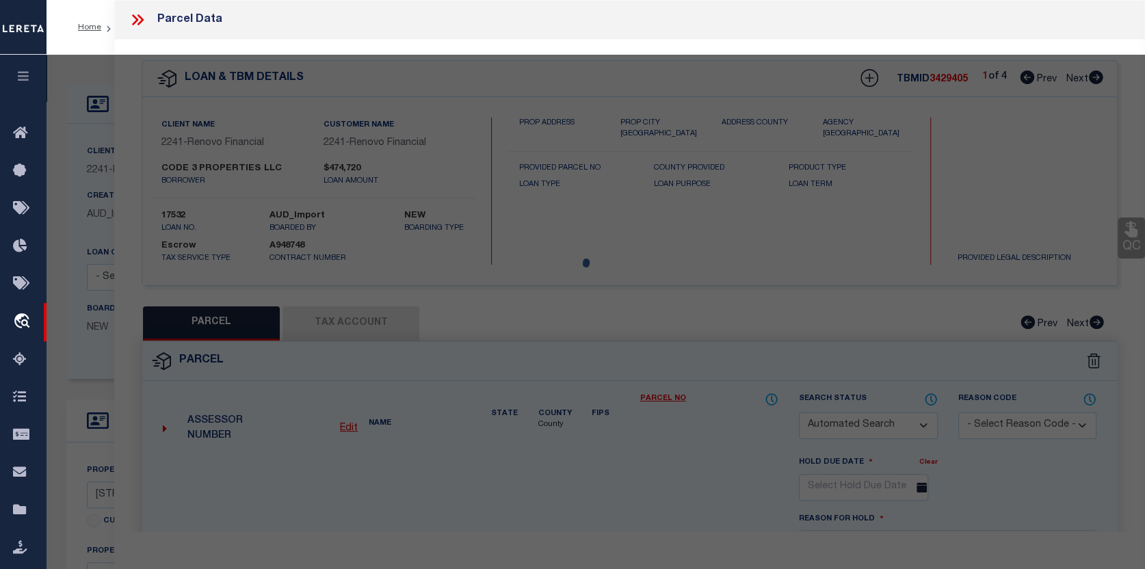
select select
type input "[STREET_ADDRESS]"
type input "[GEOGRAPHIC_DATA]"
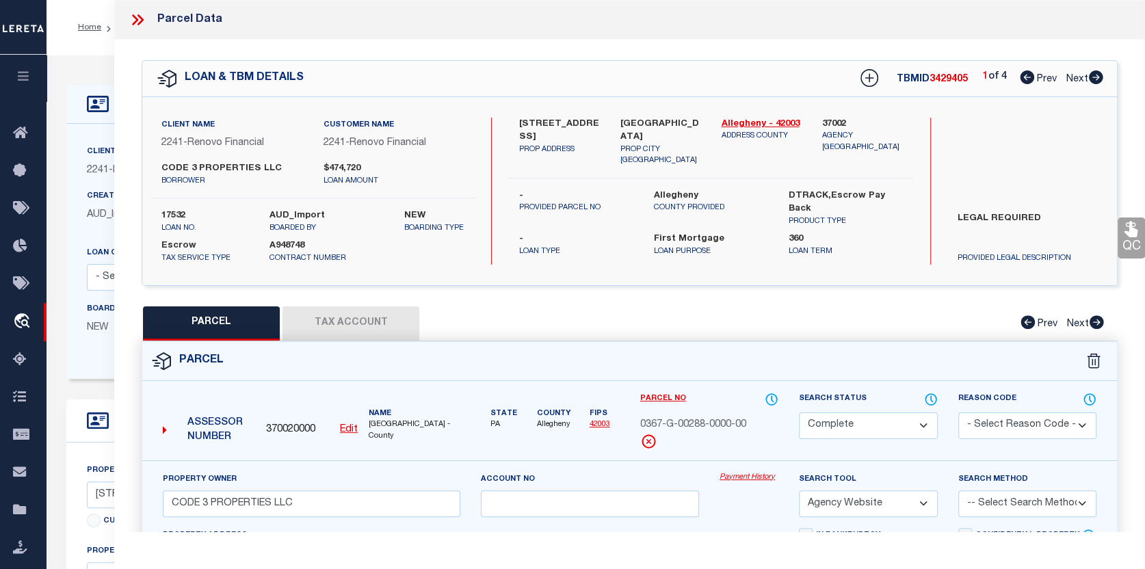
click at [749, 476] on link "Payment History" at bounding box center [749, 478] width 59 height 12
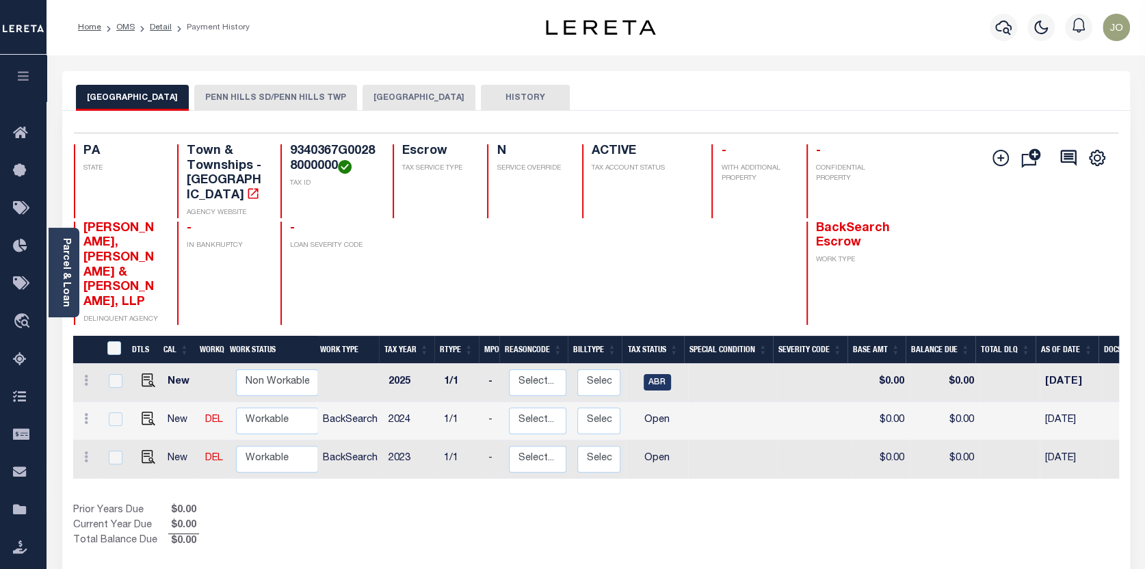
click at [284, 93] on button "PENN HILLS SD/PENN HILLS TWP" at bounding box center [275, 98] width 163 height 26
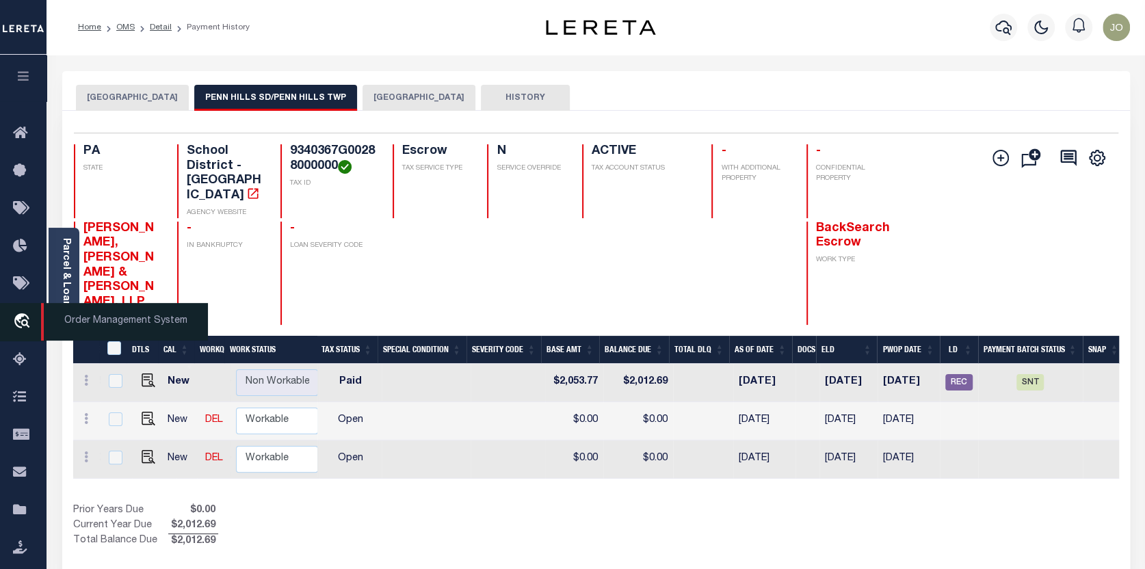
click at [29, 319] on icon "travel_explore" at bounding box center [24, 322] width 22 height 18
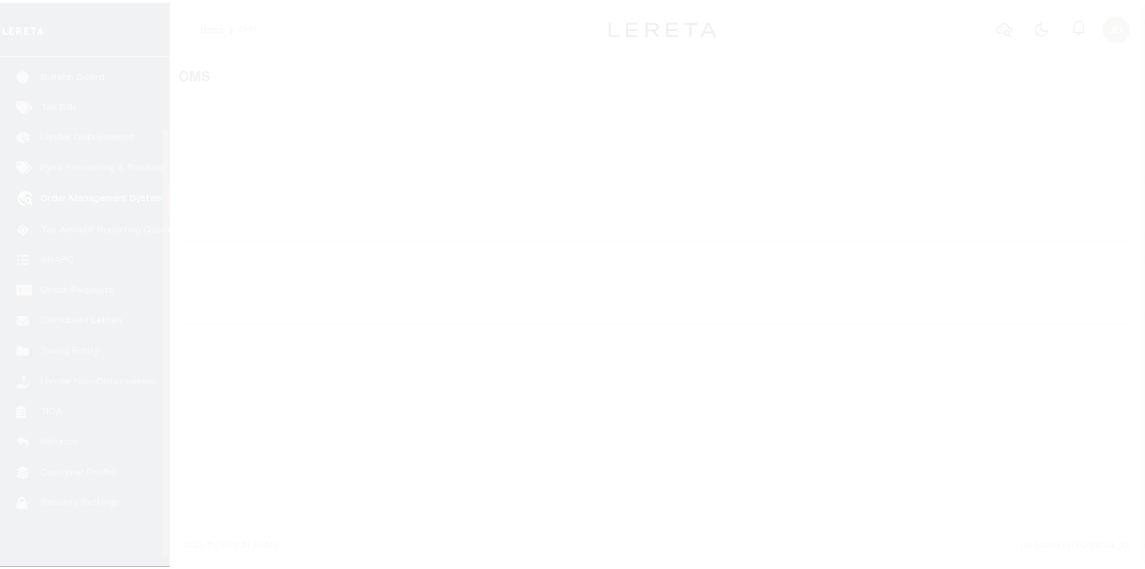
scroll to position [95, 0]
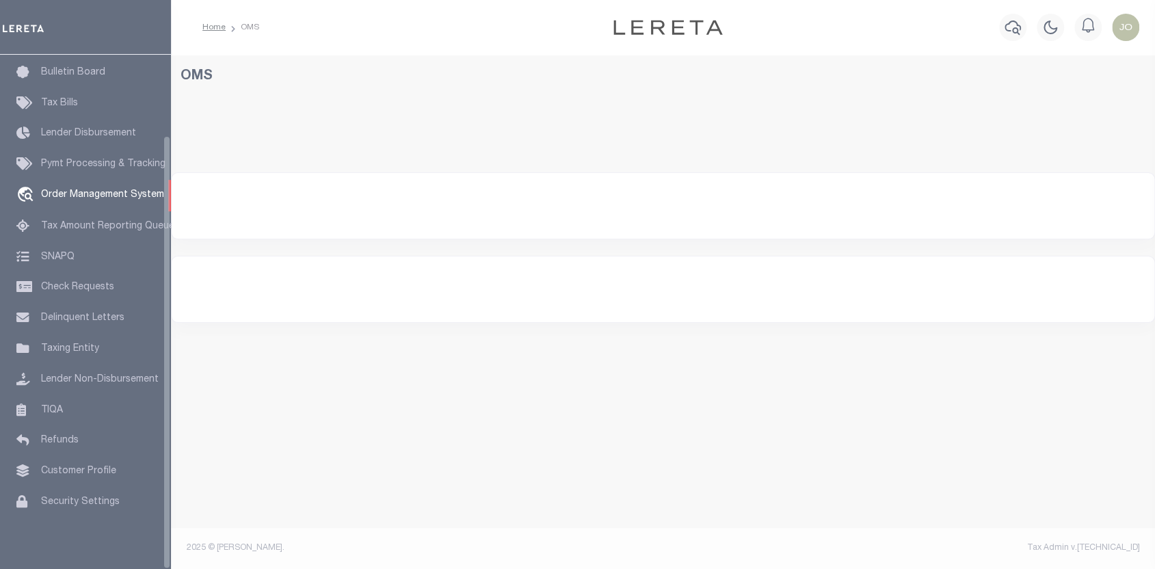
select select "200"
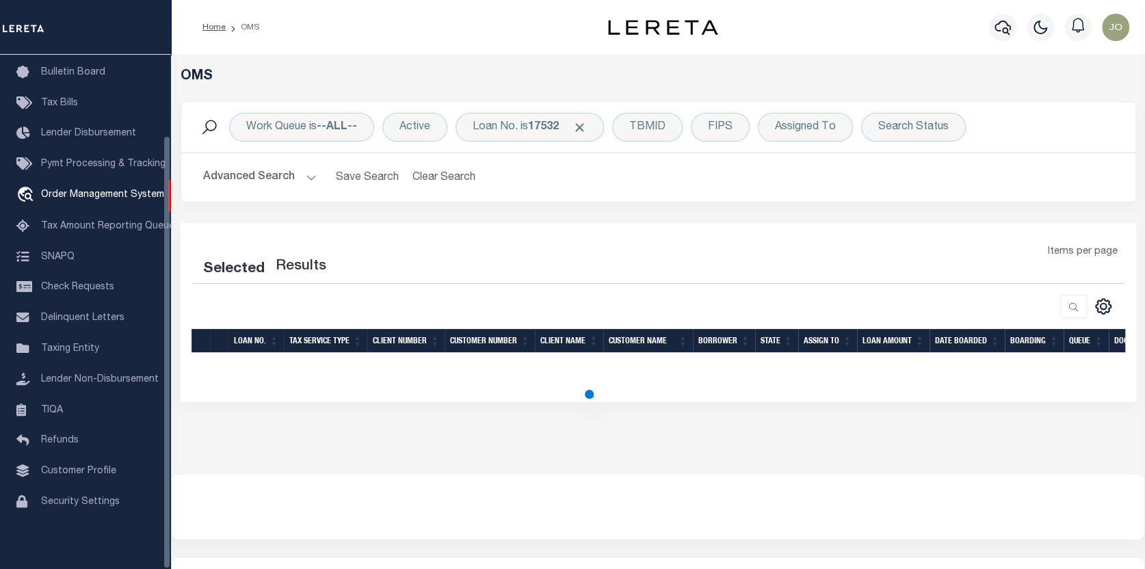
select select "200"
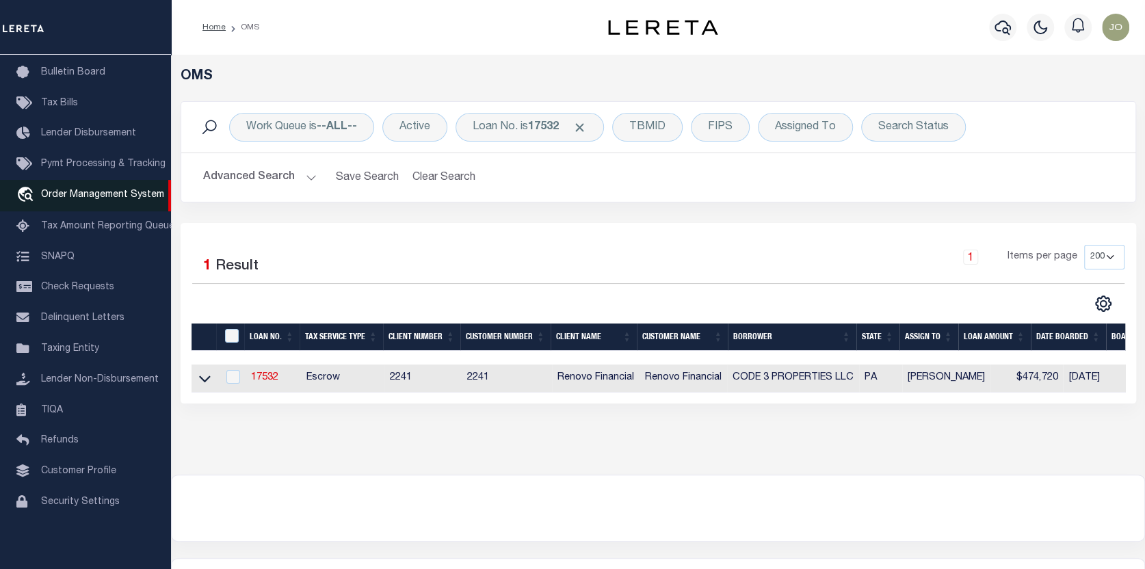
click at [107, 191] on span "Order Management System" at bounding box center [102, 195] width 123 height 10
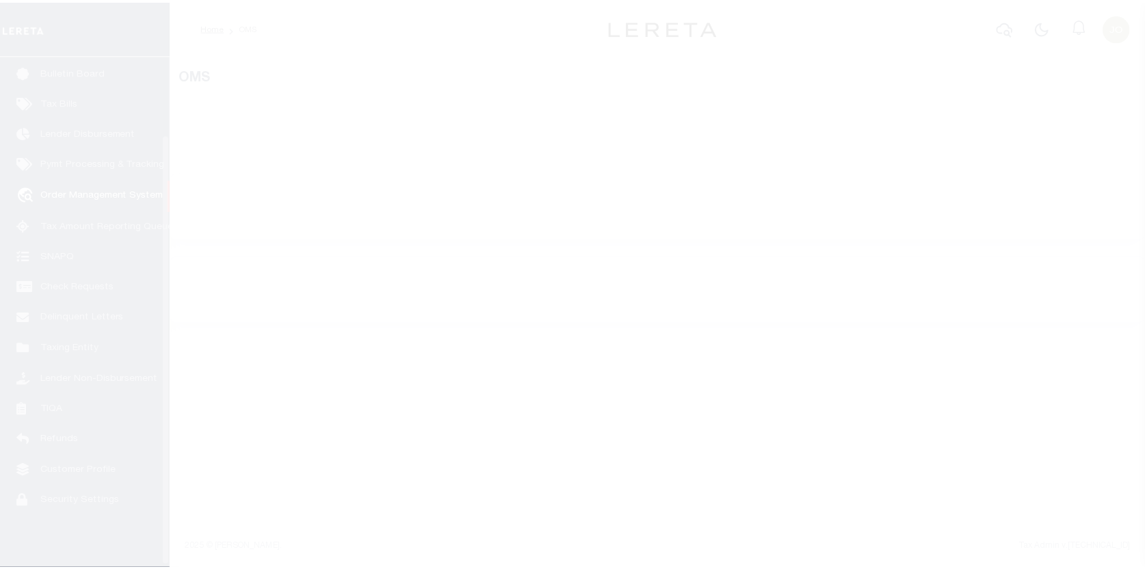
scroll to position [95, 0]
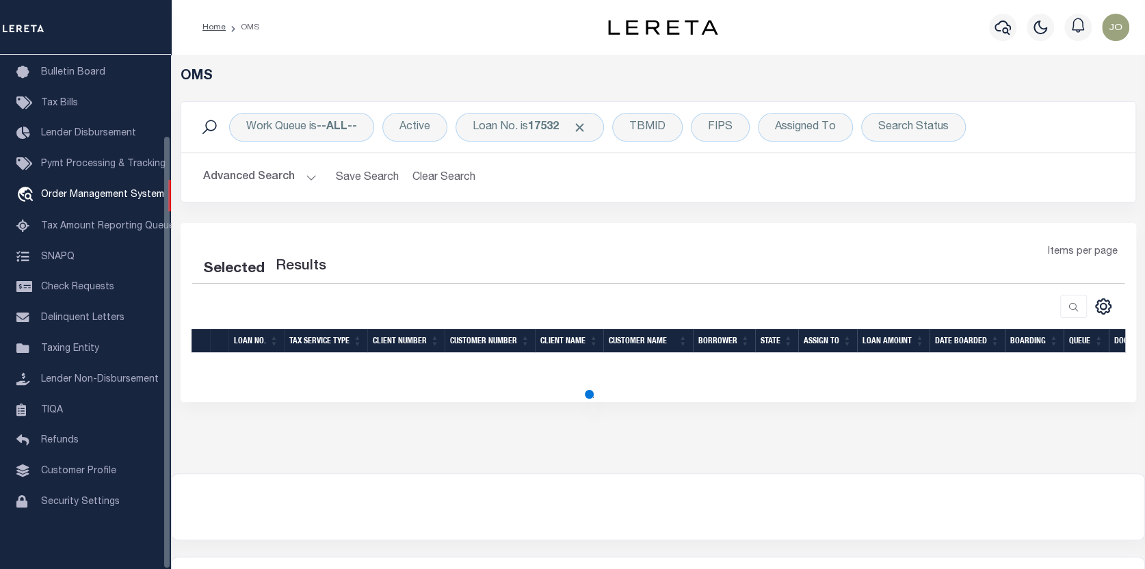
select select "200"
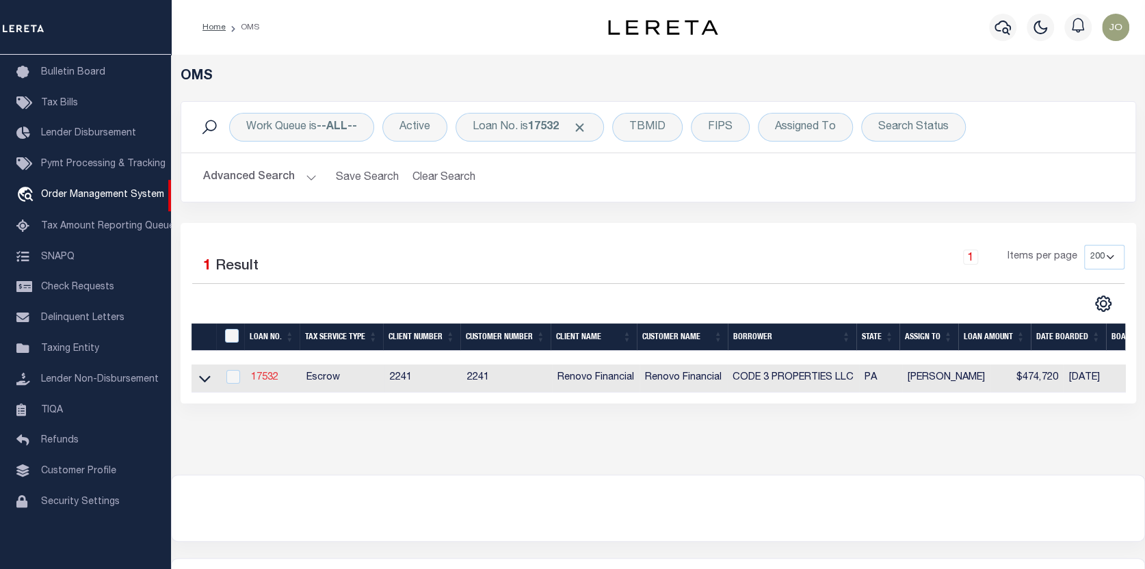
click at [267, 374] on link "17532" at bounding box center [264, 378] width 27 height 10
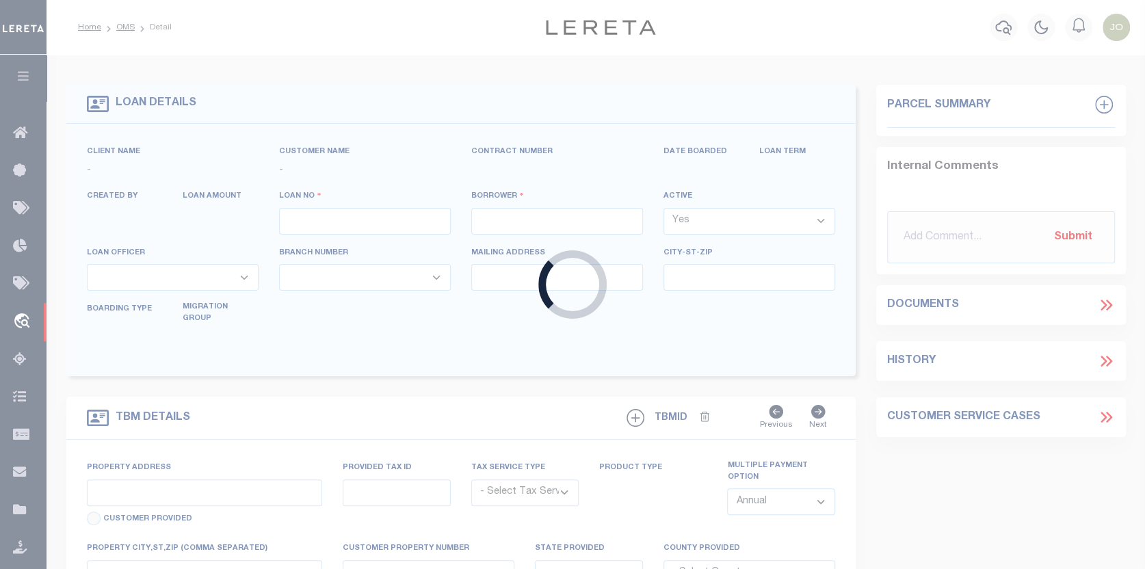
type input "17532"
type input "CODE 3 PROPERTIES LLC"
select select
type input "1287 Valley Forge Rd"
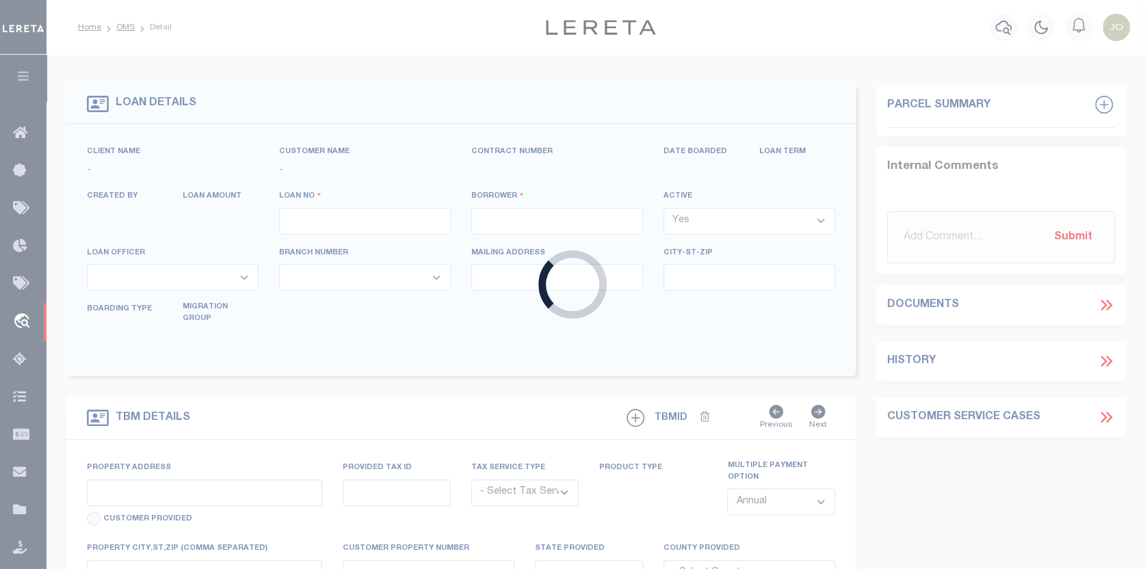
type input "Phoenixville [GEOGRAPHIC_DATA] 19460"
select select "10"
select select "Escrow"
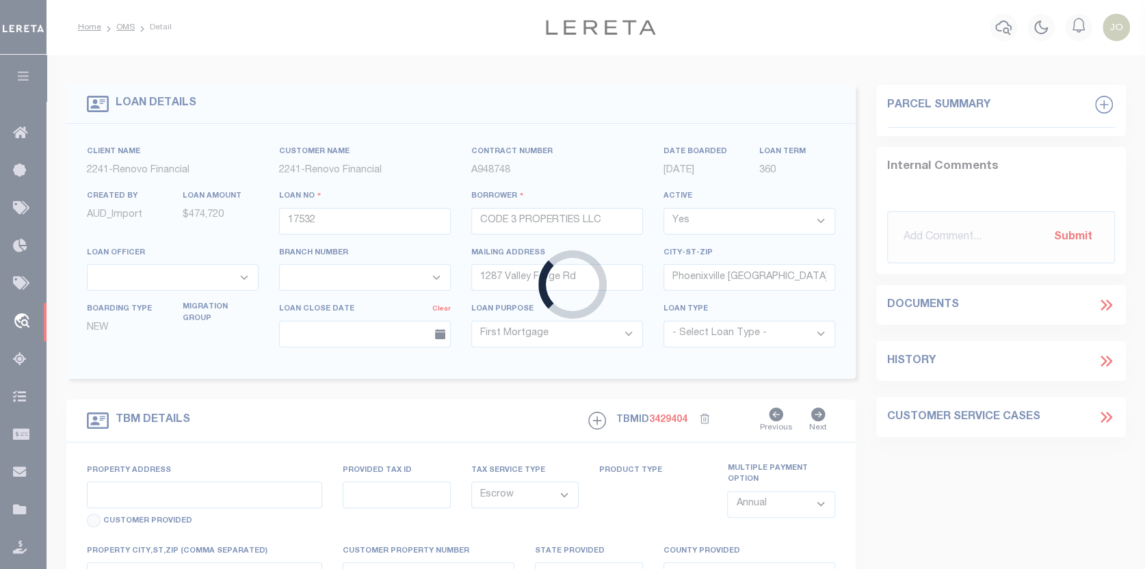
type input "12010 Joan Drive"
select select
type input "Pittsburgh, PA 15235"
type input "a0kUS000007bECr"
type input "PA"
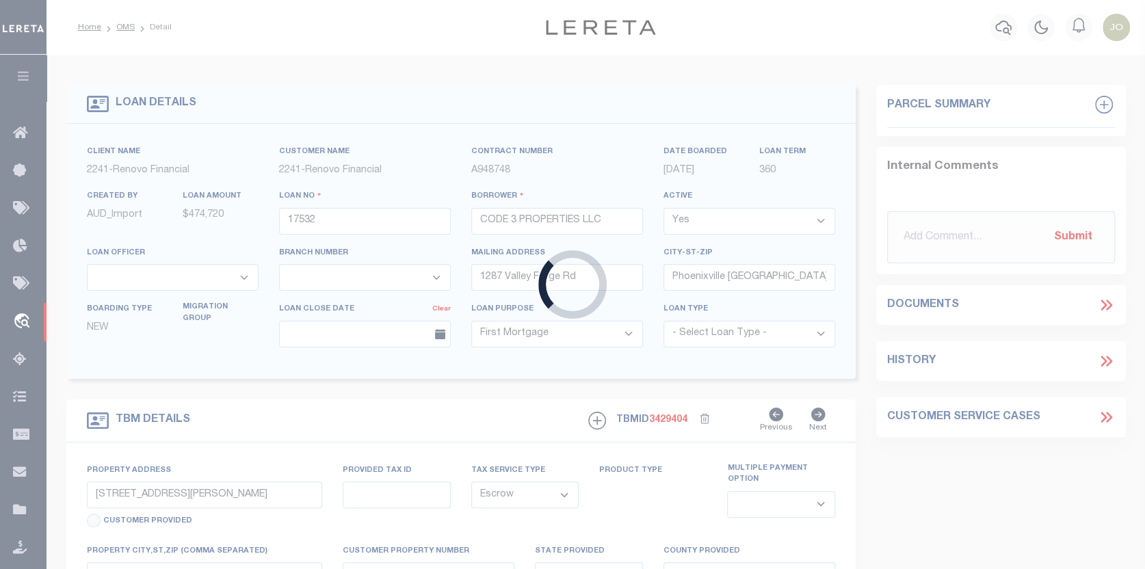
select select
type textarea "LEGAL REQUIRED"
select select "25066"
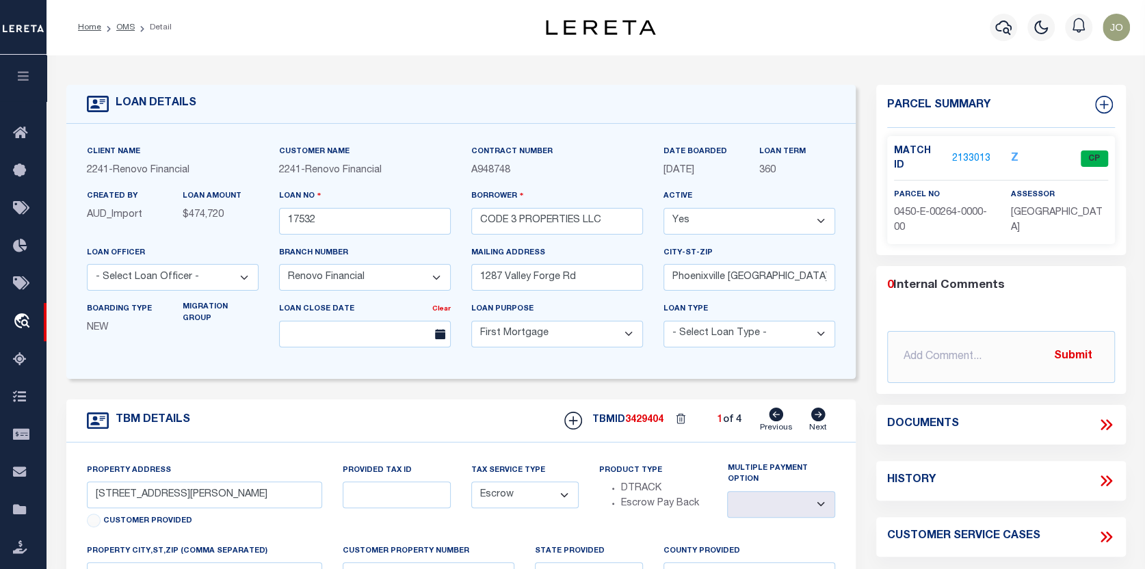
click at [958, 152] on link "2133013" at bounding box center [971, 159] width 38 height 14
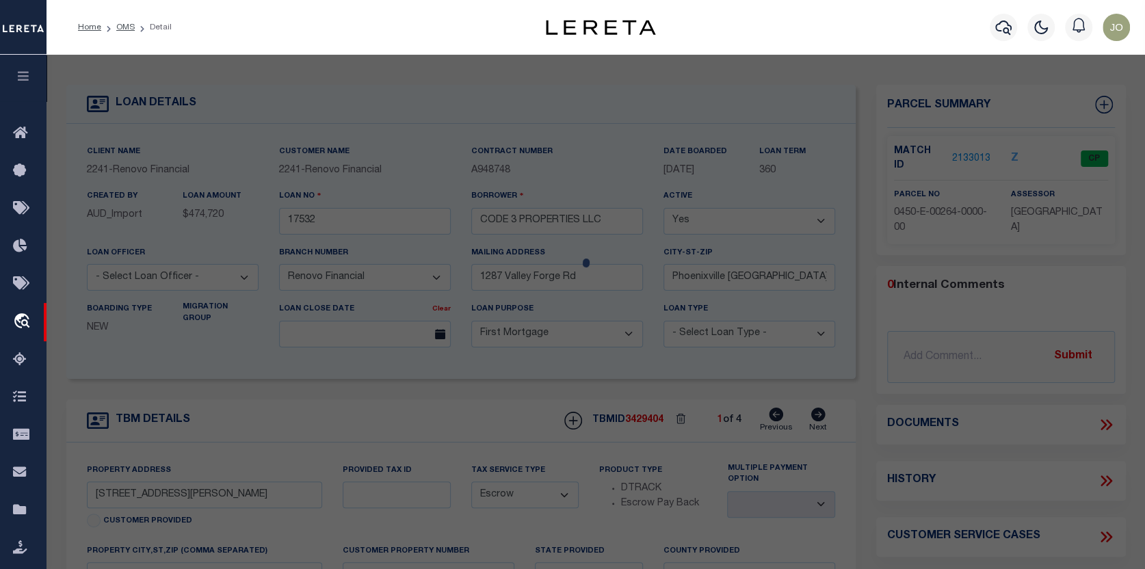
checkbox input "false"
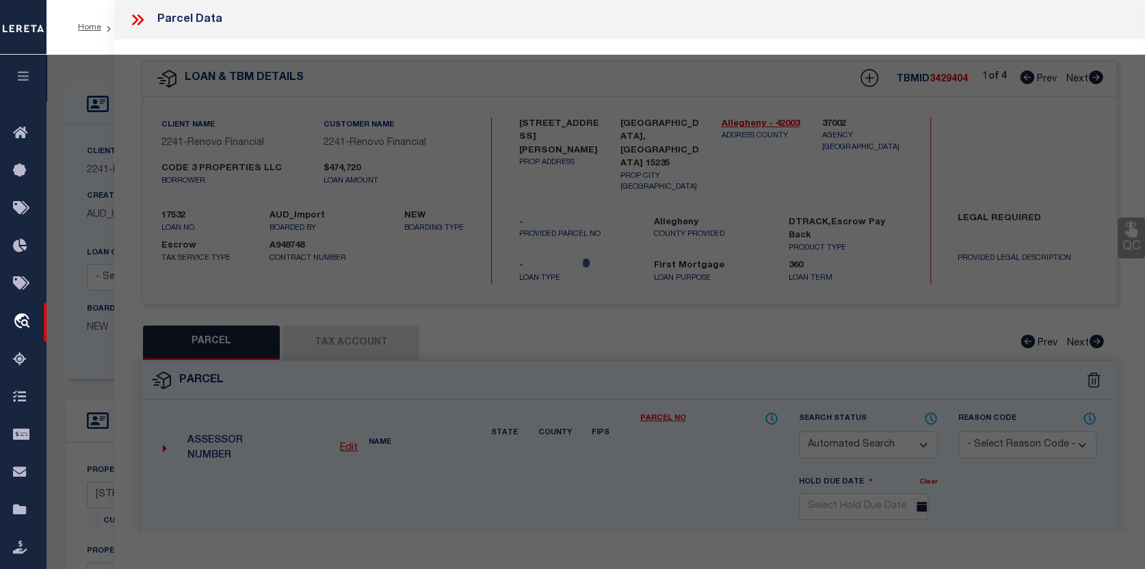
select select "CP"
type input "CODE 3 PROPERTIES LLC"
select select "AGW"
select select
type input "12010 JOAN DR"
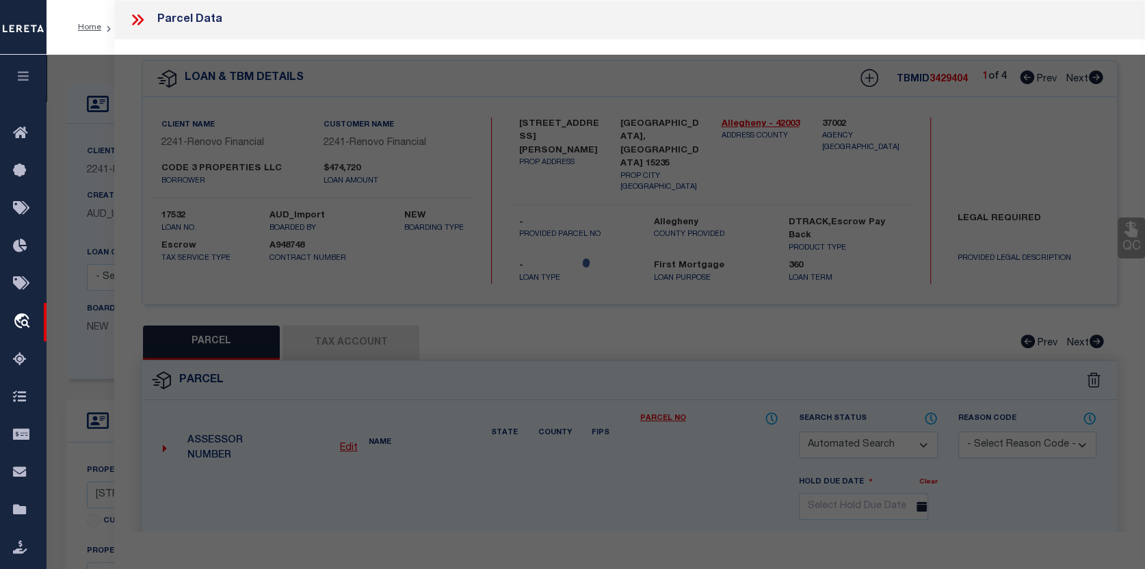
type input "PITTSBURGH, PA 15235"
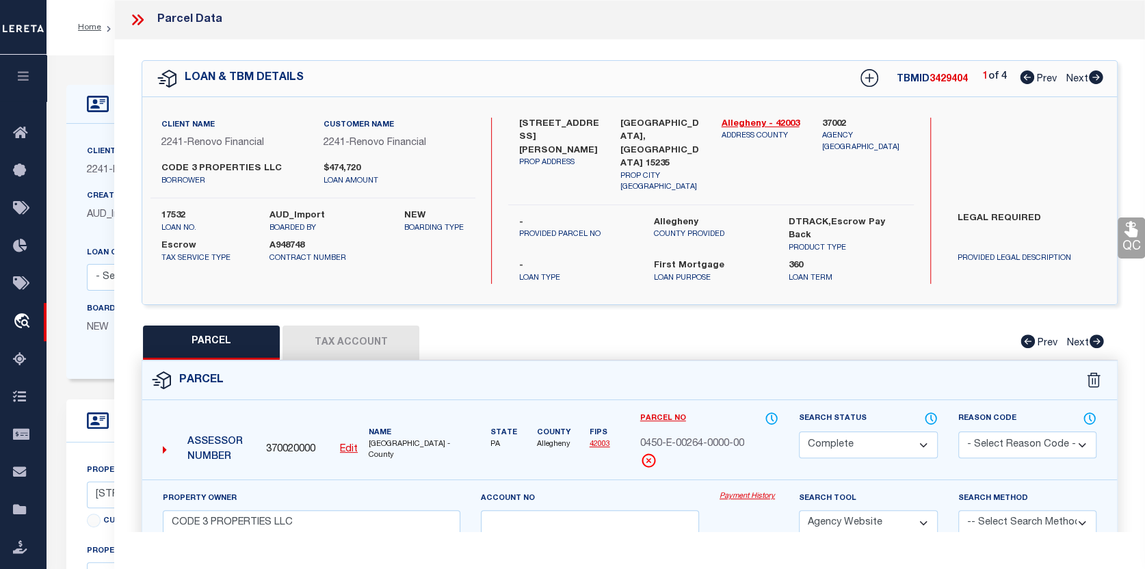
click at [758, 491] on link "Payment History" at bounding box center [749, 497] width 59 height 12
click at [20, 321] on icon "travel_explore" at bounding box center [24, 322] width 22 height 18
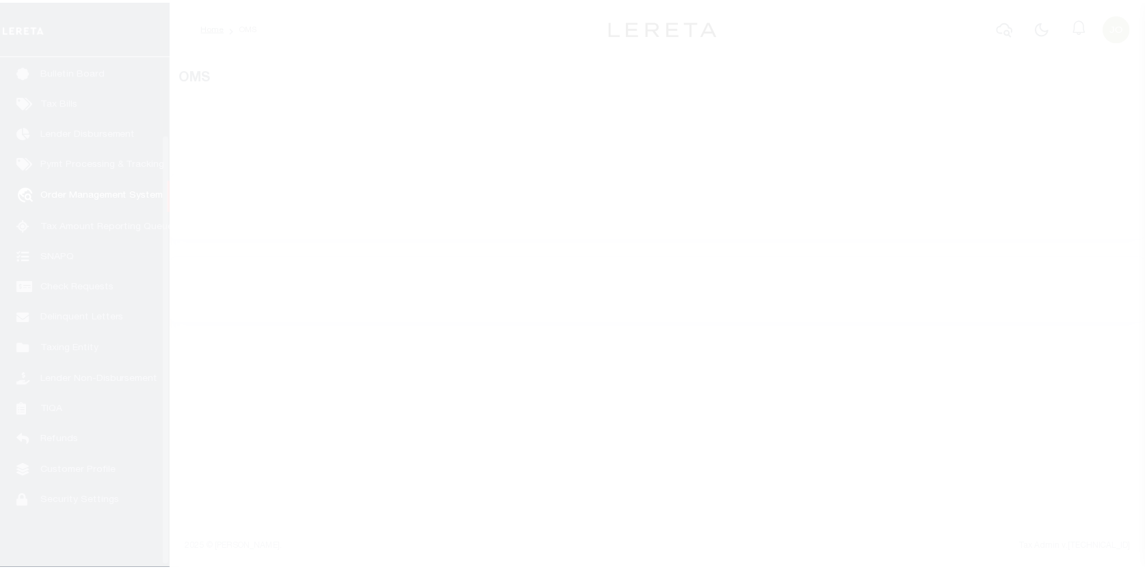
scroll to position [95, 0]
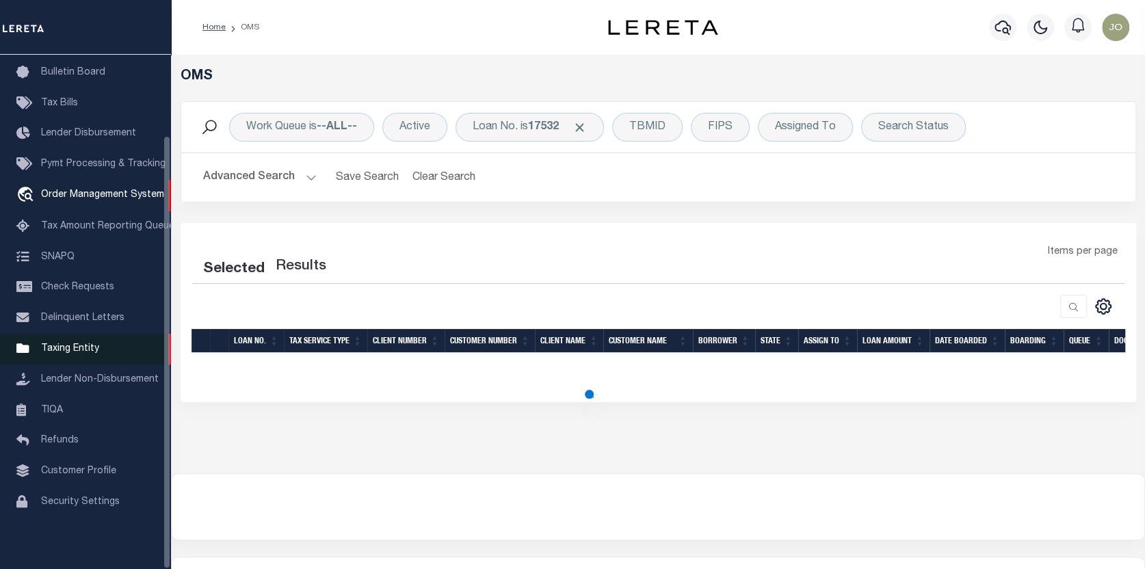
select select "200"
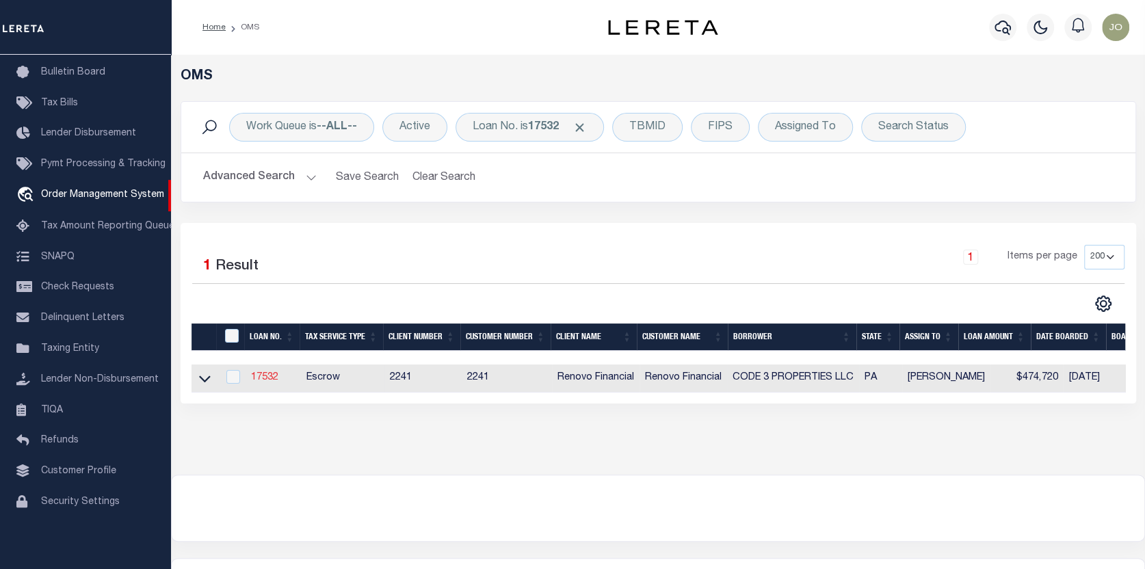
click at [265, 380] on link "17532" at bounding box center [264, 378] width 27 height 10
type input "17532"
type input "CODE 3 PROPERTIES LLC"
select select
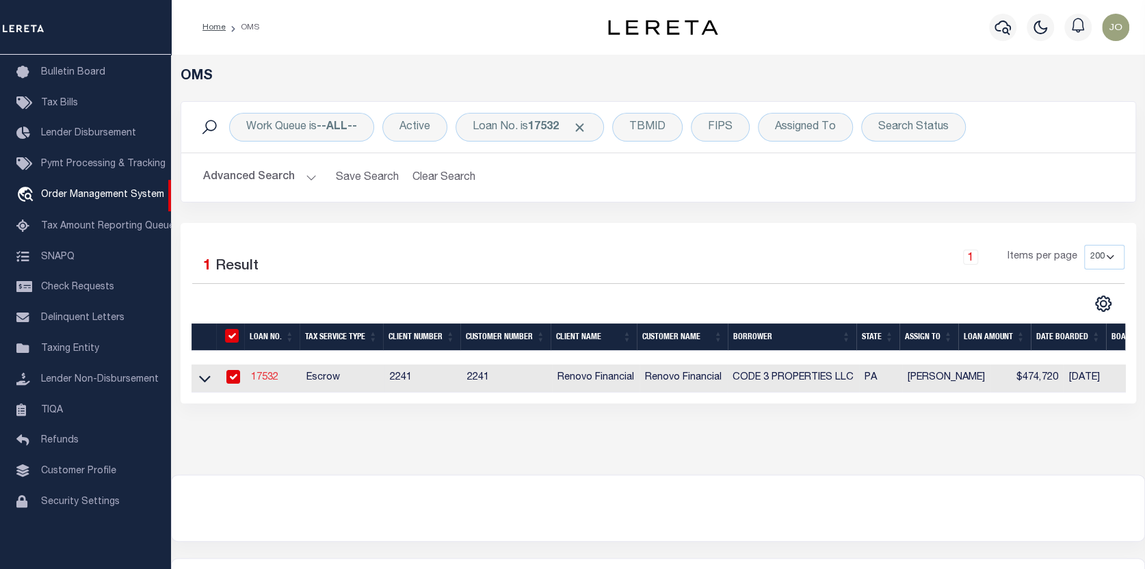
type input "1287 Valley Forge Rd"
type input "Phoenixville [GEOGRAPHIC_DATA] 19460"
select select "10"
select select "Escrow"
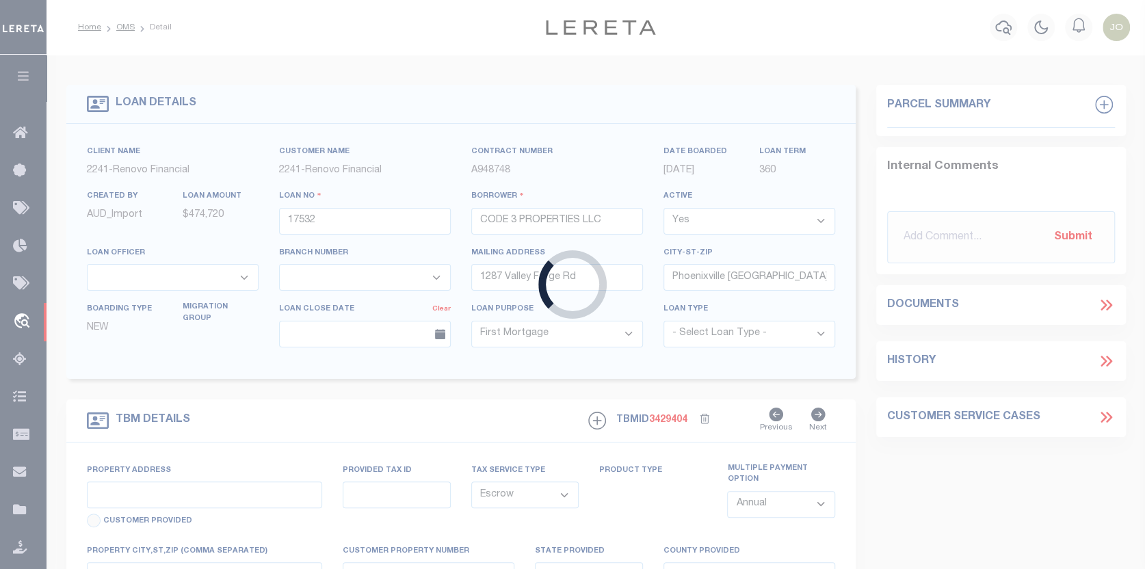
type input "[STREET_ADDRESS][PERSON_NAME]"
select select
type input "[GEOGRAPHIC_DATA], [GEOGRAPHIC_DATA] 15235"
type input "a0kUS000007bECr"
type input "PA"
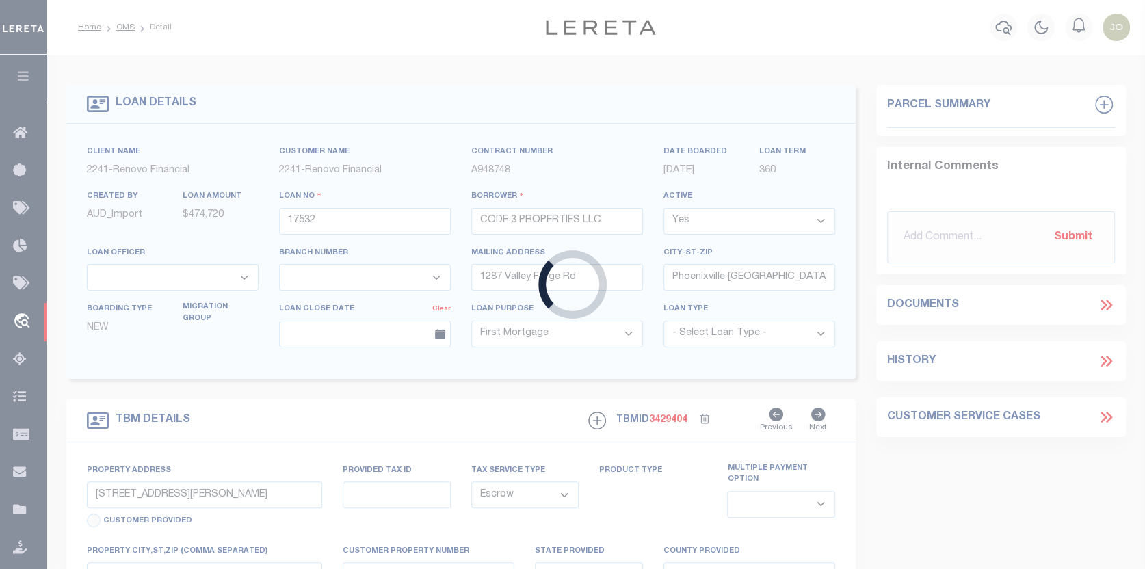
select select
type textarea "LEGAL REQUIRED"
select select "25066"
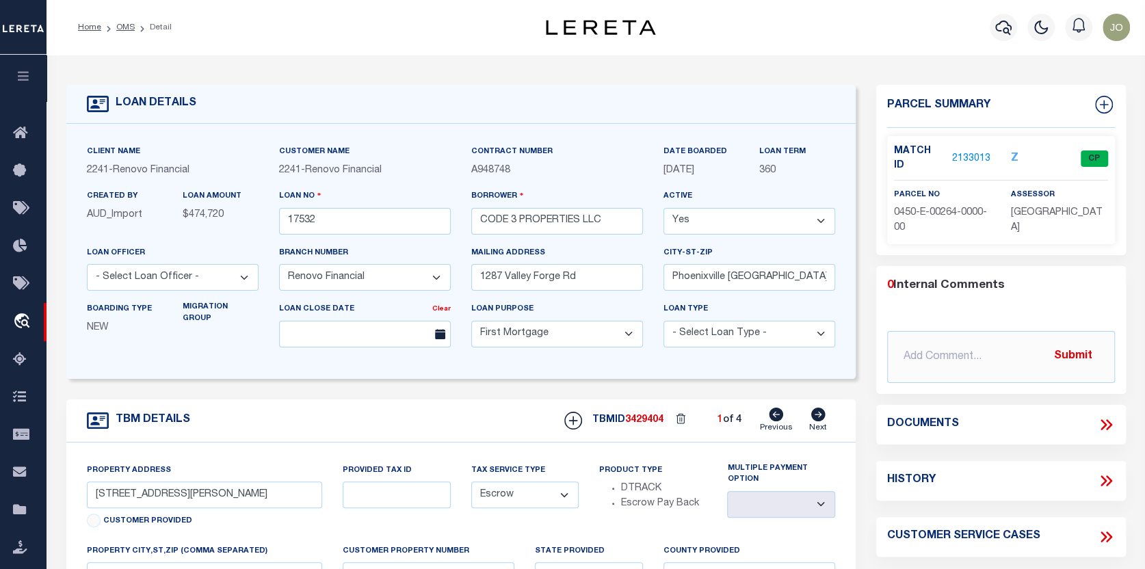
click at [818, 417] on icon at bounding box center [818, 415] width 15 height 14
type input "[STREET_ADDRESS]"
select select
type input "[GEOGRAPHIC_DATA]"
type input "a0kUS000007bE3B"
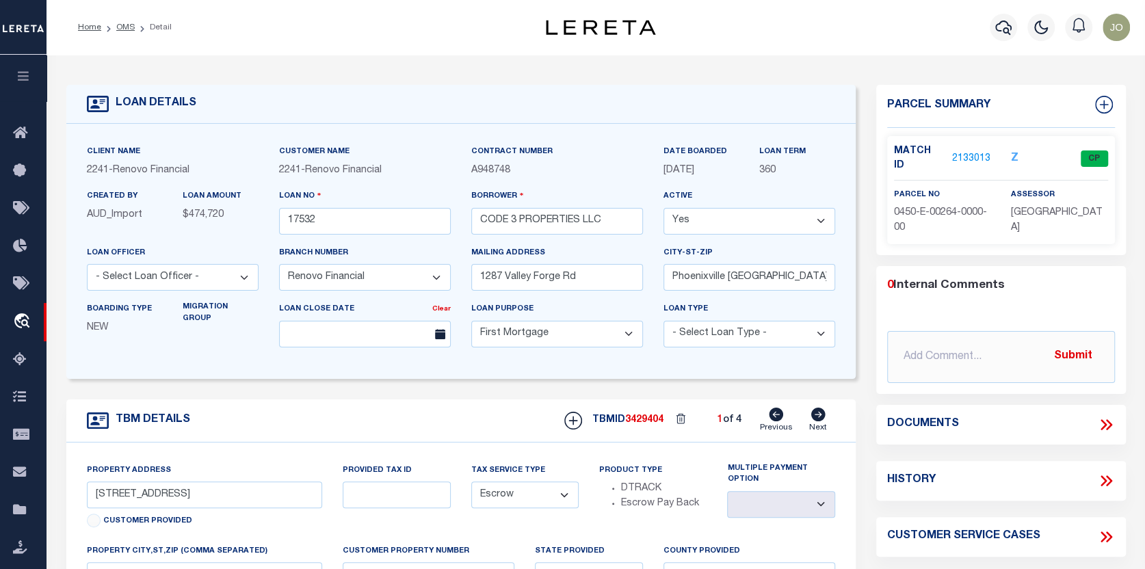
select select
click at [963, 152] on link "2133049" at bounding box center [971, 159] width 38 height 14
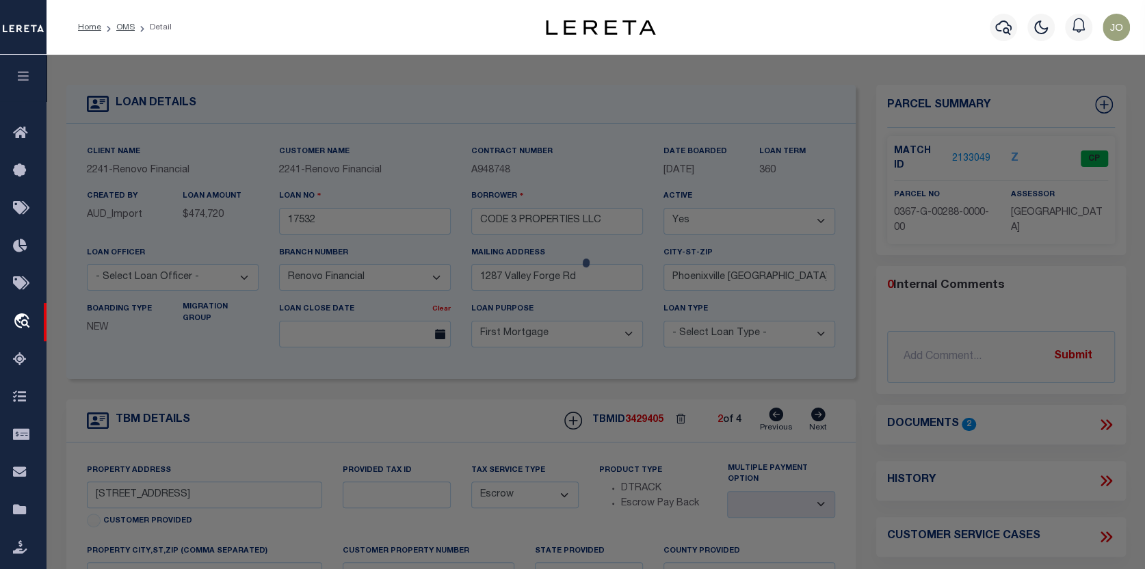
checkbox input "false"
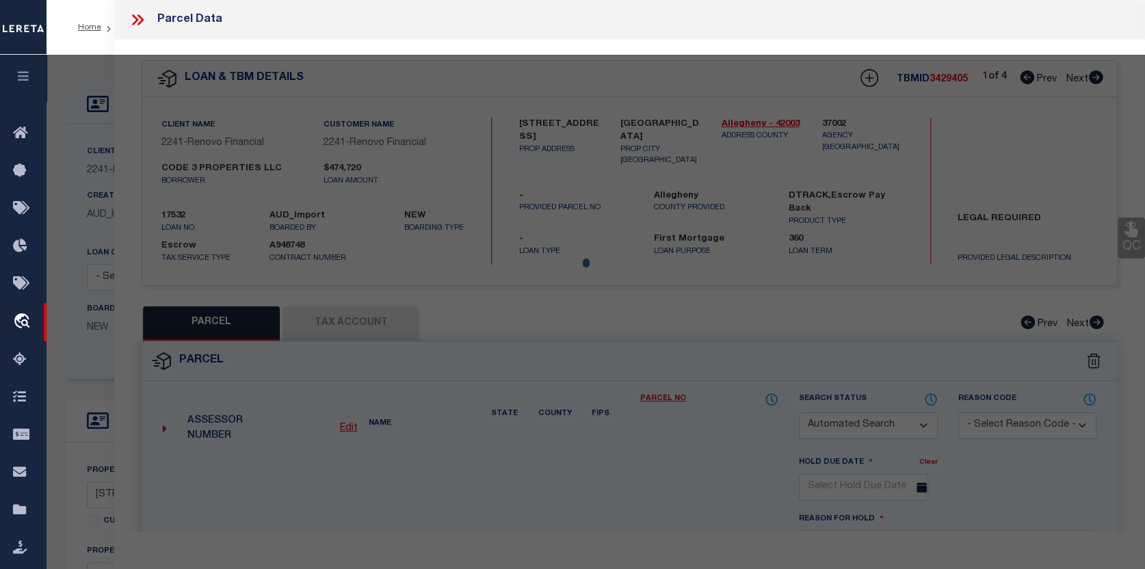
select select "CP"
type input "CODE 3 PROPERTIES LLC"
select select "AGW"
select select
type input "5133 SALTSBURG RD"
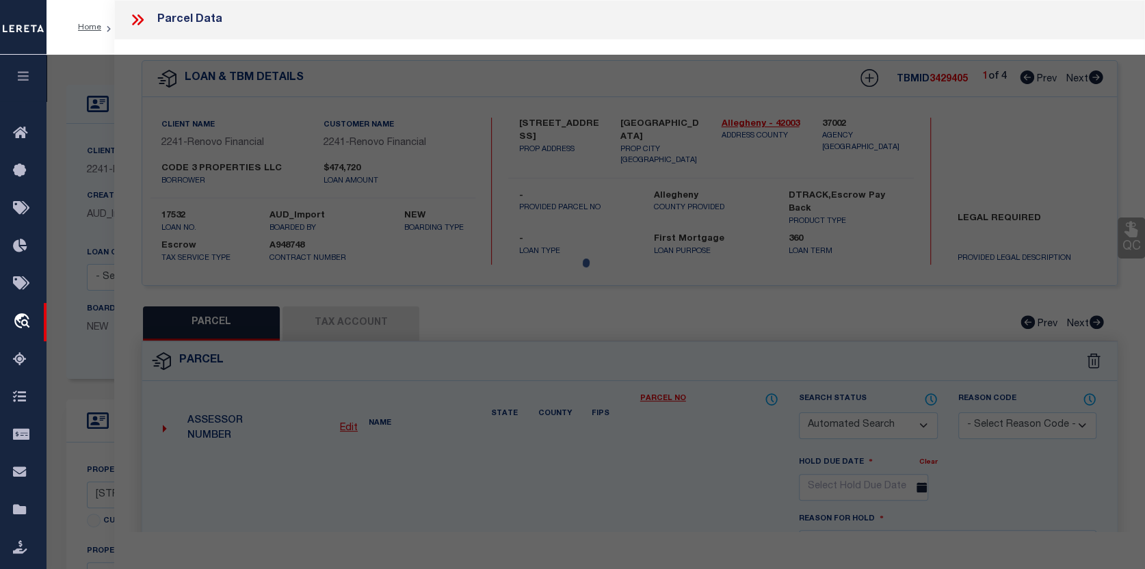
type input "VERONA, PA 15147"
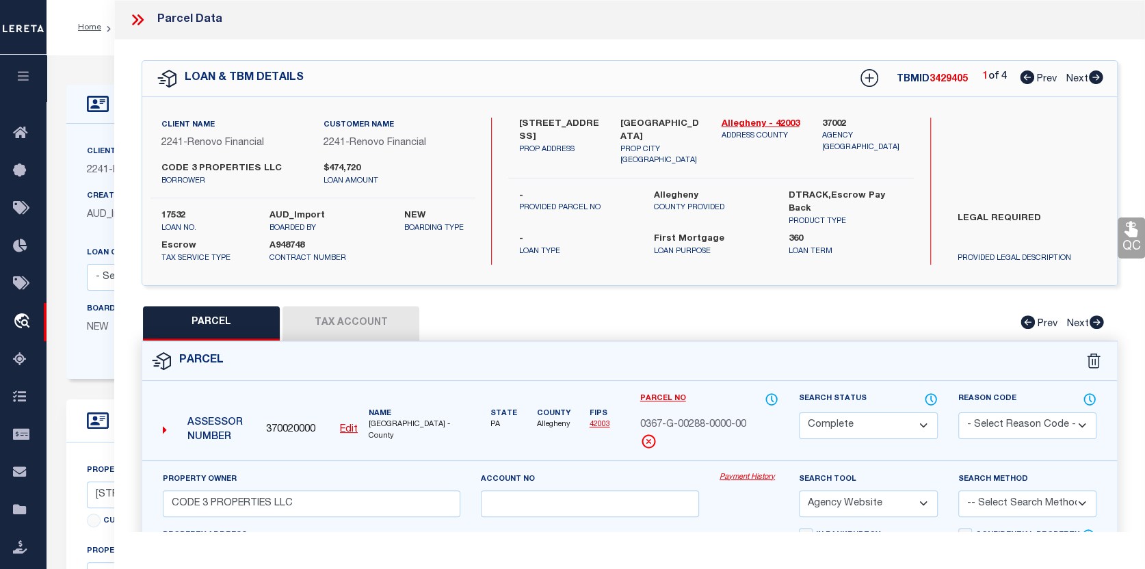
click at [357, 317] on button "Tax Account" at bounding box center [351, 323] width 137 height 34
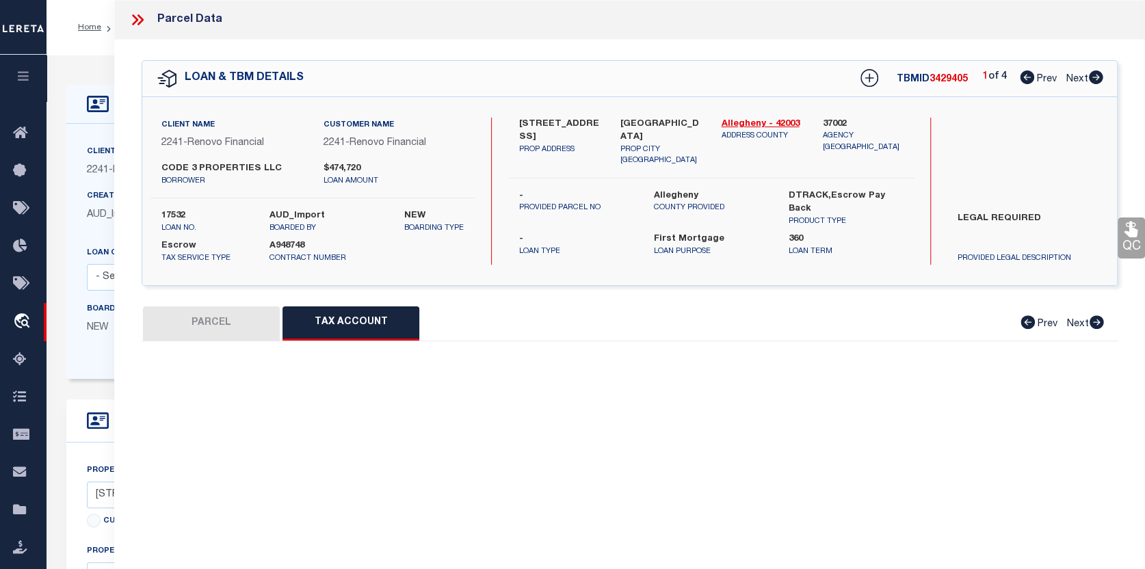
select select "100"
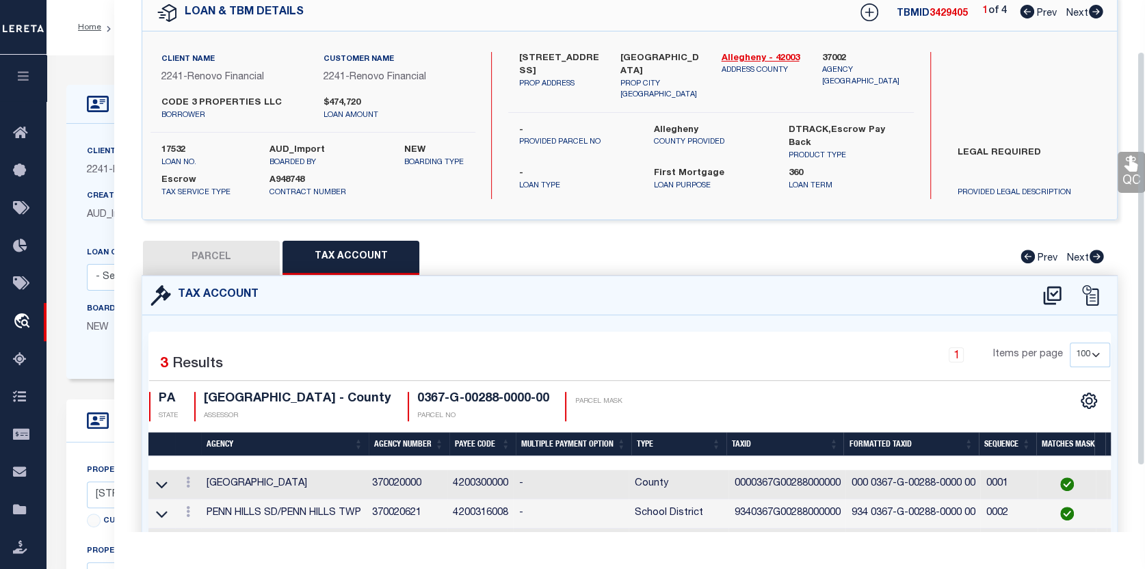
scroll to position [68, 0]
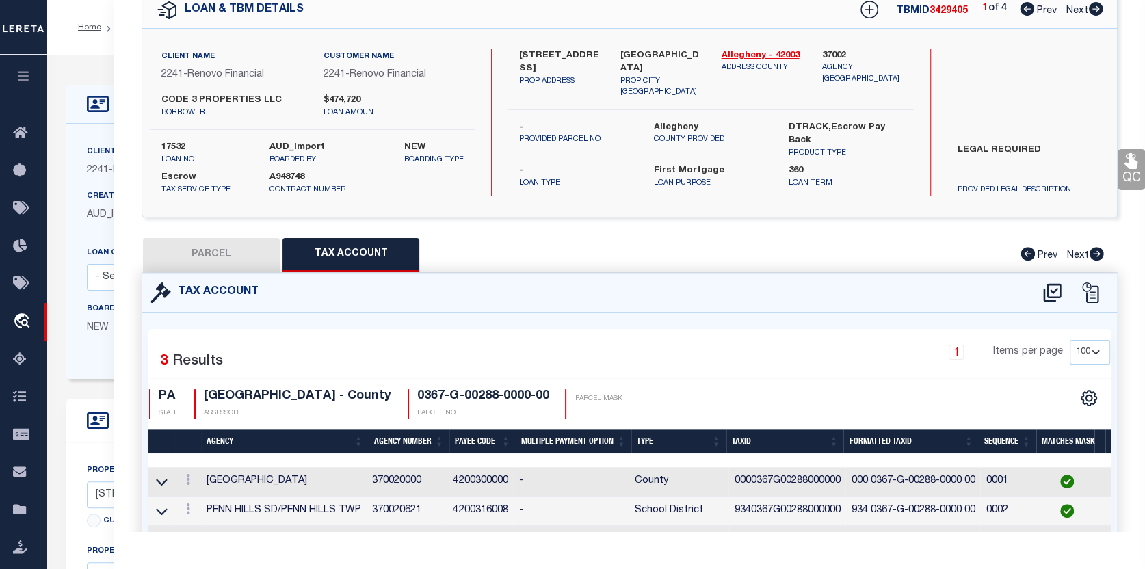
click at [244, 251] on button "PARCEL" at bounding box center [211, 255] width 137 height 34
select select "AS"
select select
checkbox input "false"
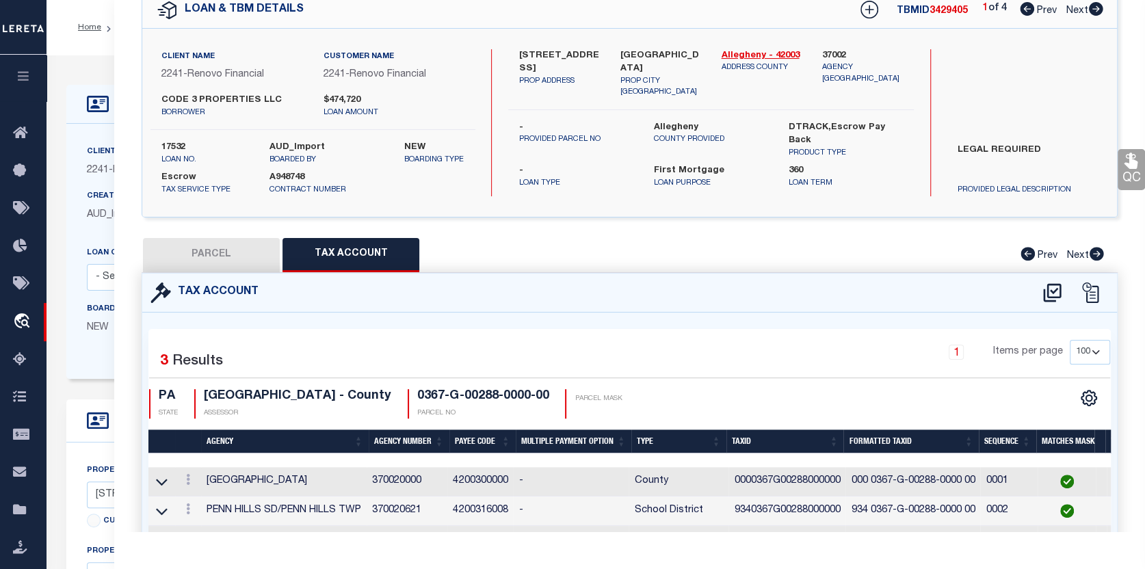
select select "CP"
type input "CODE 3 PROPERTIES LLC"
select select "AGW"
select select
type input "5133 SALTSBURG RD"
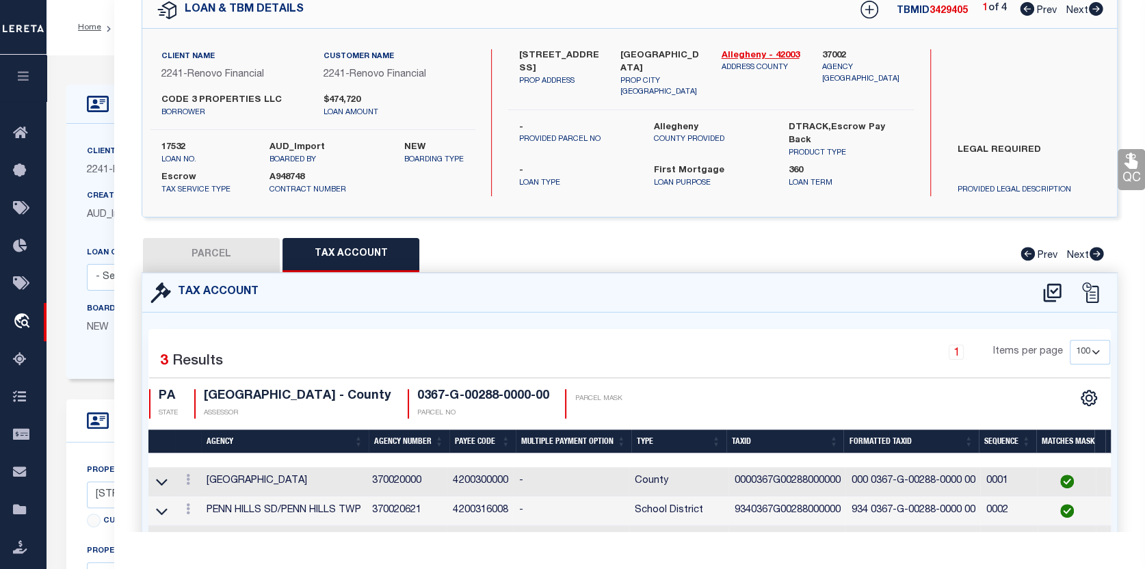
type input "VERONA, PA 15147"
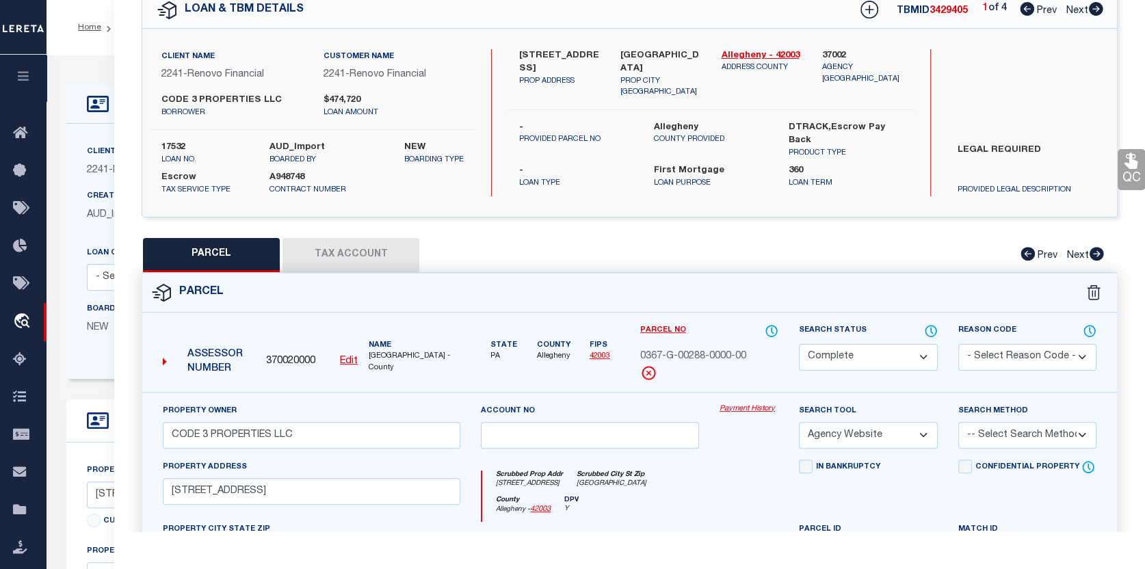
click at [763, 407] on link "Payment History" at bounding box center [749, 410] width 59 height 12
